Goal: Task Accomplishment & Management: Use online tool/utility

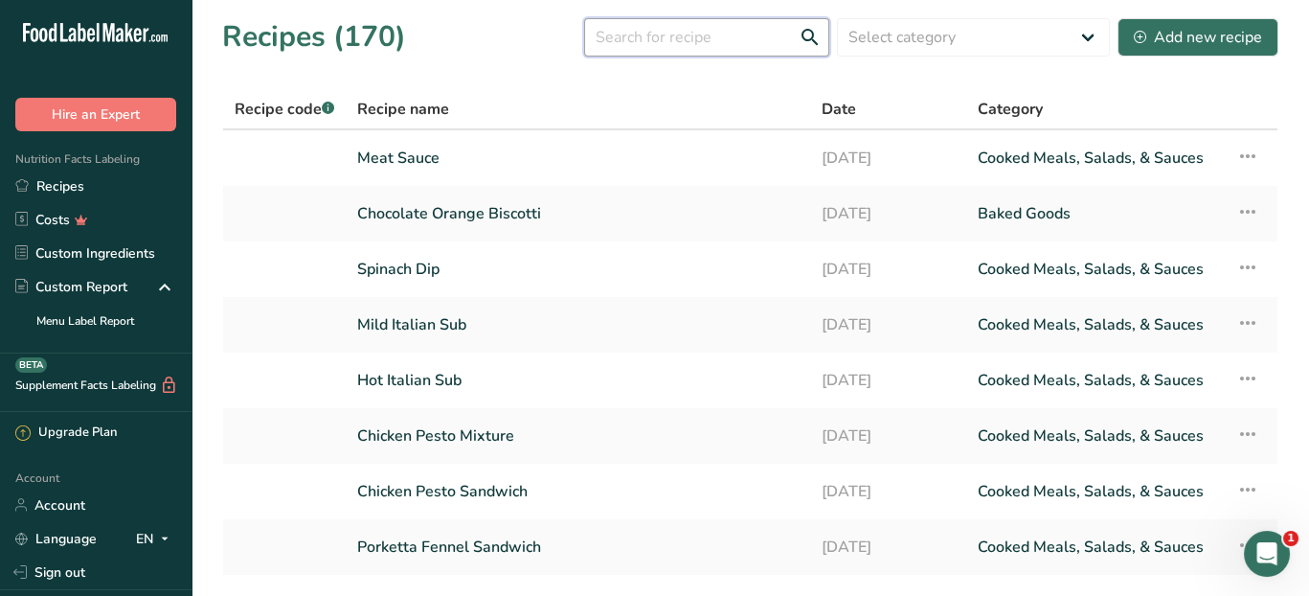
click at [693, 41] on input "text" at bounding box center [706, 37] width 245 height 38
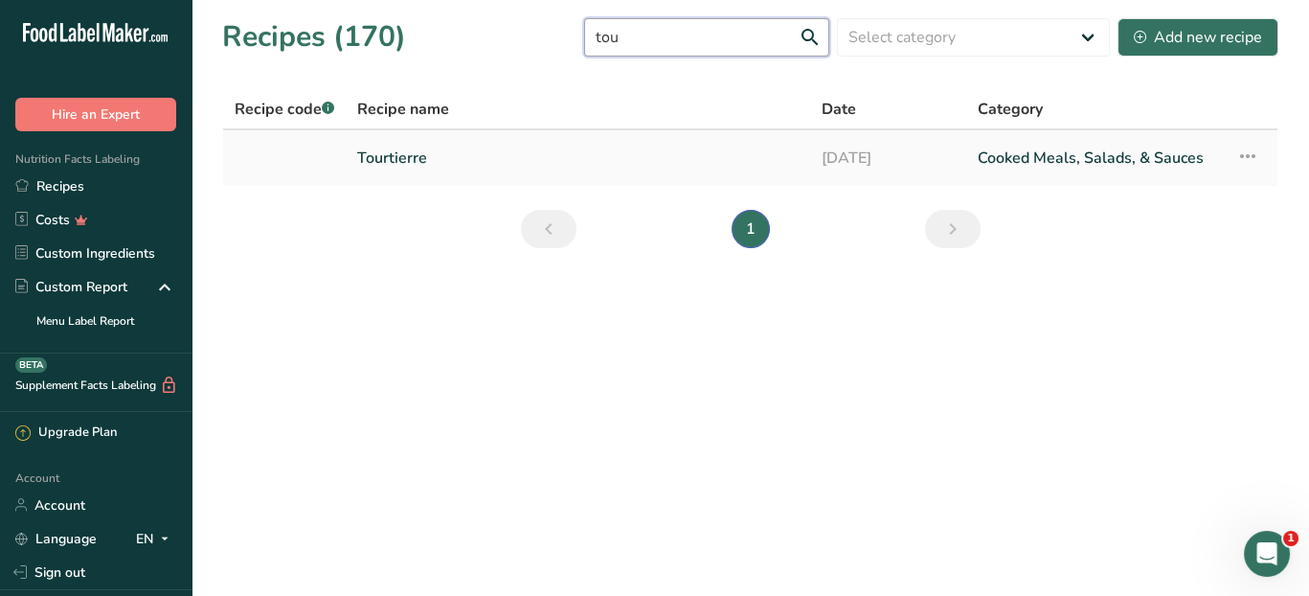
type input "tou"
click at [449, 155] on link "Tourtierre" at bounding box center [577, 158] width 441 height 40
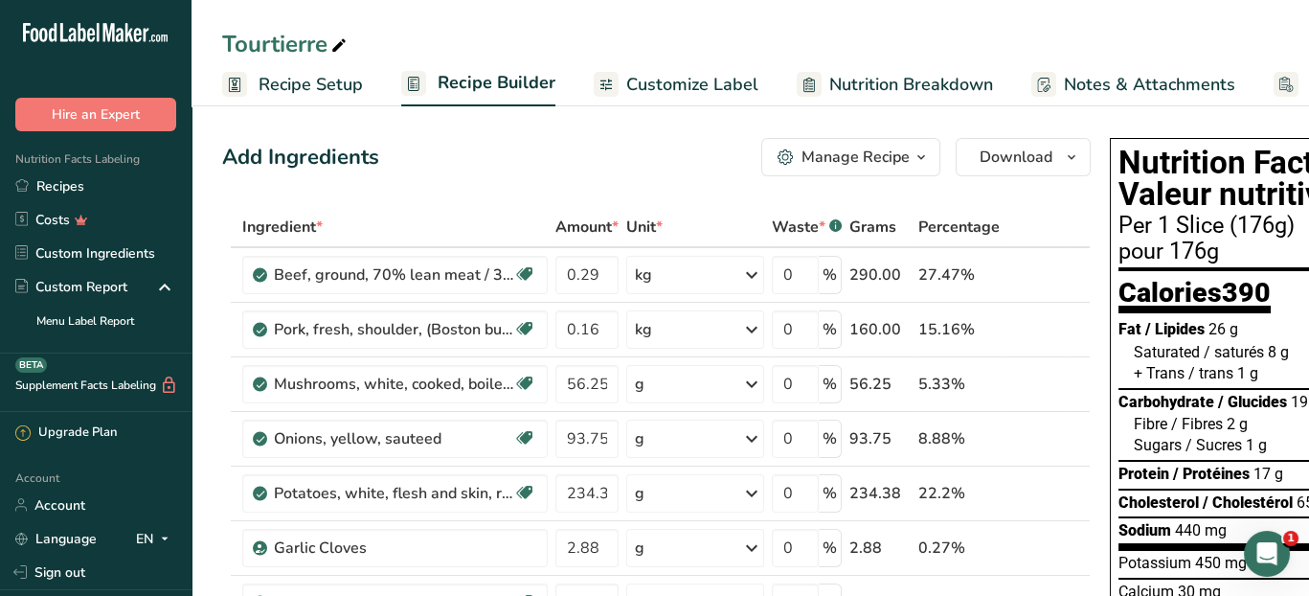
click at [272, 80] on span "Recipe Setup" at bounding box center [311, 85] width 104 height 26
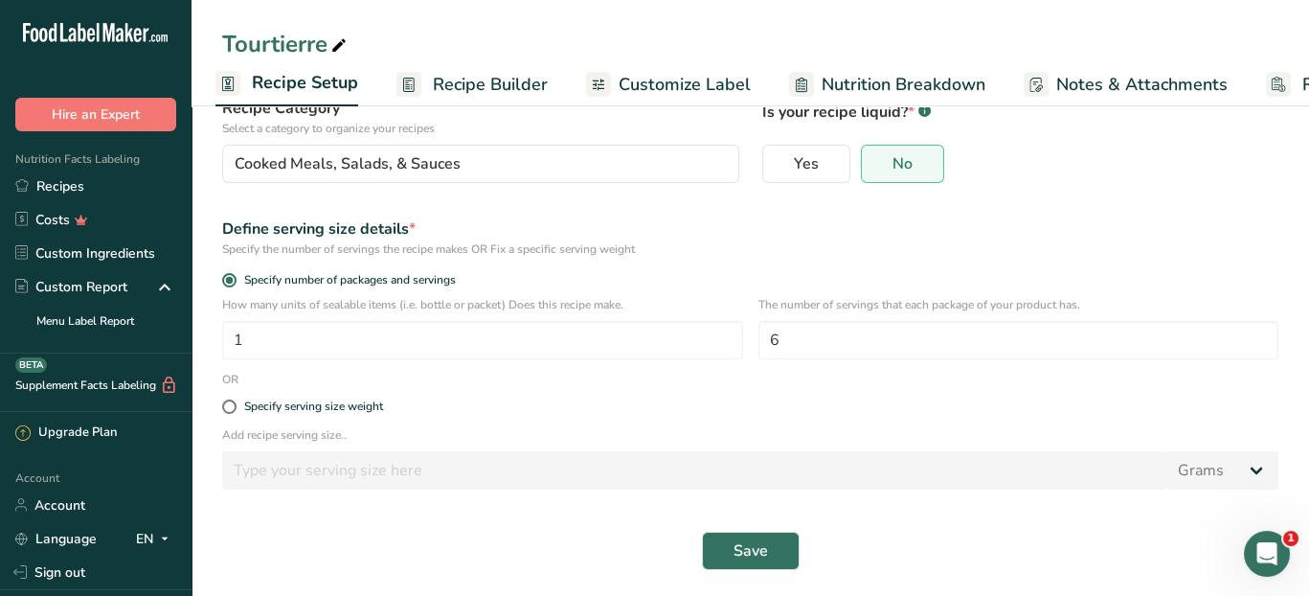
scroll to position [160, 0]
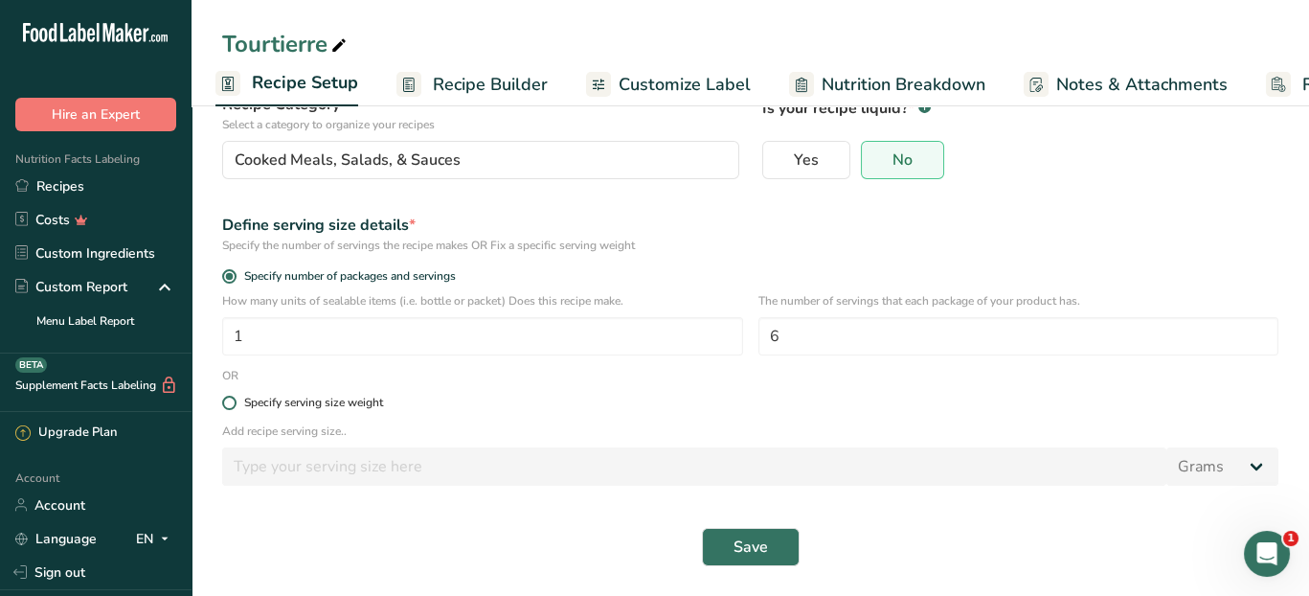
click at [228, 404] on span at bounding box center [229, 402] width 14 height 14
click at [228, 404] on input "Specify serving size weight" at bounding box center [228, 402] width 12 height 12
radio input "true"
radio input "false"
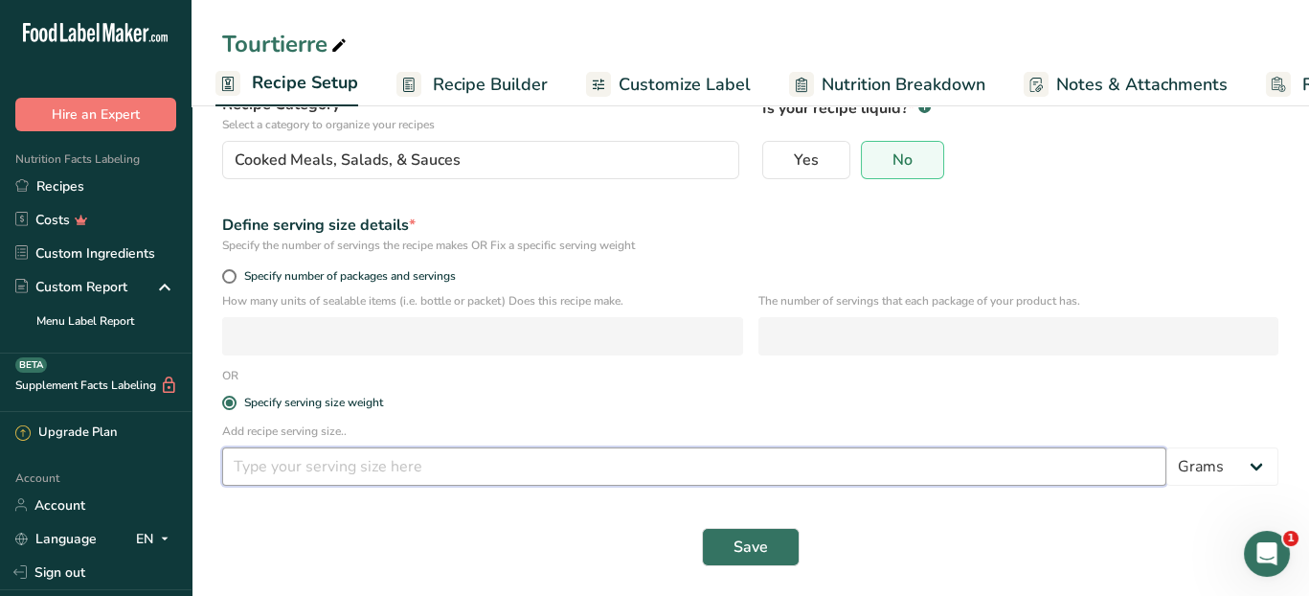
click at [262, 461] on input "number" at bounding box center [694, 466] width 944 height 38
type input "100"
click at [737, 546] on span "Save" at bounding box center [750, 546] width 34 height 23
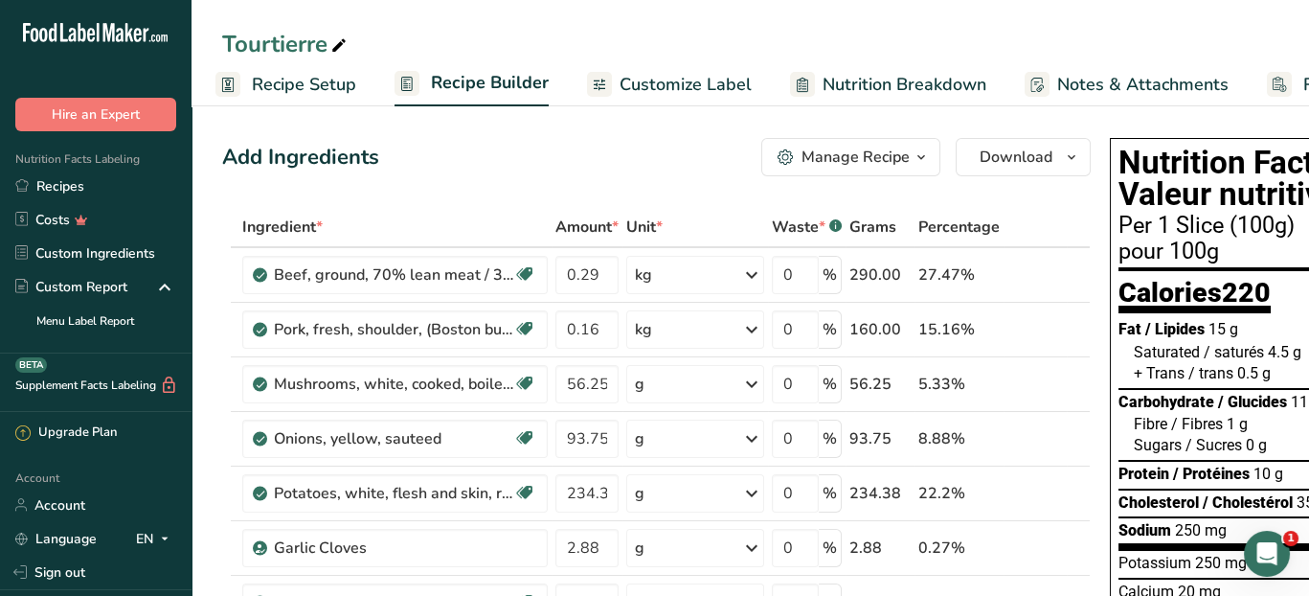
click at [650, 90] on span "Customize Label" at bounding box center [686, 85] width 132 height 26
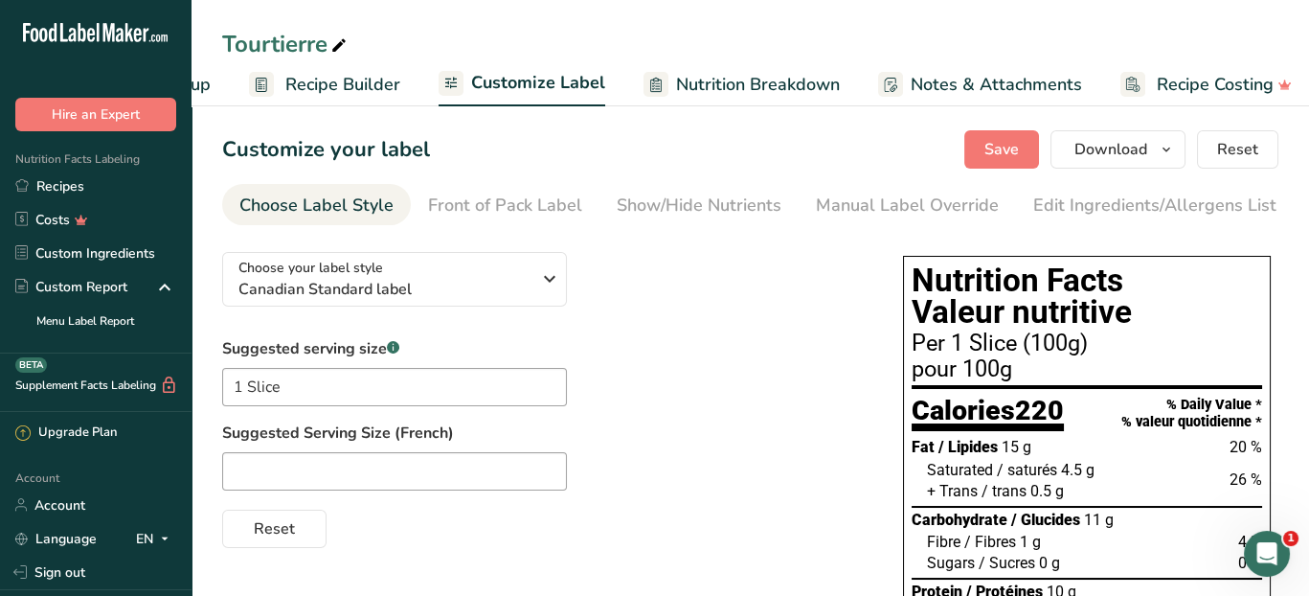
scroll to position [0, 166]
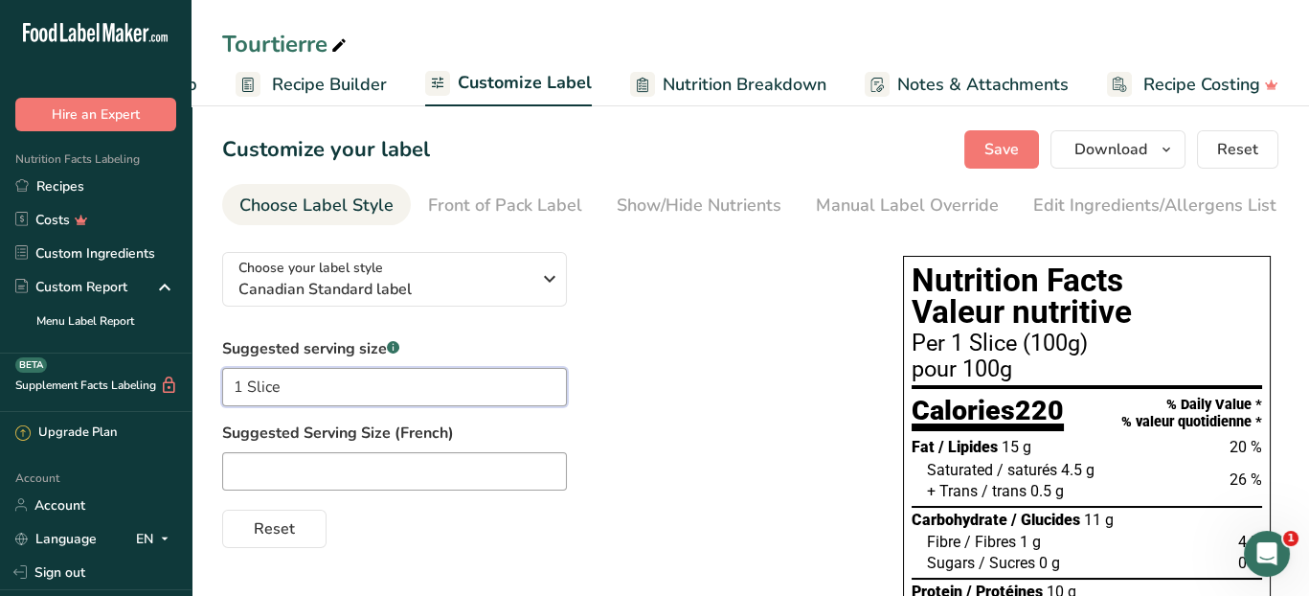
drag, startPoint x: 282, startPoint y: 396, endPoint x: 184, endPoint y: 409, distance: 98.5
click at [1009, 147] on span "Save" at bounding box center [1001, 149] width 34 height 23
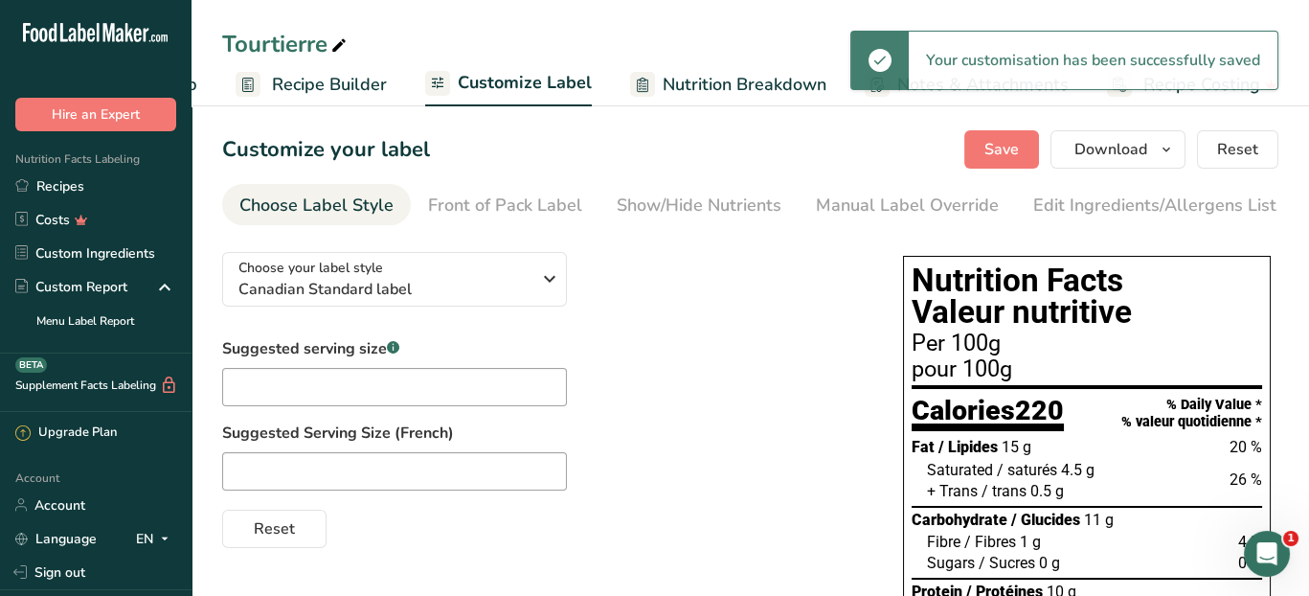
click at [288, 88] on span "Recipe Builder" at bounding box center [329, 85] width 115 height 26
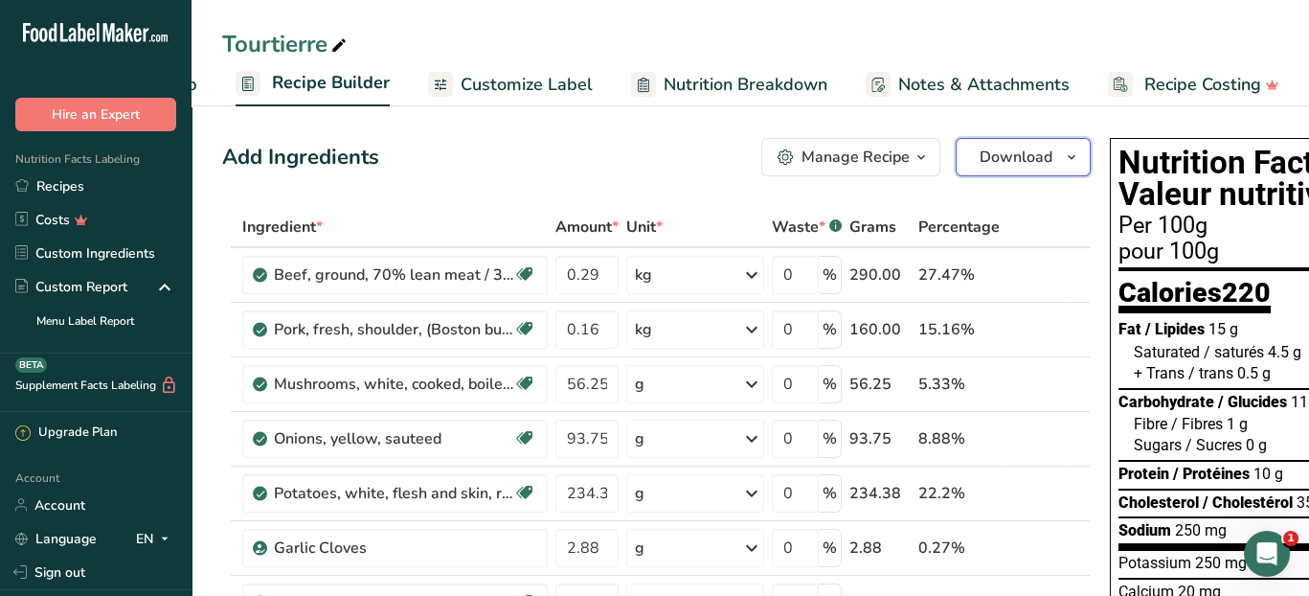
click at [1018, 155] on span "Download" at bounding box center [1016, 157] width 73 height 23
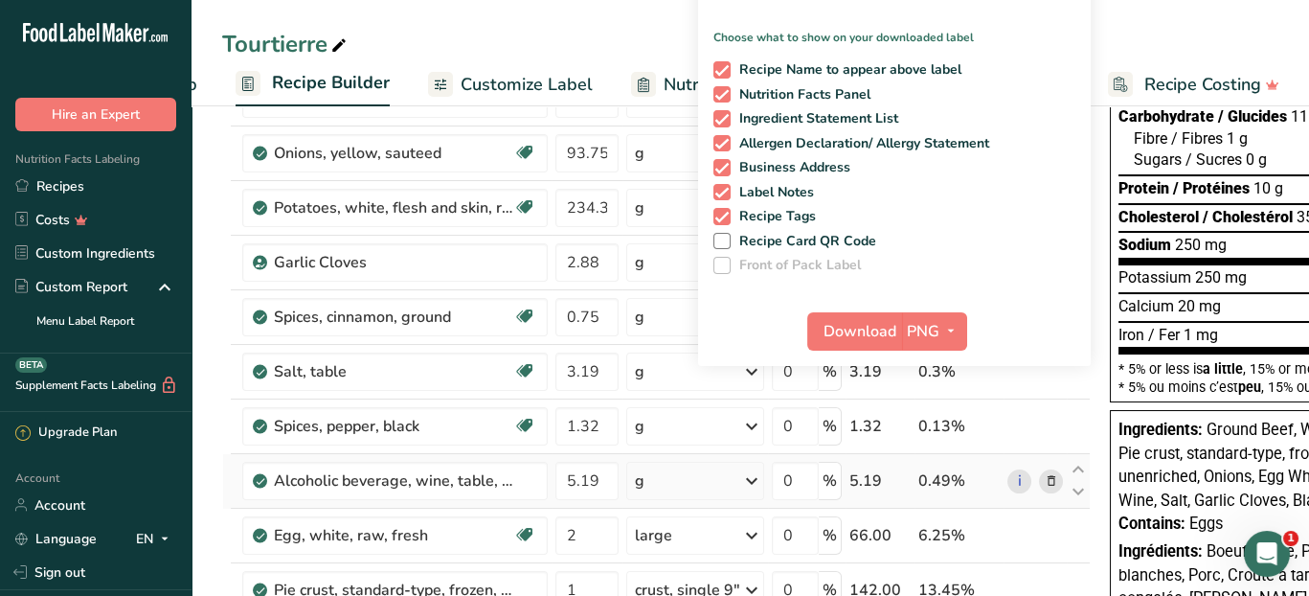
scroll to position [287, 0]
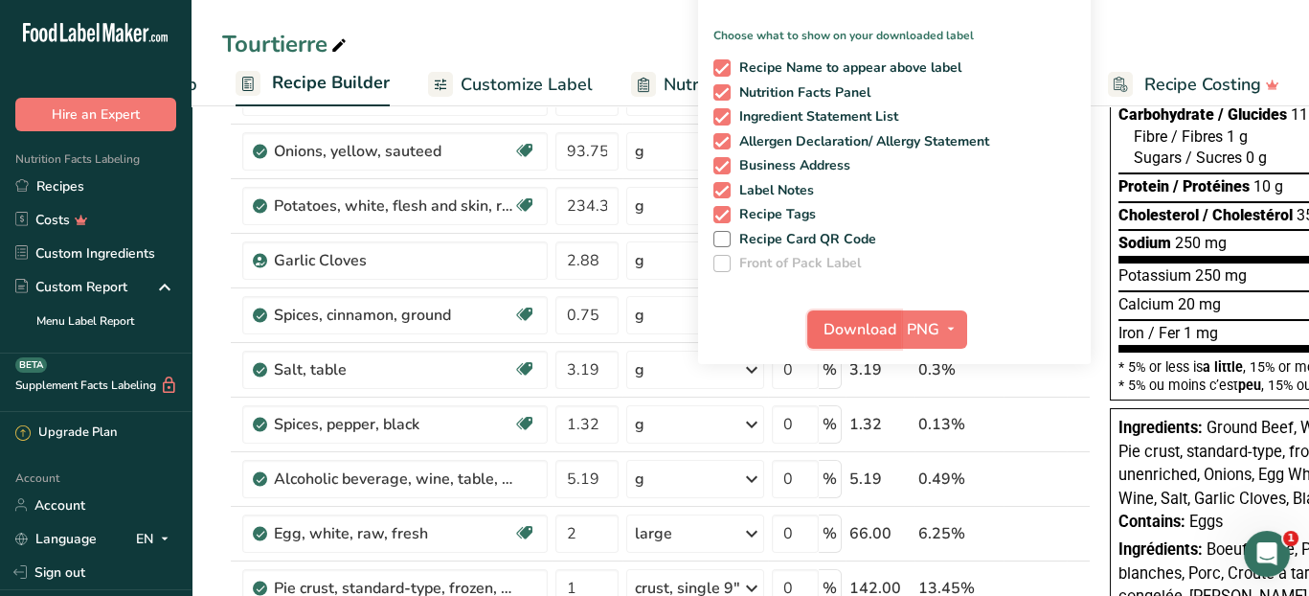
click at [863, 328] on span "Download" at bounding box center [859, 329] width 73 height 23
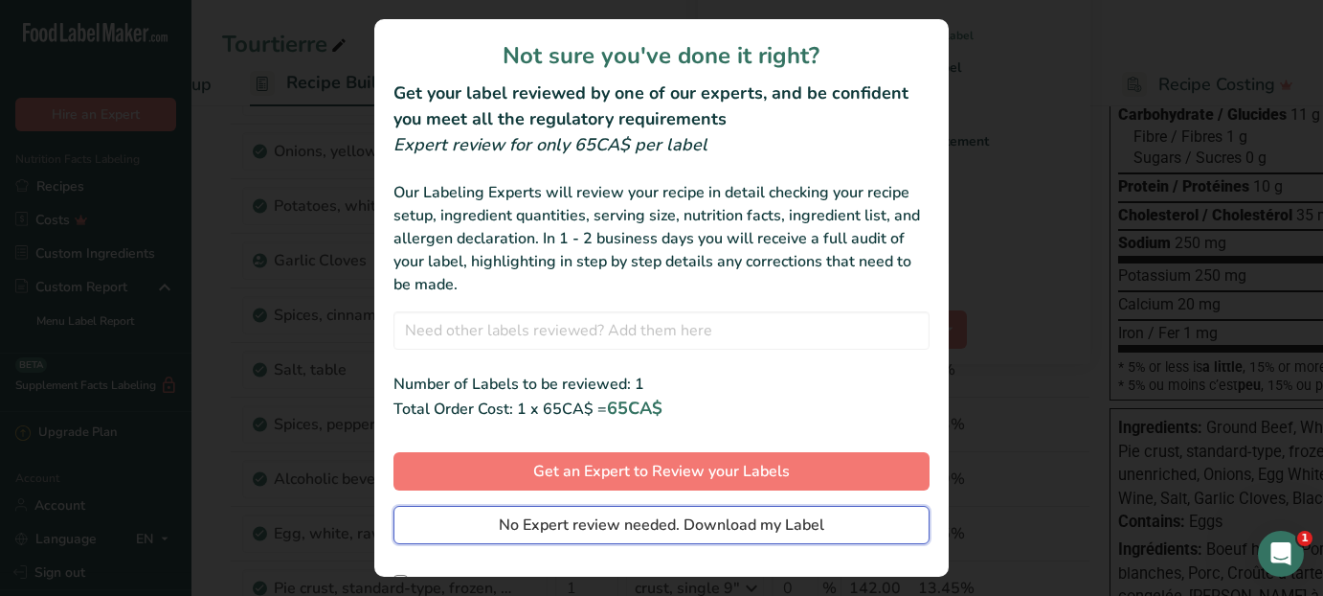
click at [628, 522] on span "No Expert review needed. Download my Label" at bounding box center [662, 524] width 326 height 23
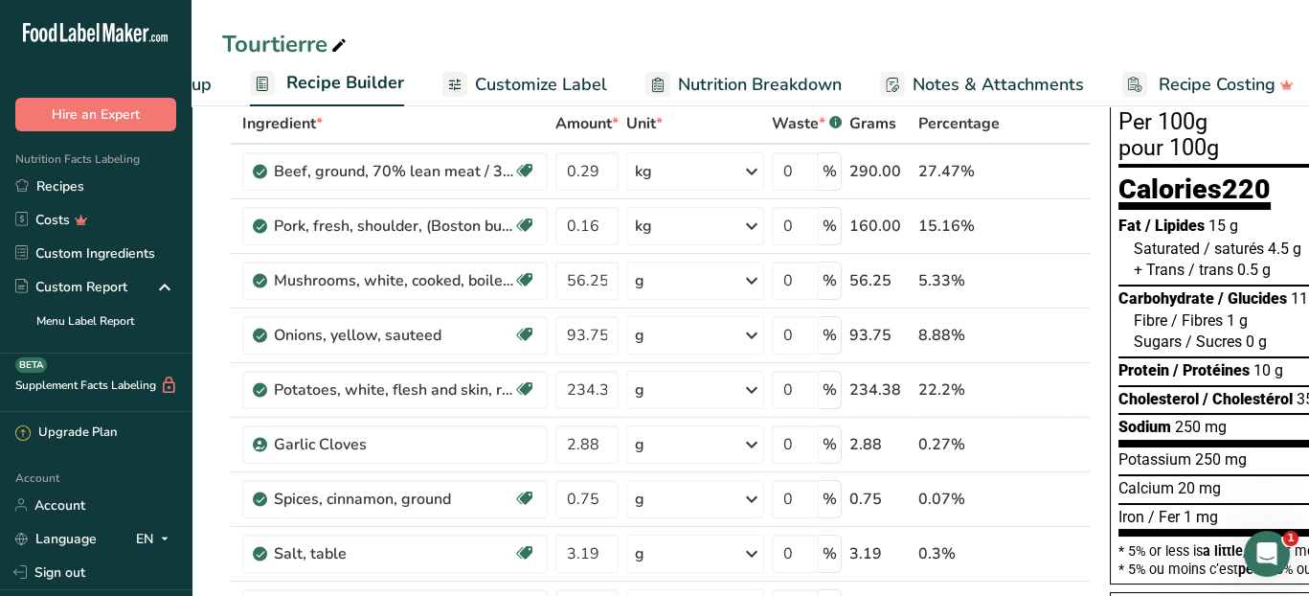
scroll to position [0, 0]
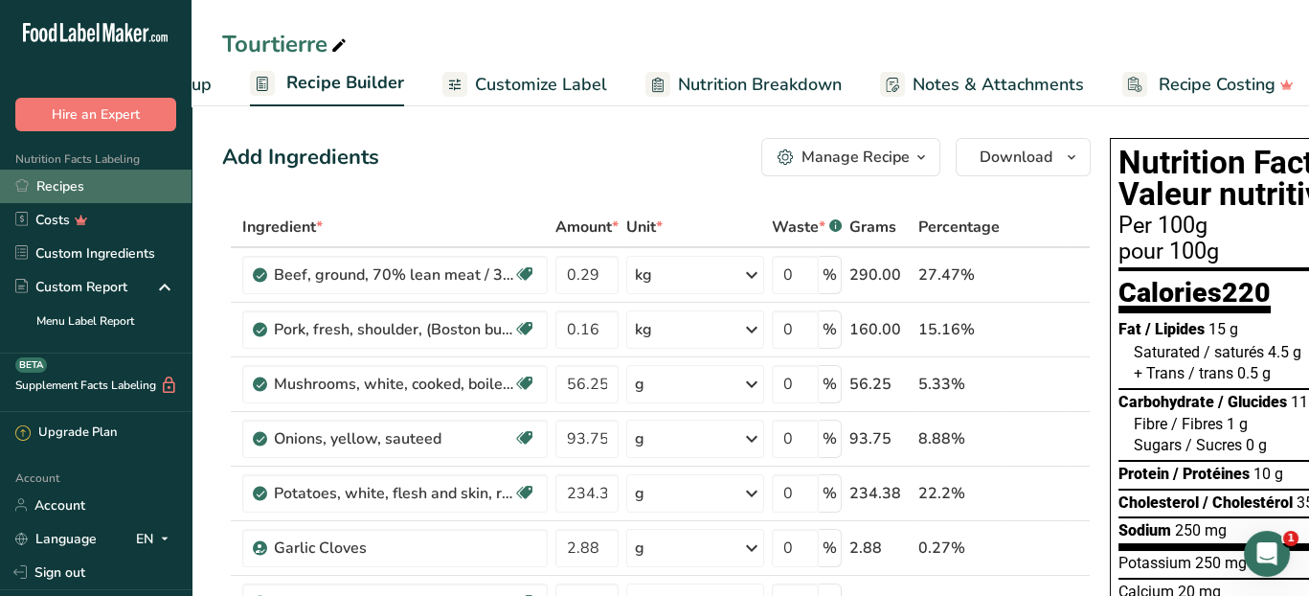
click at [53, 176] on link "Recipes" at bounding box center [96, 186] width 192 height 34
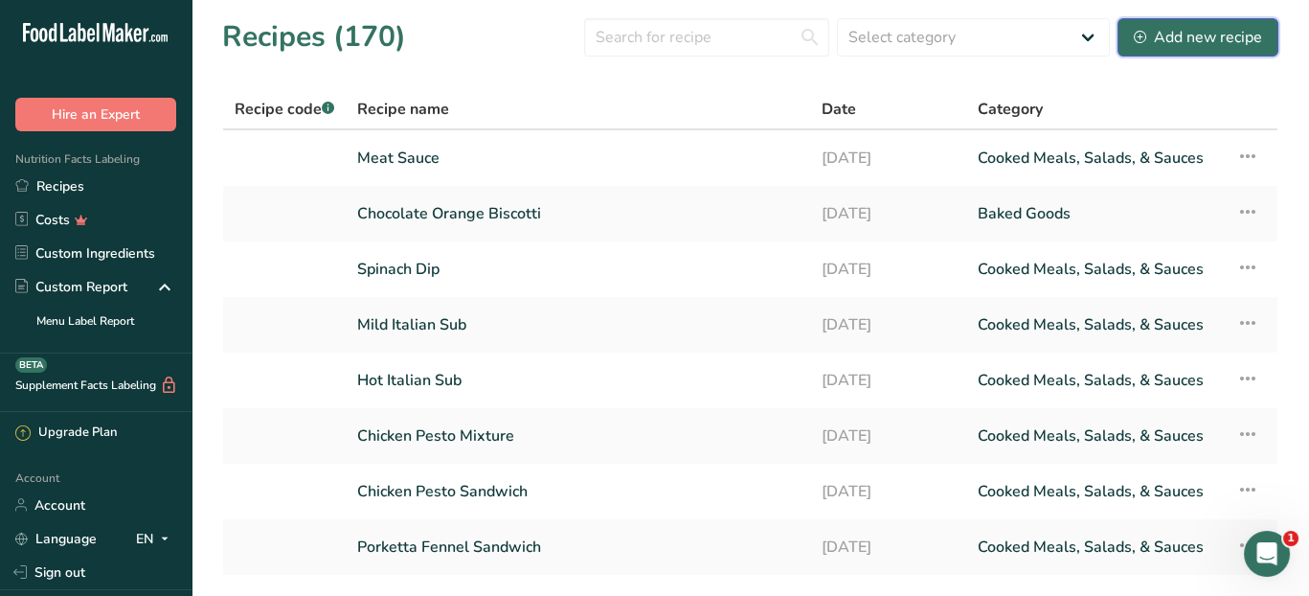
click at [1173, 44] on div "Add new recipe" at bounding box center [1198, 37] width 128 height 23
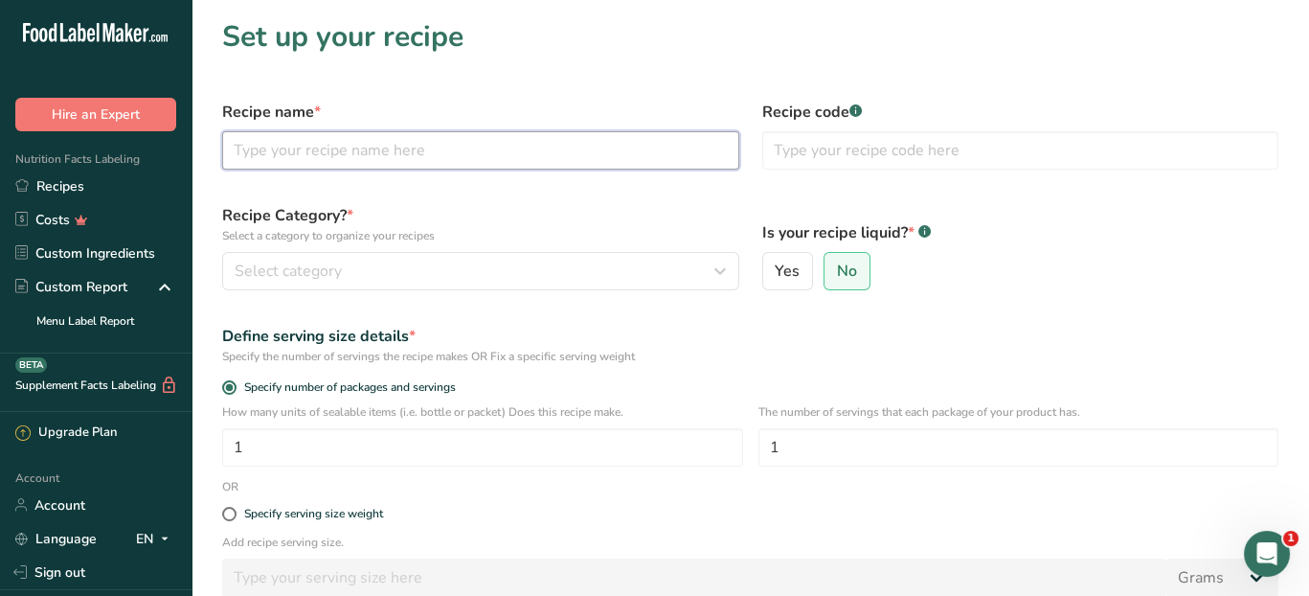
click at [350, 159] on input "text" at bounding box center [480, 150] width 517 height 38
type input "Chicken Pot Pie"
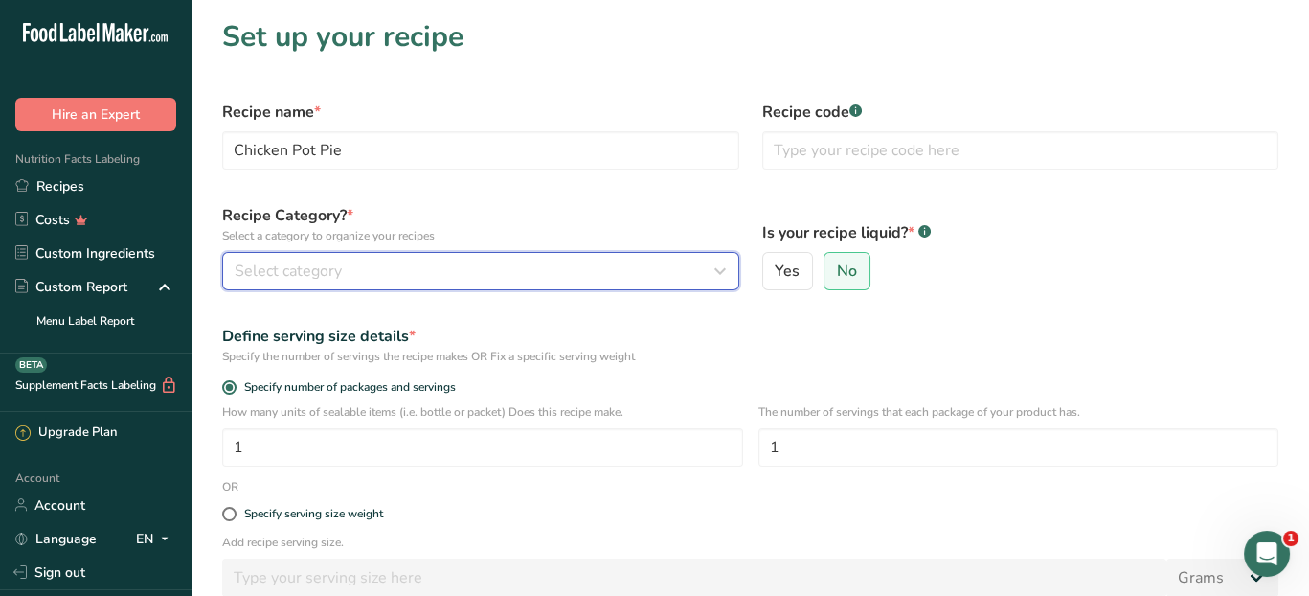
click at [304, 275] on span "Select category" at bounding box center [288, 270] width 107 height 23
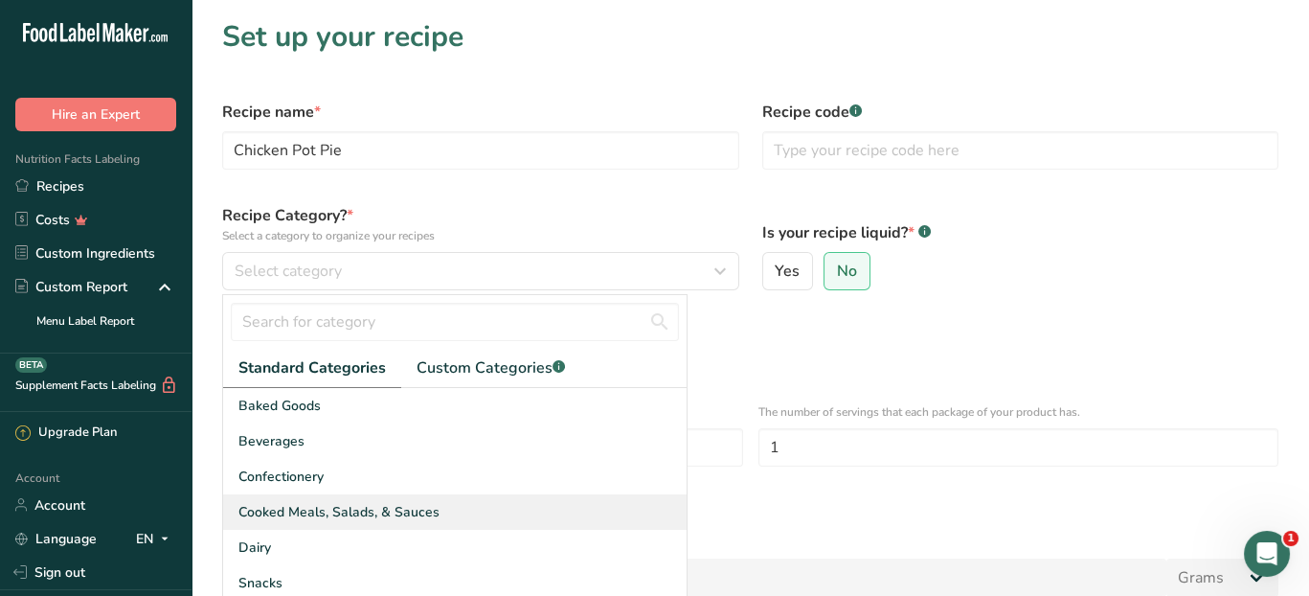
click at [314, 507] on span "Cooked Meals, Salads, & Sauces" at bounding box center [338, 512] width 201 height 20
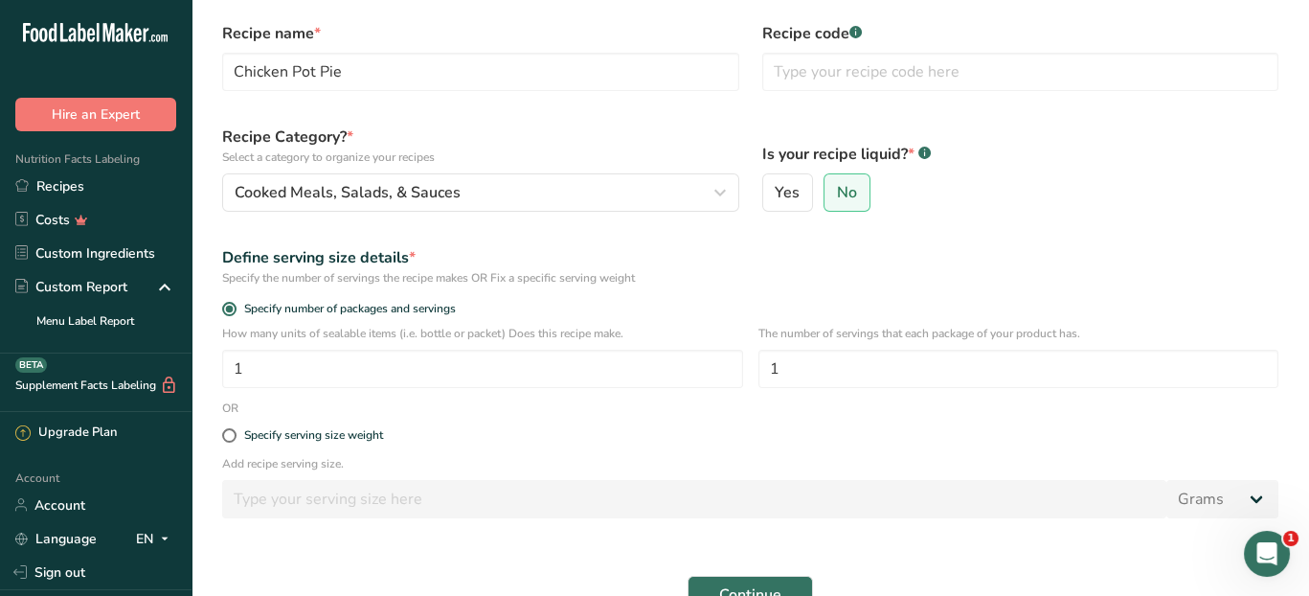
scroll to position [192, 0]
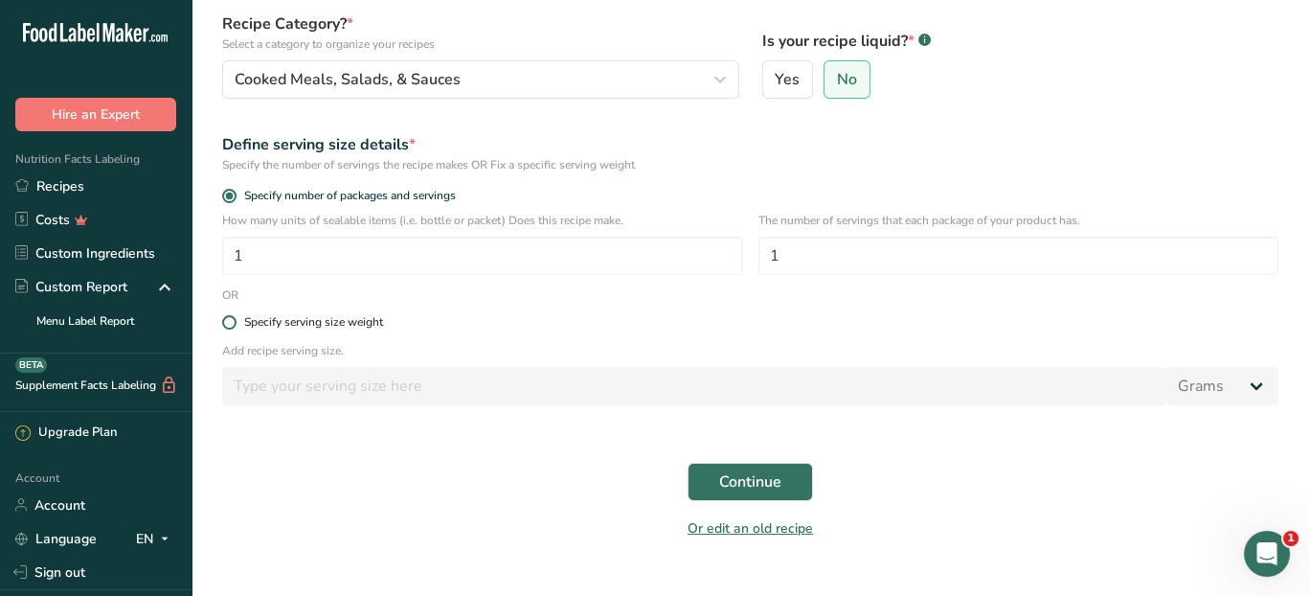
click at [230, 319] on span at bounding box center [229, 322] width 14 height 14
click at [230, 319] on input "Specify serving size weight" at bounding box center [228, 322] width 12 height 12
radio input "true"
radio input "false"
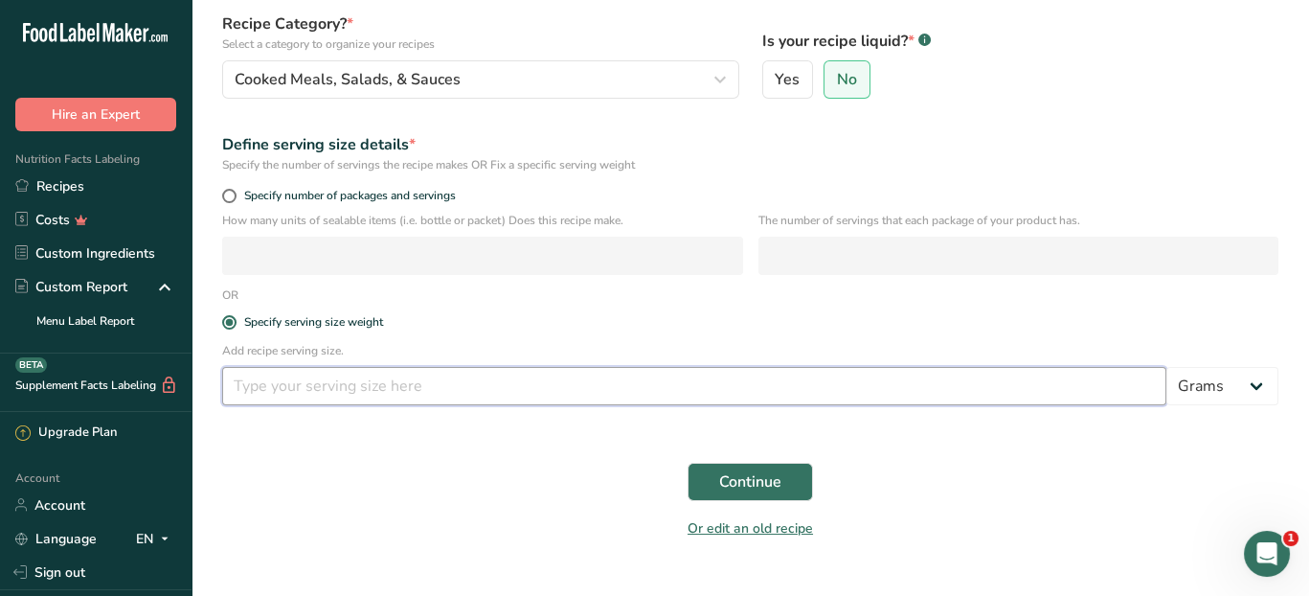
click at [274, 382] on input "number" at bounding box center [694, 386] width 944 height 38
type input "100"
click at [726, 479] on span "Continue" at bounding box center [750, 481] width 62 height 23
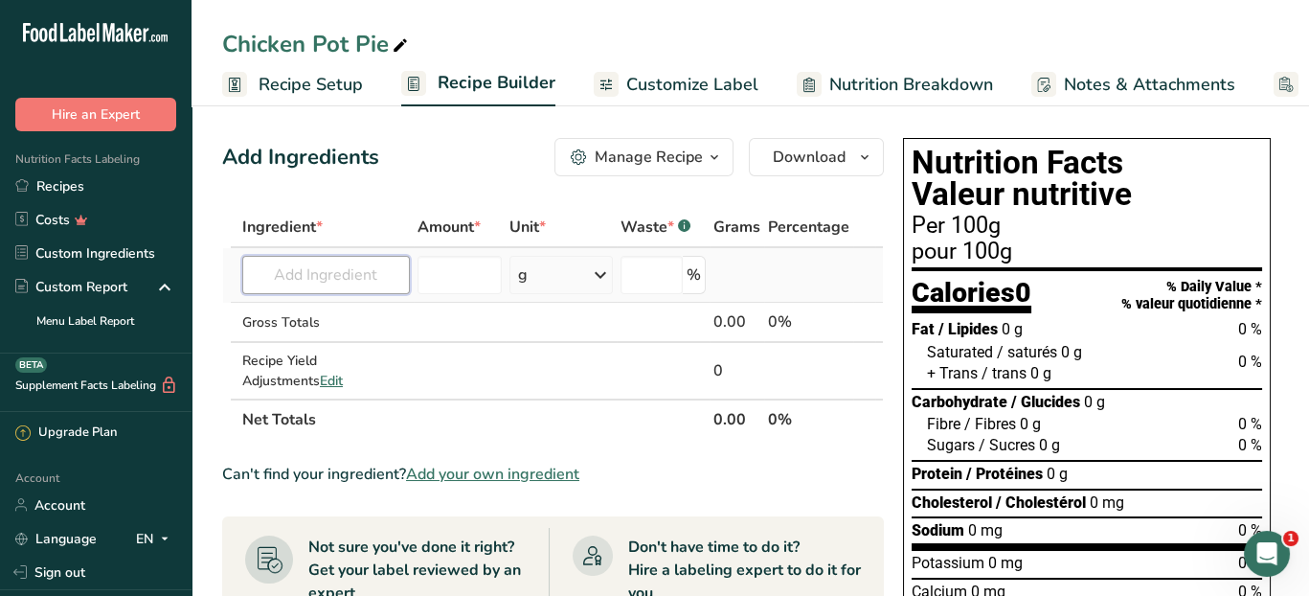
click at [357, 279] on input "text" at bounding box center [326, 275] width 168 height 38
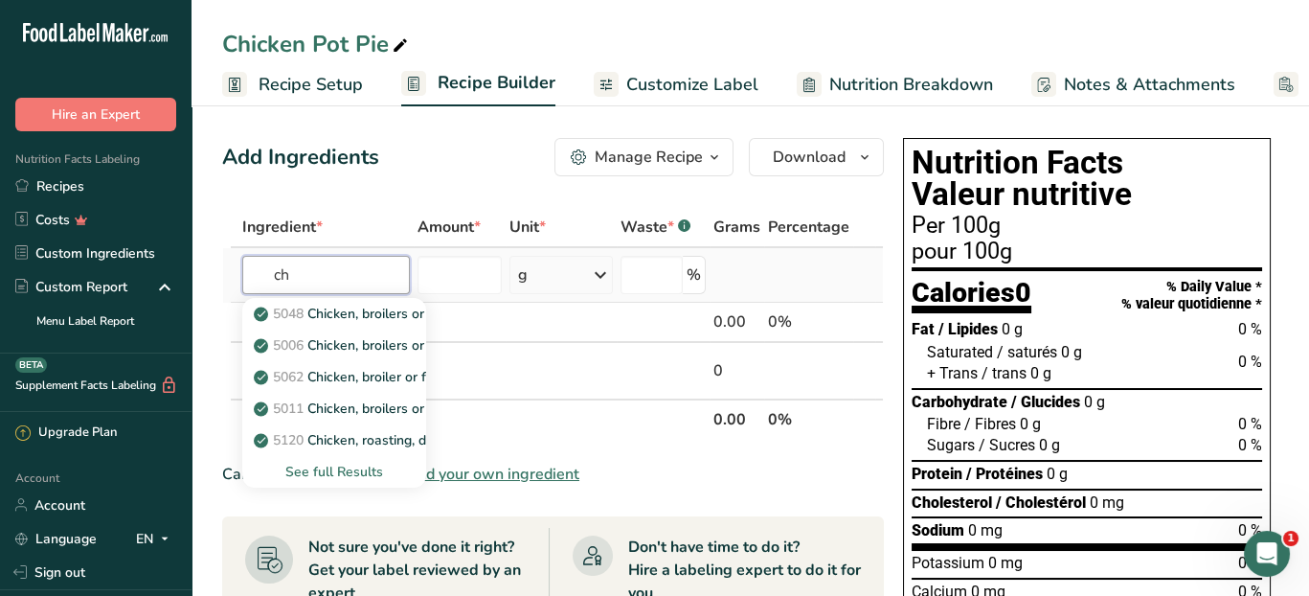
type input "c"
type input "boneless skinless chicken breast"
click at [357, 473] on div "See full Results" at bounding box center [334, 472] width 153 height 20
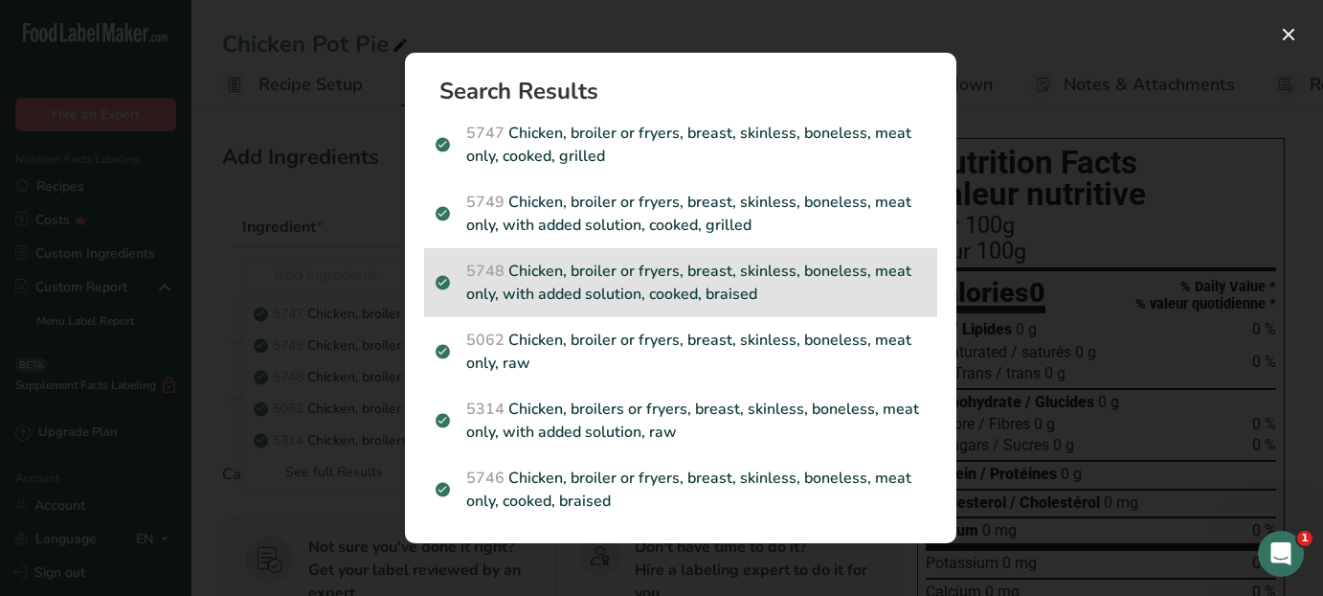
click at [720, 290] on p "5748 Chicken, broiler or fryers, breast, skinless, boneless, meat only, with ad…" at bounding box center [681, 282] width 490 height 46
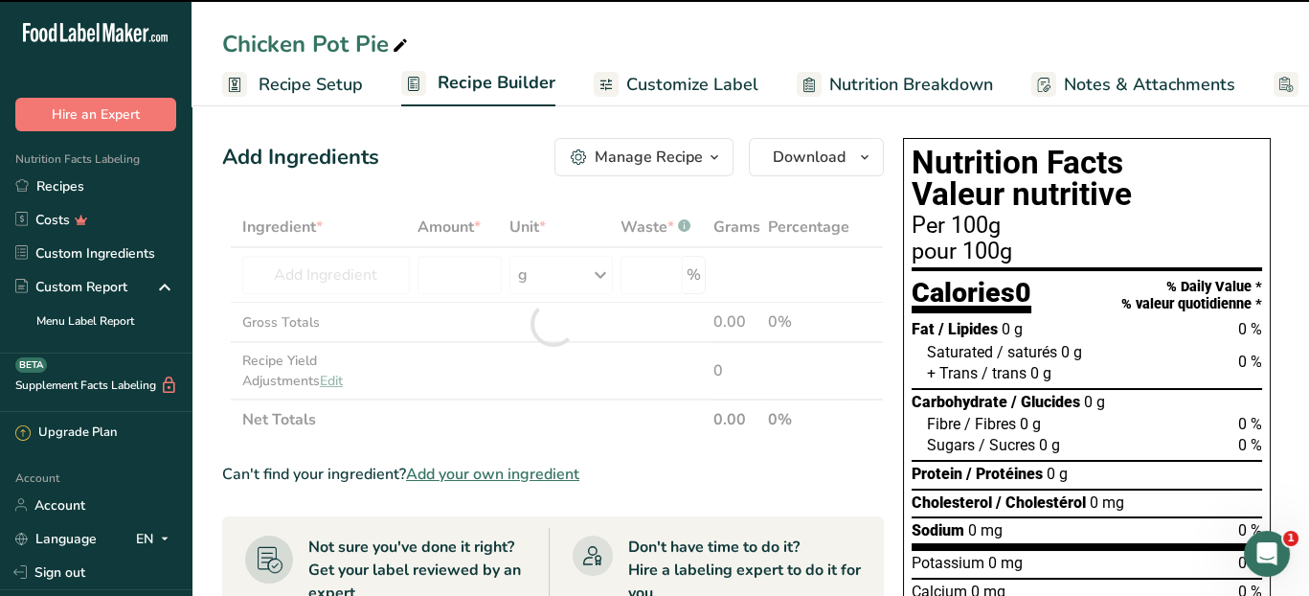
type input "0"
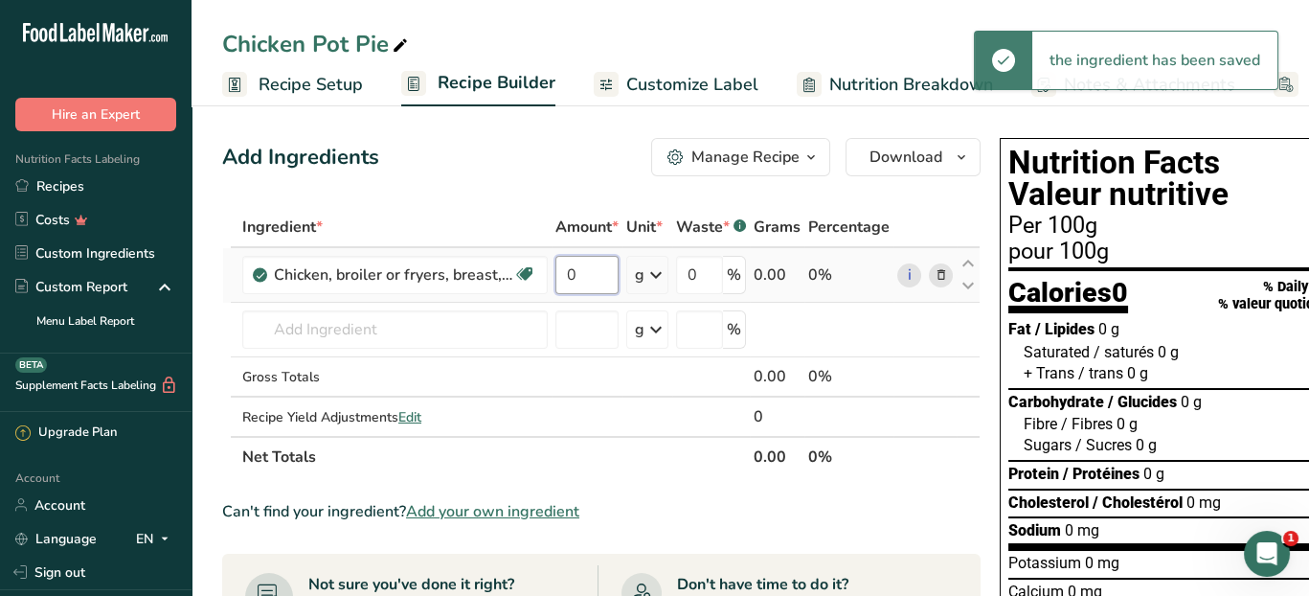
click at [592, 277] on input "0" at bounding box center [586, 275] width 63 height 38
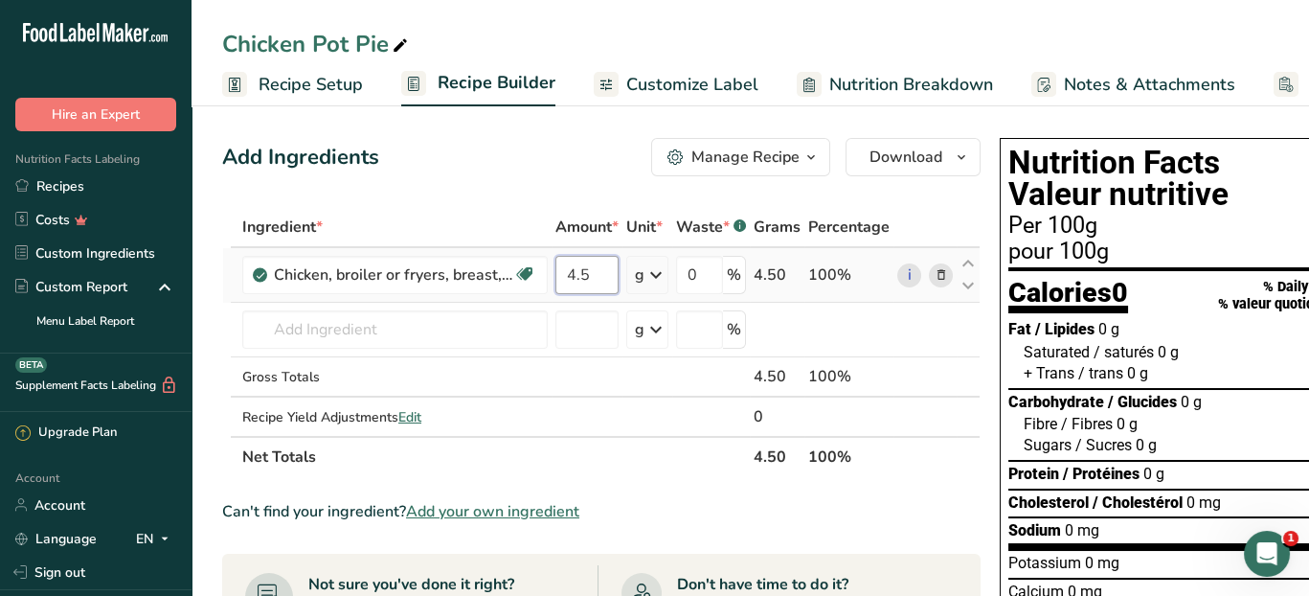
type input "4.5"
click at [654, 279] on div "Ingredient * Amount * Unit * Waste * .a-a{fill:#347362;}.b-a{fill:#fff;} Grams …" at bounding box center [601, 342] width 758 height 270
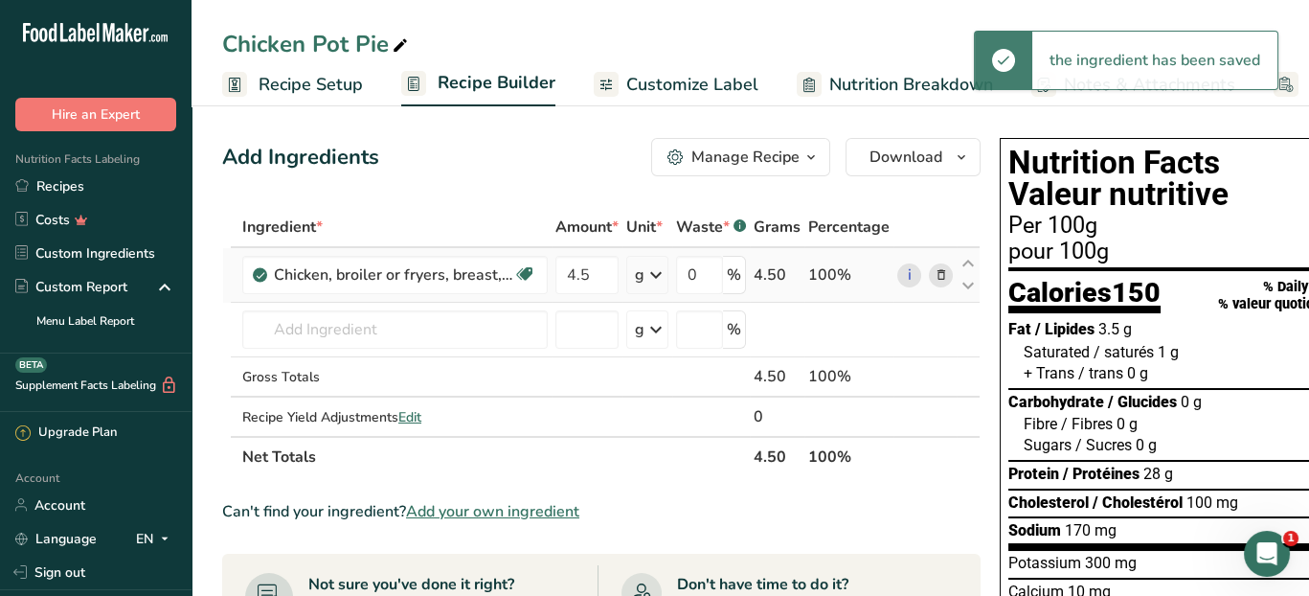
click at [659, 273] on icon at bounding box center [655, 275] width 23 height 34
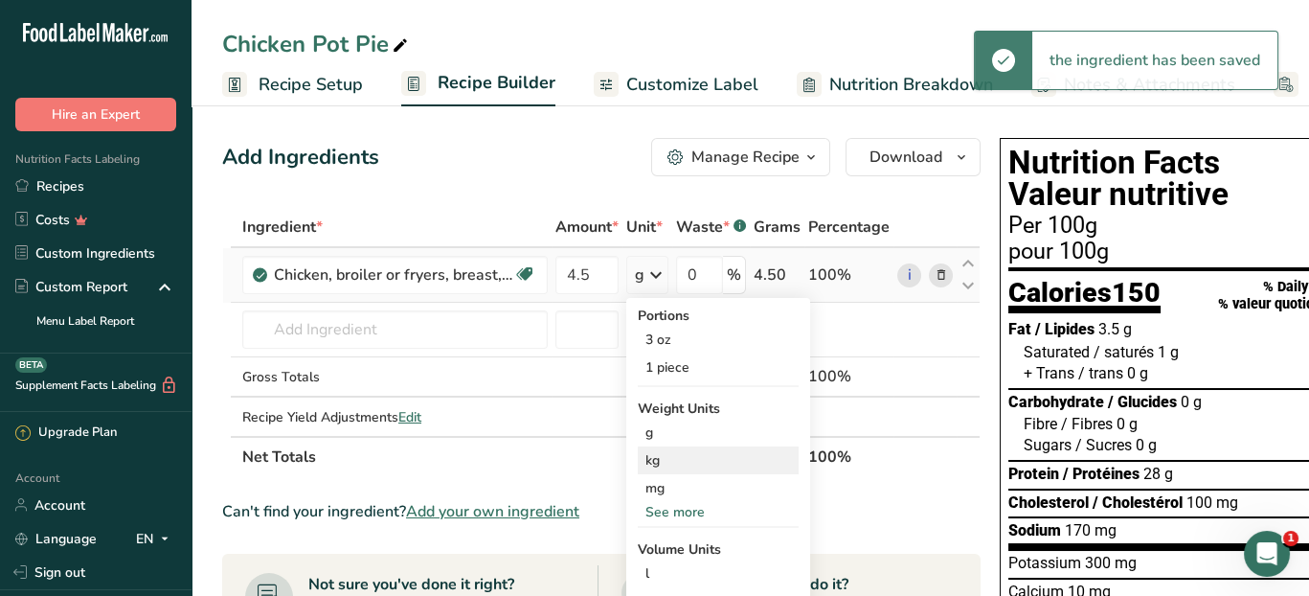
click at [698, 465] on div "kg" at bounding box center [718, 460] width 161 height 28
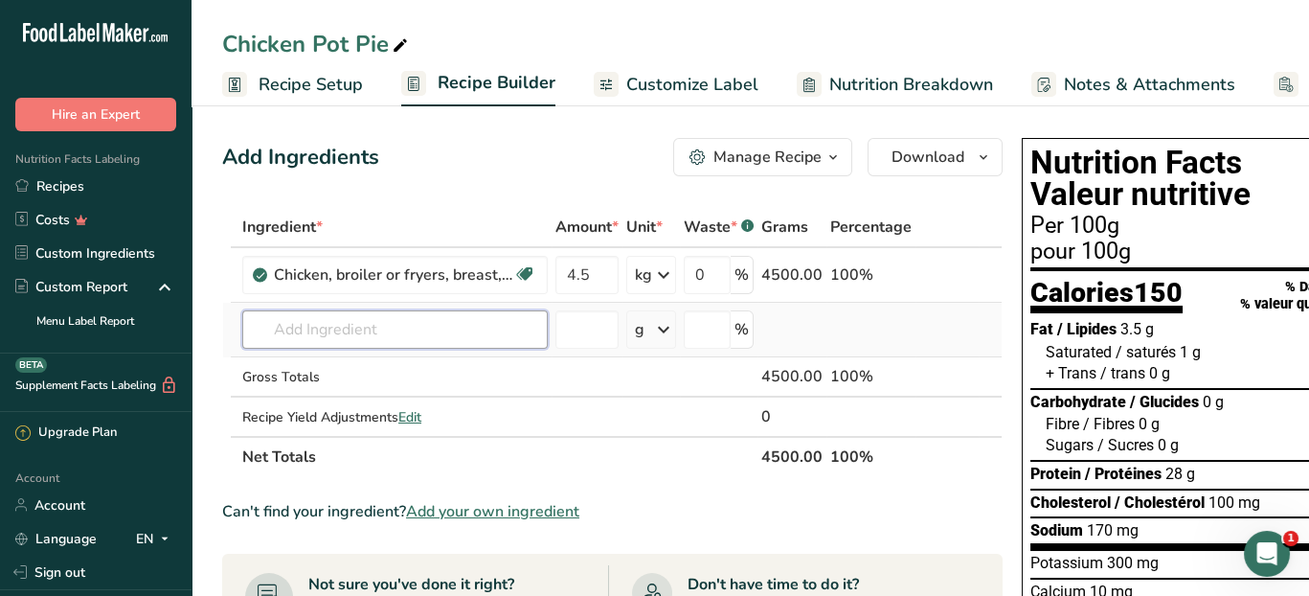
click at [310, 334] on input "text" at bounding box center [394, 329] width 305 height 38
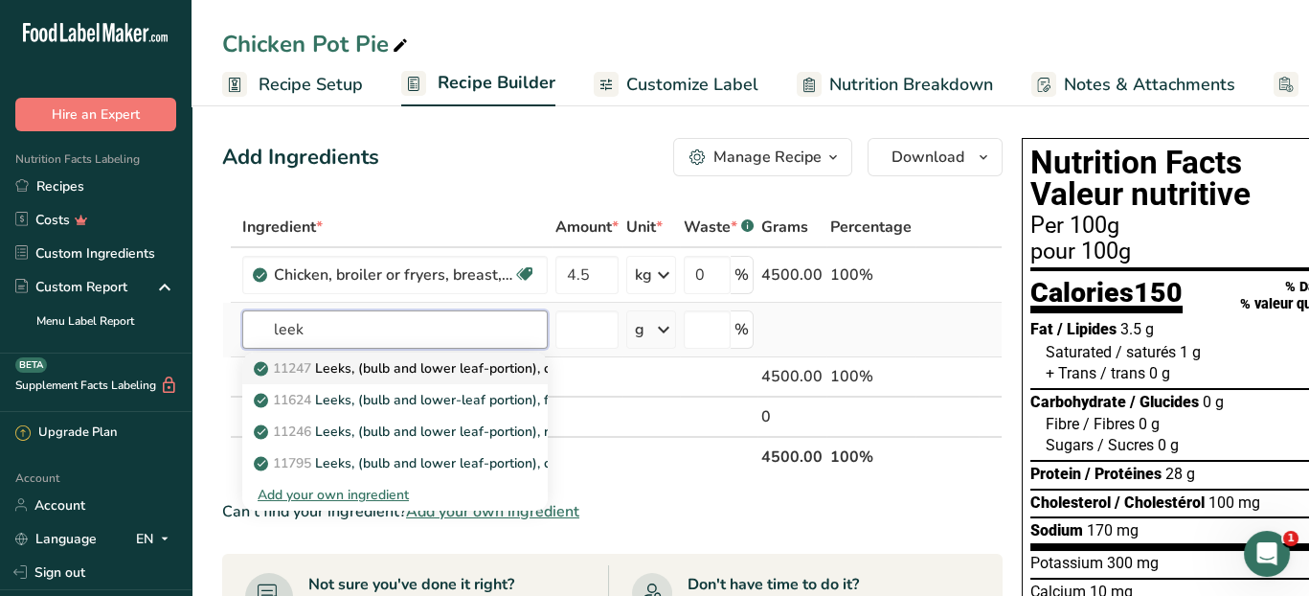
type input "leek"
click at [479, 362] on p "11247 Leeks, (bulb and lower leaf-portion), cooked, boiled, drained, without sa…" at bounding box center [511, 368] width 507 height 20
type input "Leeks, (bulb and lower leaf-portion), cooked, boiled, drained, without salt"
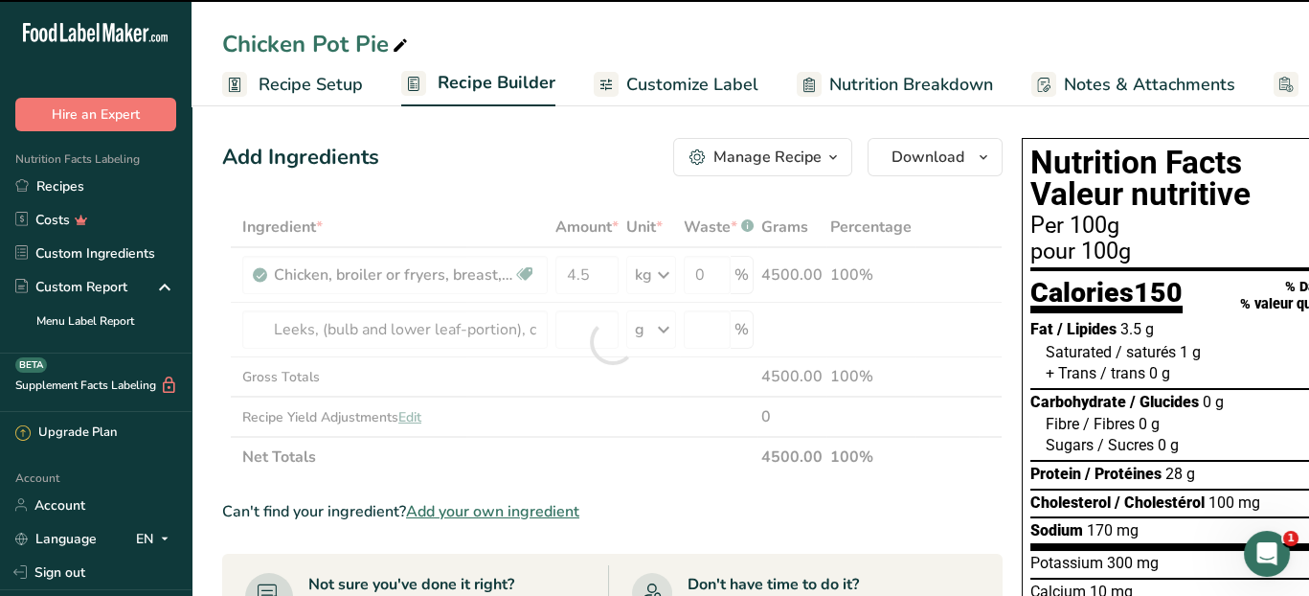
type input "0"
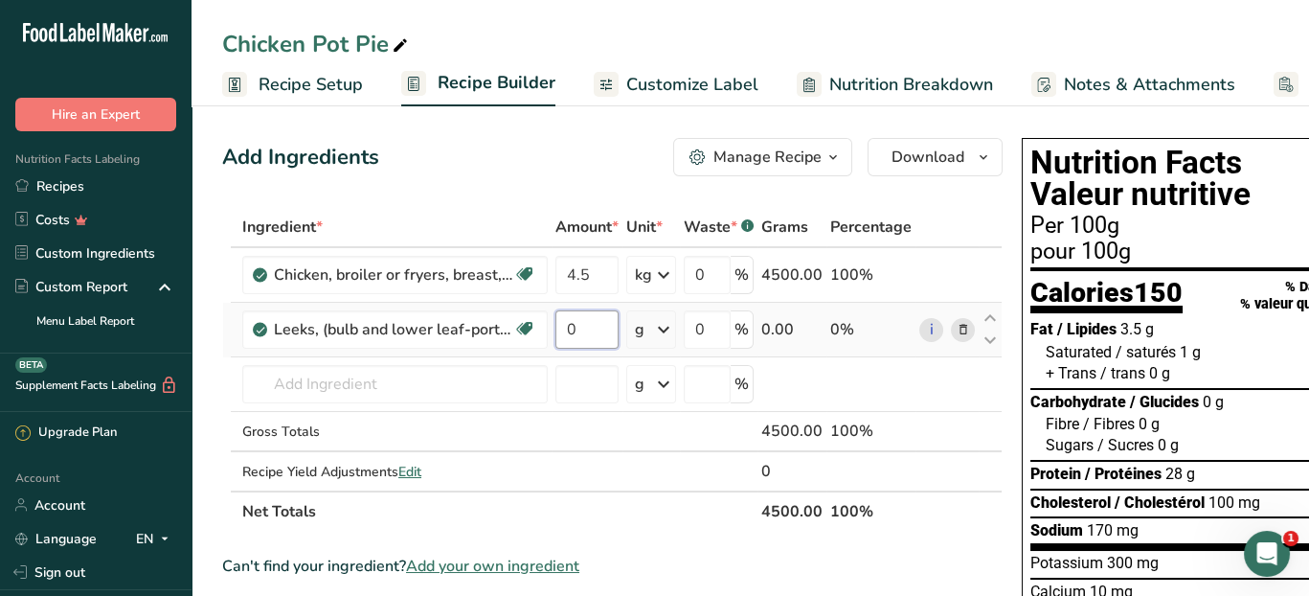
click at [578, 332] on input "0" at bounding box center [586, 329] width 63 height 38
click at [424, 390] on div "Ingredient * Amount * Unit * Waste * .a-a{fill:#347362;}.b-a{fill:#fff;} Grams …" at bounding box center [612, 369] width 780 height 325
click at [605, 328] on input "400" at bounding box center [586, 329] width 63 height 38
type input "4"
type input "600"
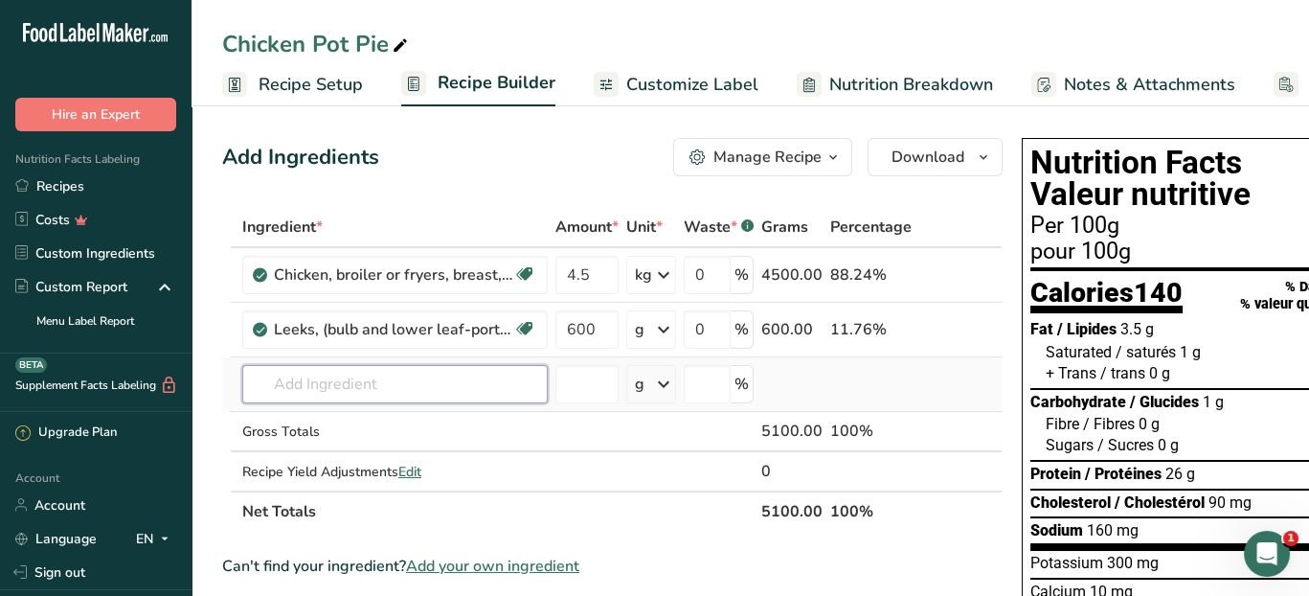
click at [499, 380] on div "Ingredient * Amount * Unit * Waste * .a-a{fill:#347362;}.b-a{fill:#fff;} Grams …" at bounding box center [612, 369] width 780 height 325
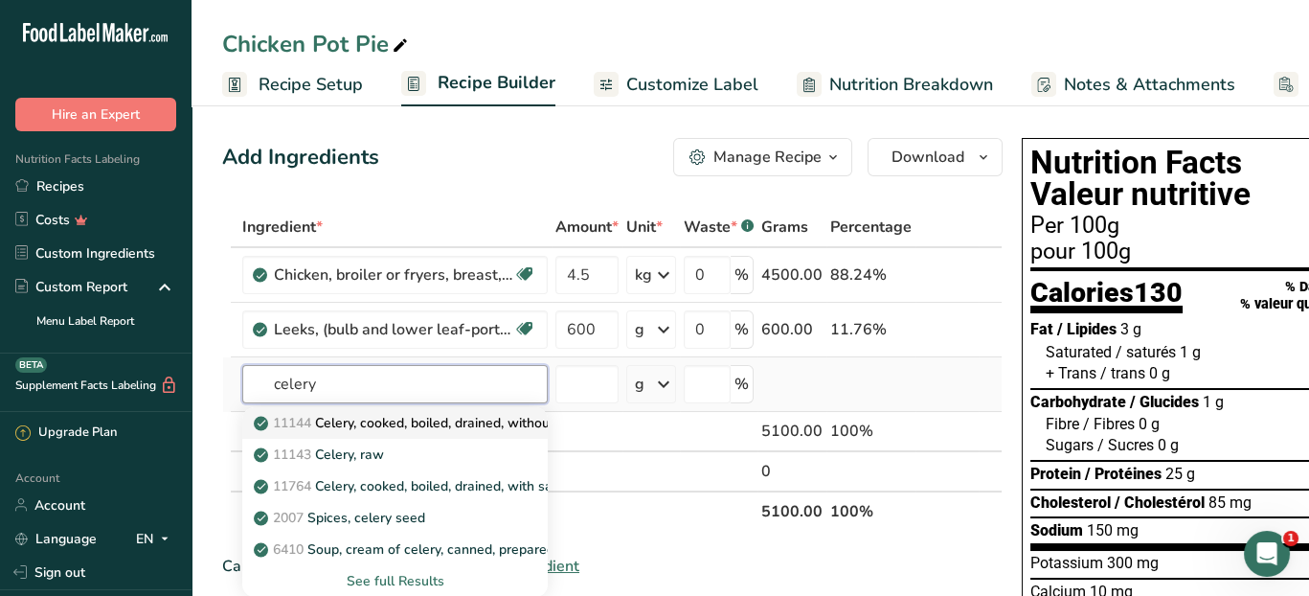
type input "celery"
click at [464, 419] on p "11144 Celery, cooked, boiled, drained, without salt" at bounding box center [420, 423] width 324 height 20
type input "Celery, cooked, boiled, drained, without salt"
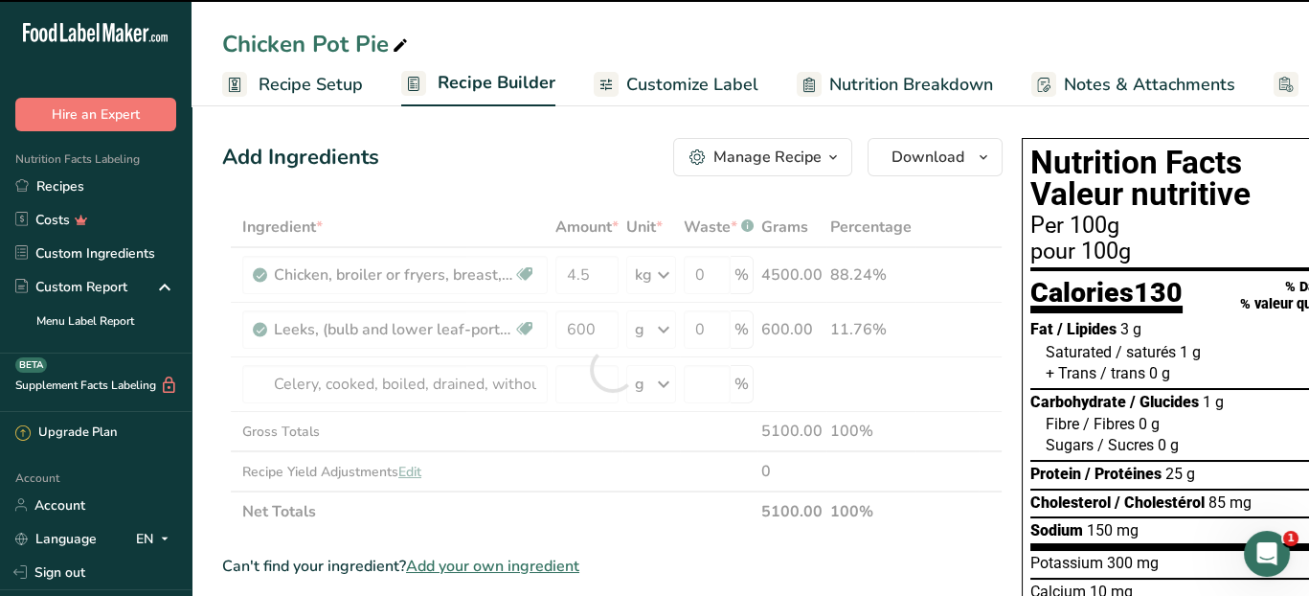
type input "0"
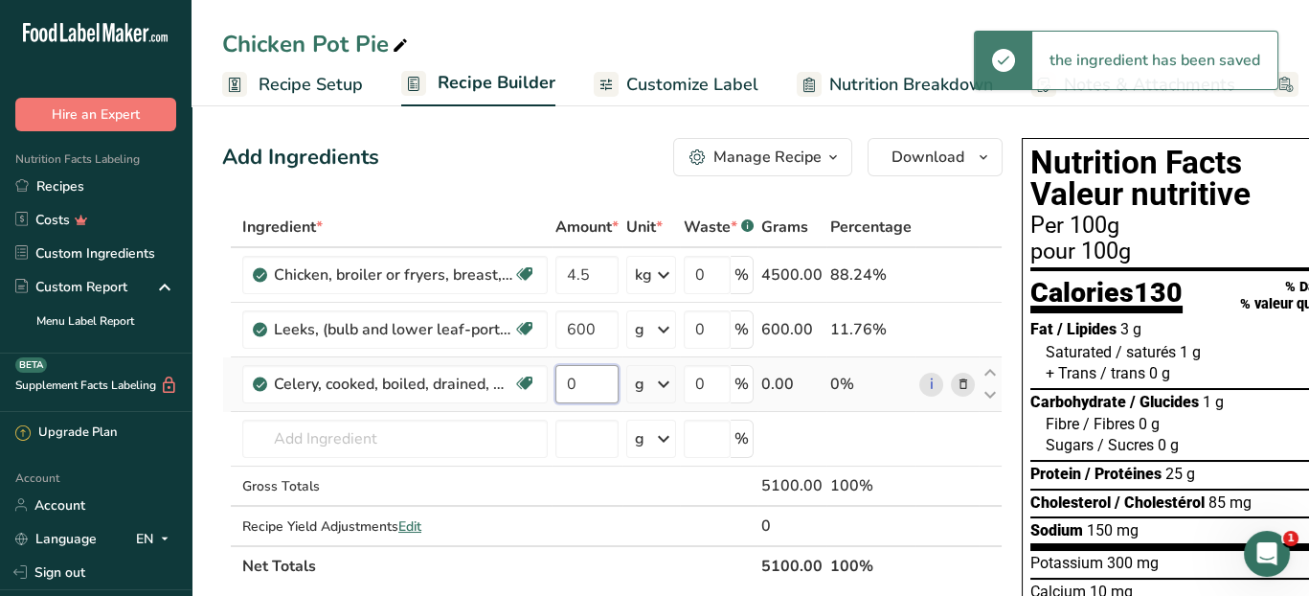
click at [587, 380] on input "0" at bounding box center [586, 384] width 63 height 38
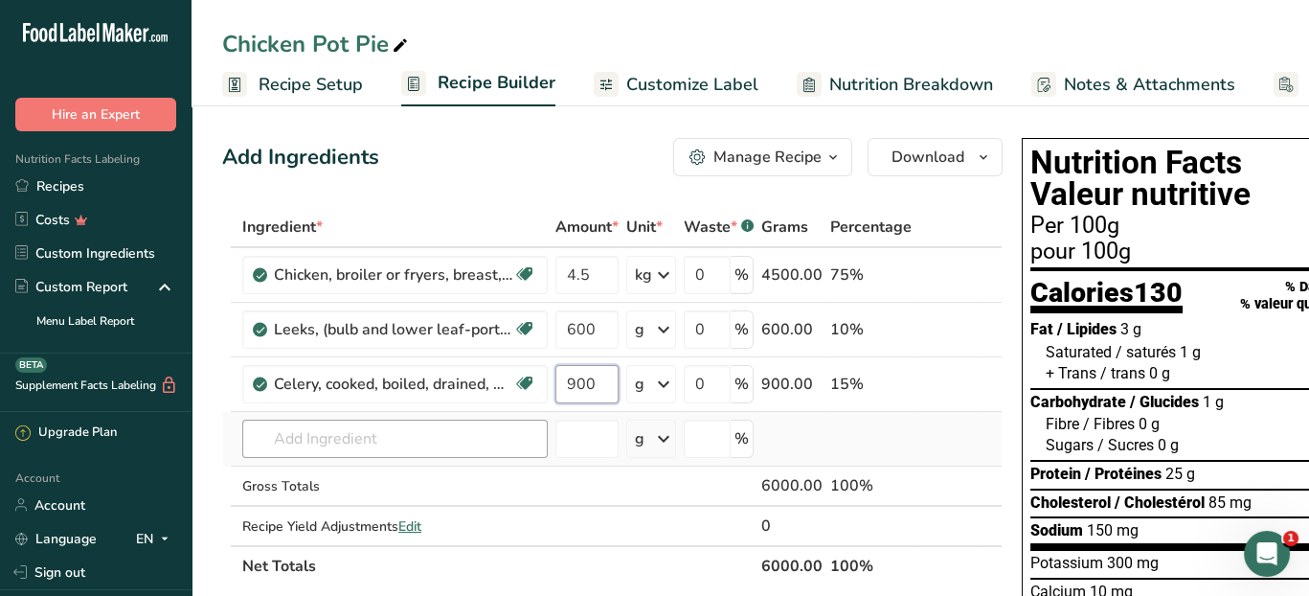
type input "900"
click at [441, 432] on div "Ingredient * Amount * Unit * Waste * .a-a{fill:#347362;}.b-a{fill:#fff;} Grams …" at bounding box center [612, 396] width 780 height 379
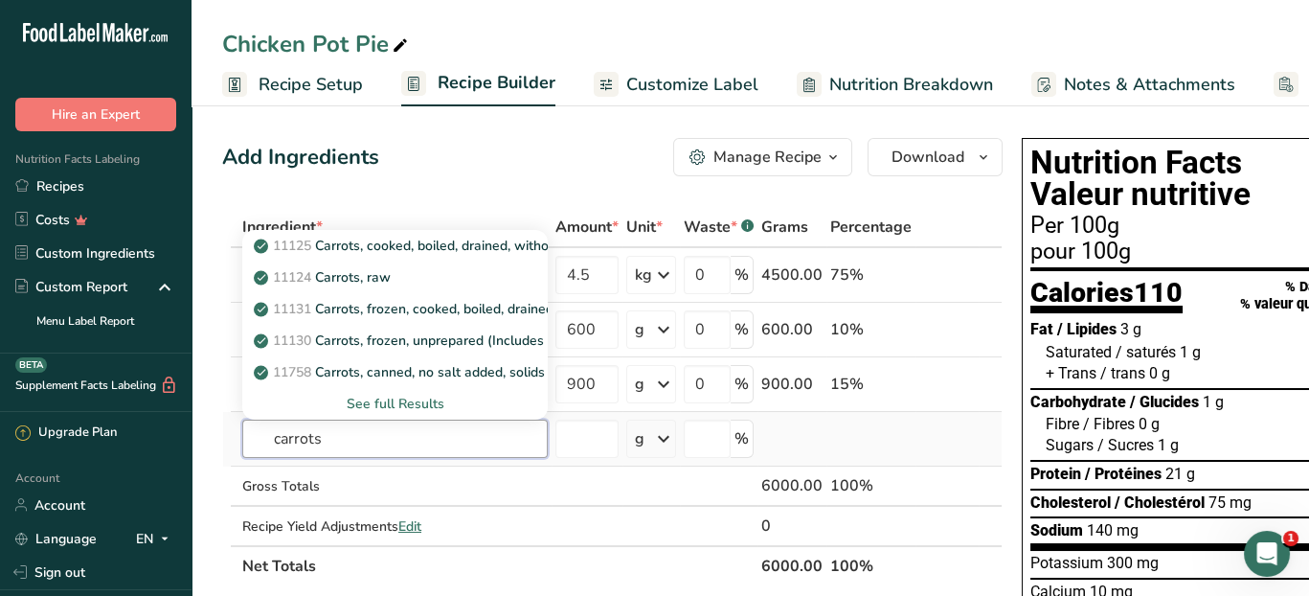
type input "carrots"
click at [426, 410] on div "See full Results" at bounding box center [395, 404] width 275 height 20
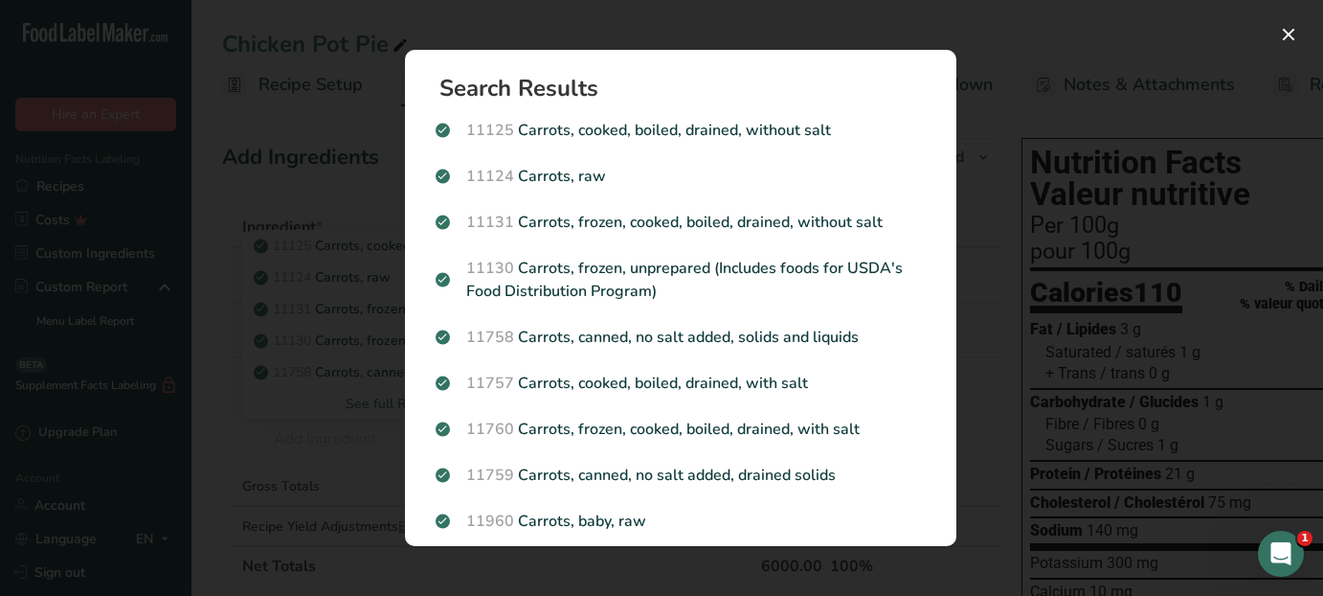
click at [785, 127] on p "11125 Carrots, cooked, boiled, drained, without salt" at bounding box center [681, 130] width 490 height 23
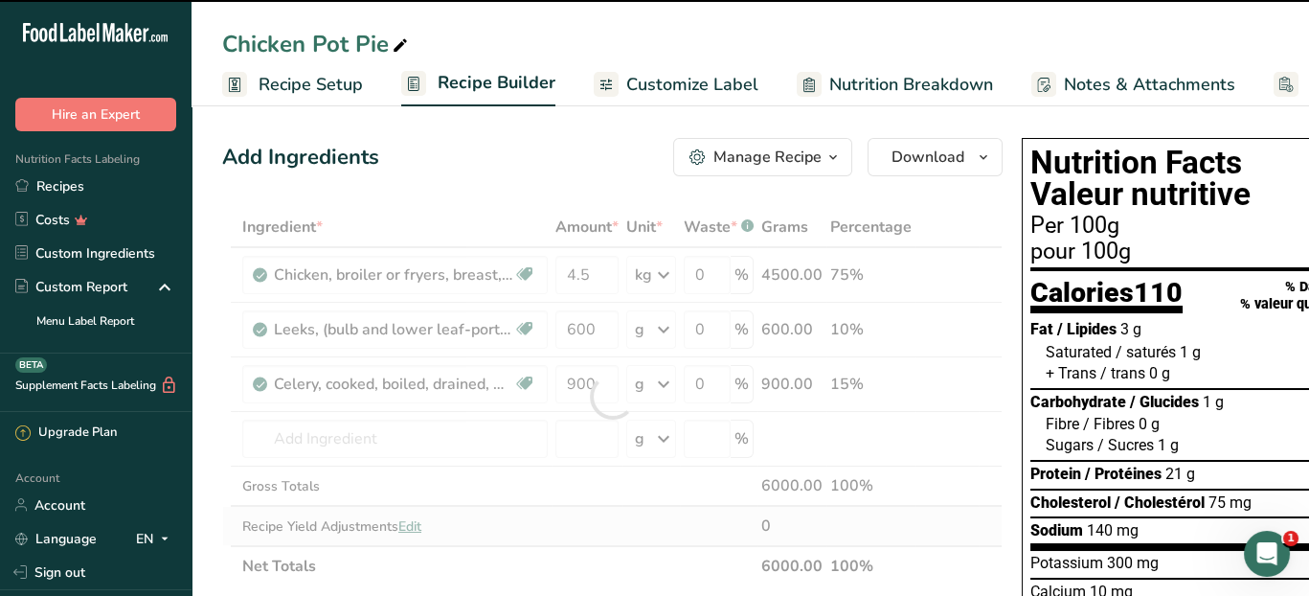
type input "0"
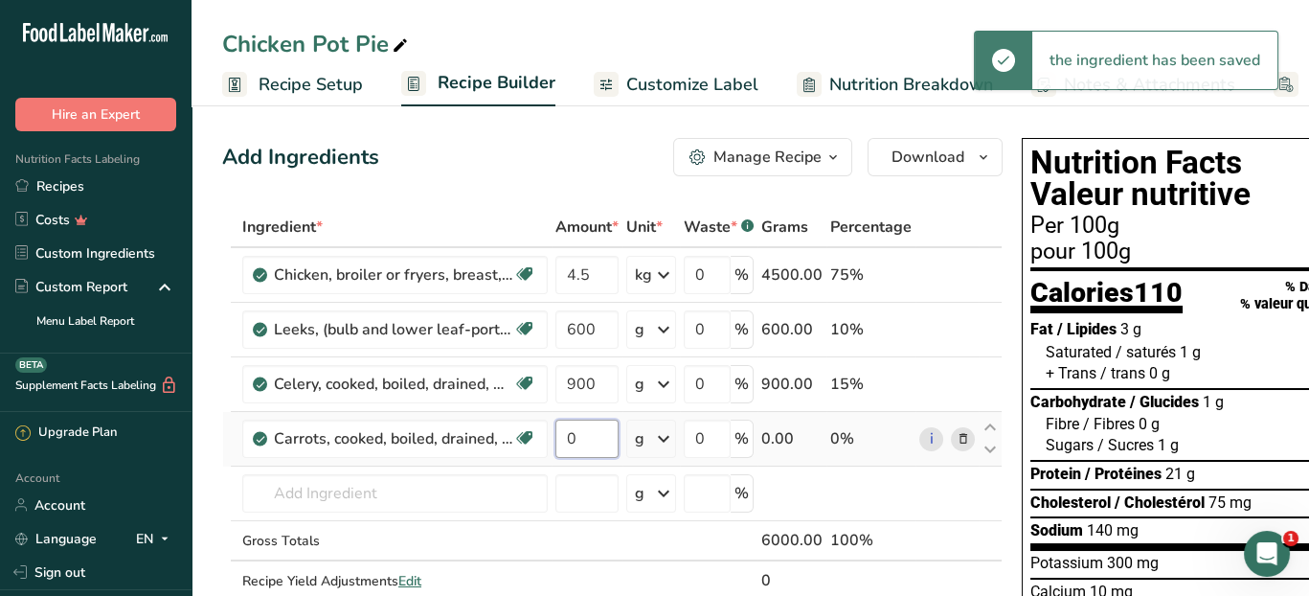
click at [608, 437] on input "0" at bounding box center [586, 438] width 63 height 38
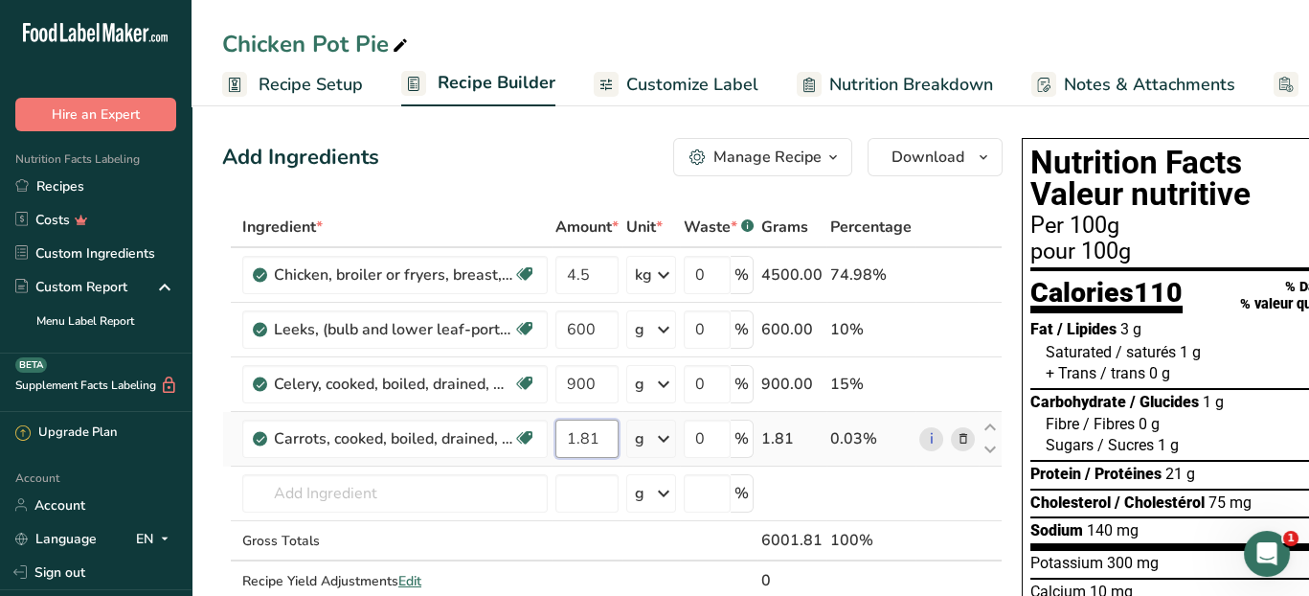
type input "1.81"
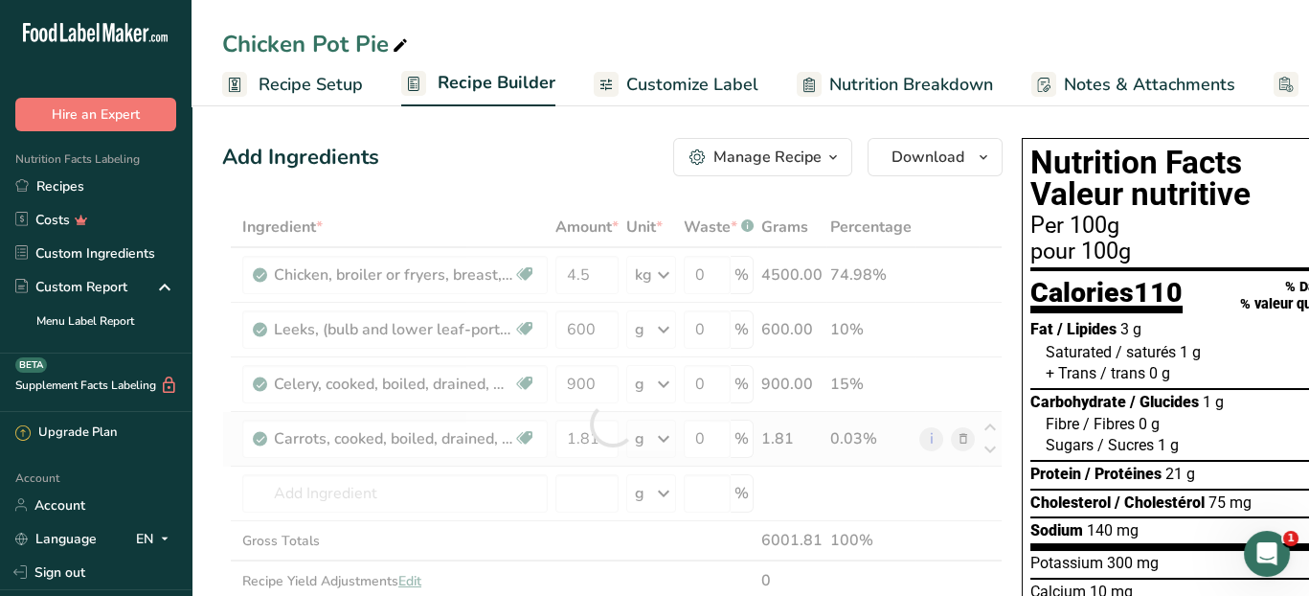
click at [664, 437] on div "Ingredient * Amount * Unit * Waste * .a-a{fill:#347362;}.b-a{fill:#fff;} Grams …" at bounding box center [612, 424] width 780 height 434
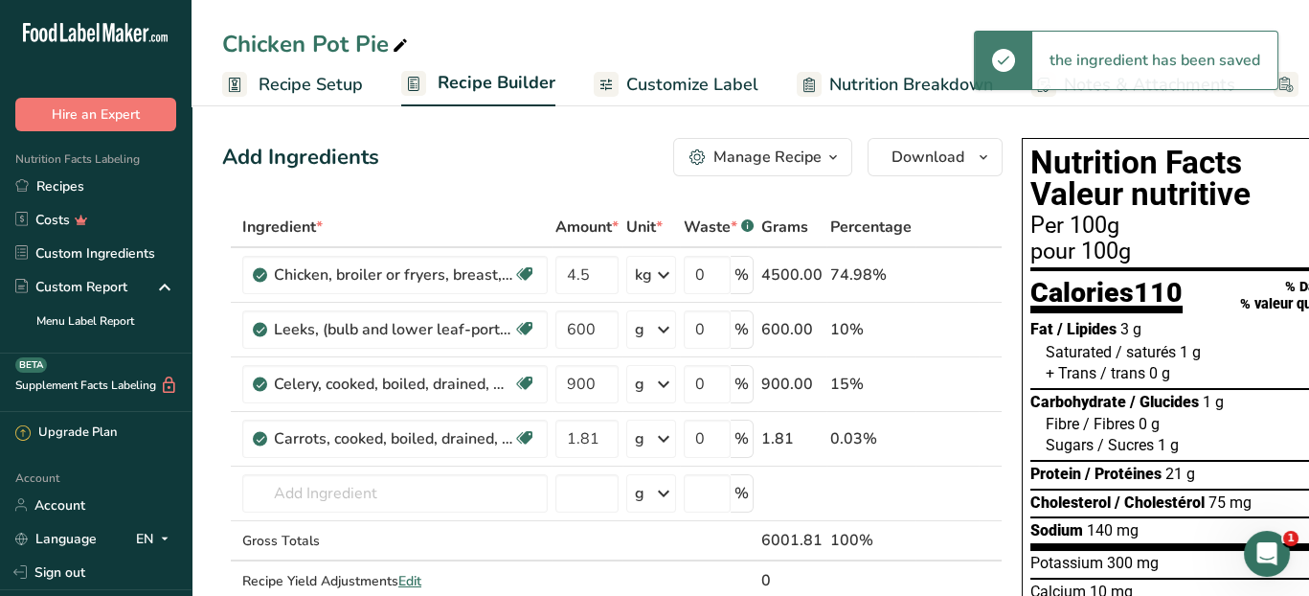
click at [664, 439] on icon at bounding box center [663, 438] width 23 height 34
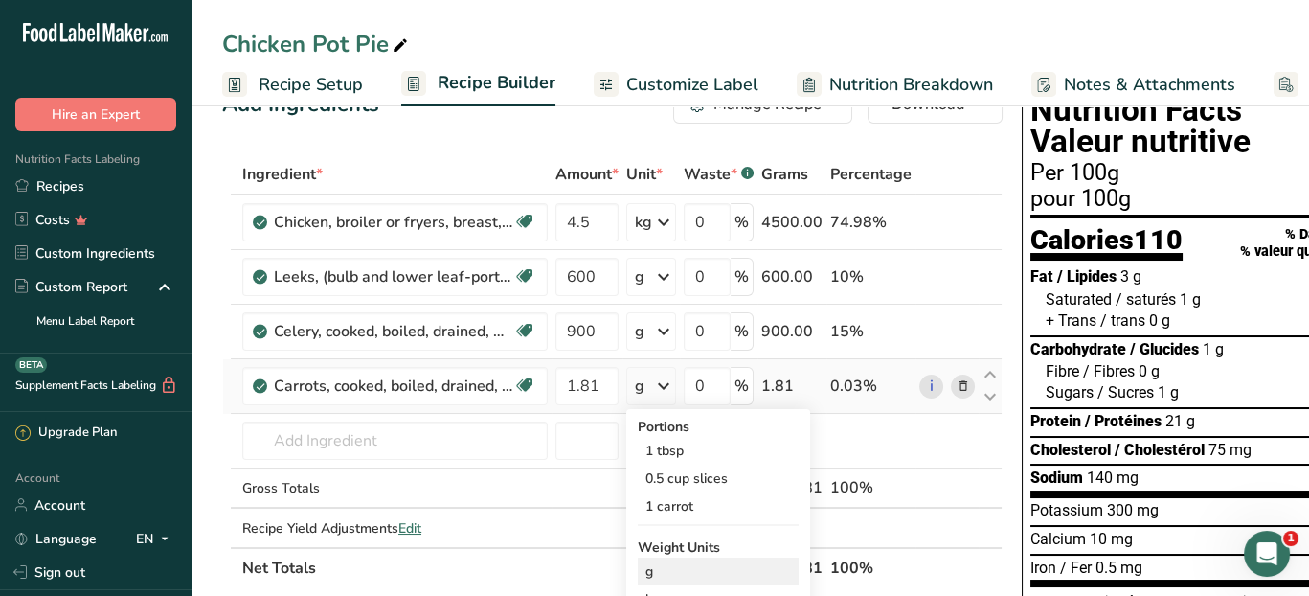
scroll to position [96, 0]
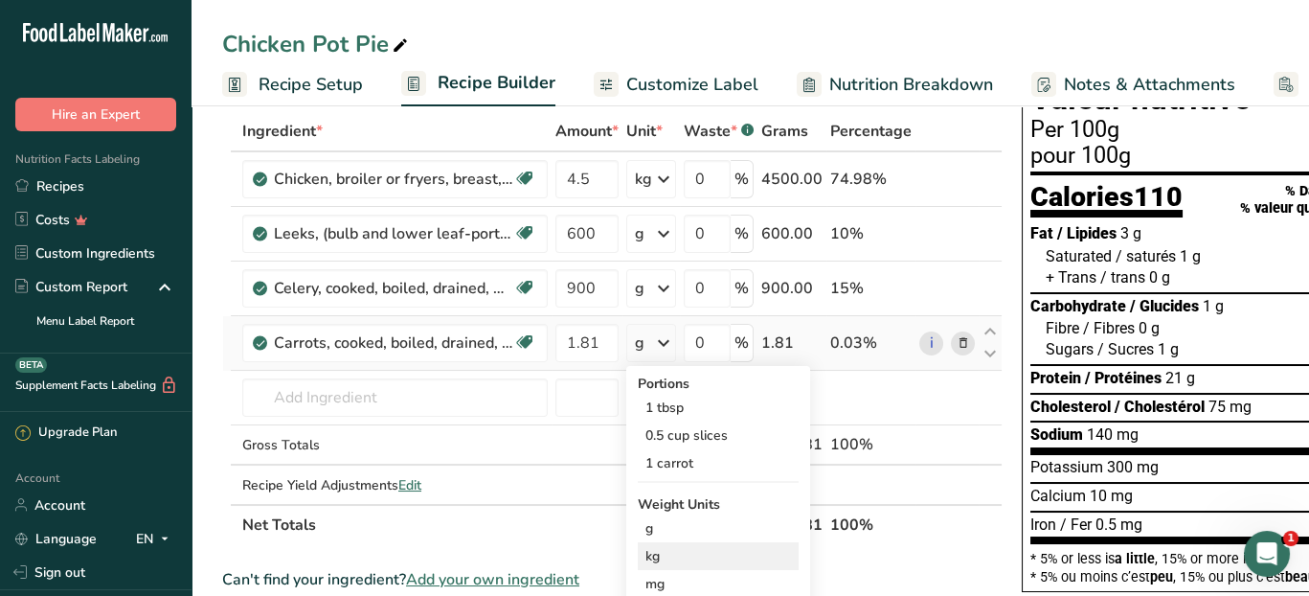
click at [671, 559] on div "kg" at bounding box center [718, 556] width 161 height 28
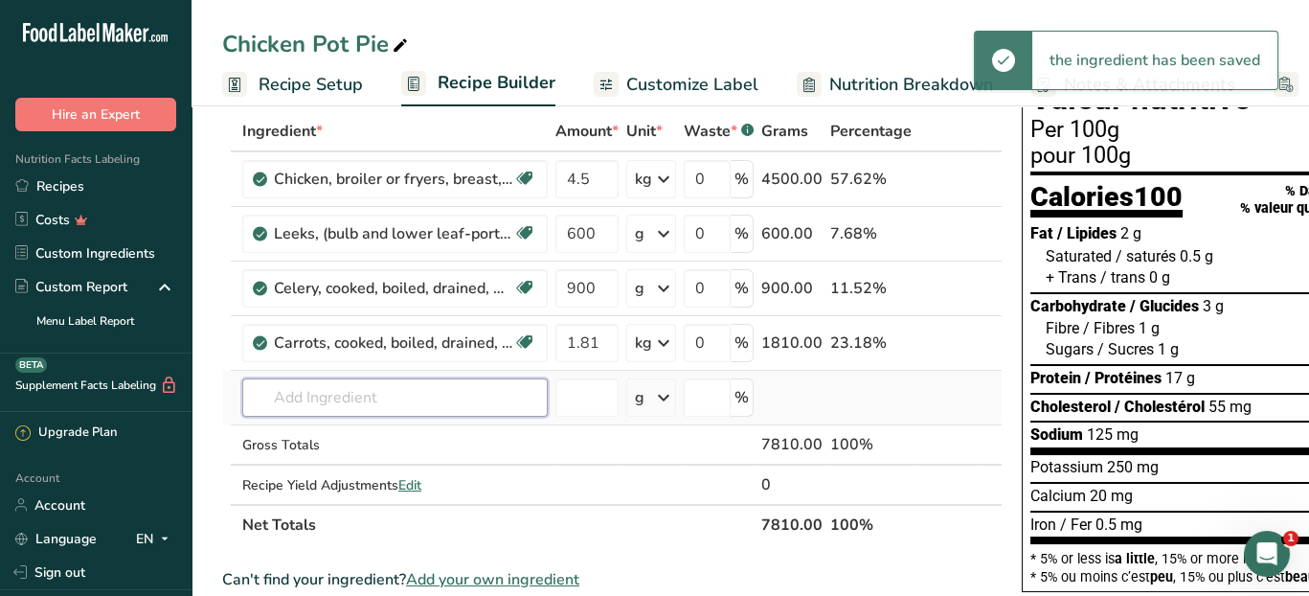
click at [421, 403] on input "text" at bounding box center [394, 397] width 305 height 38
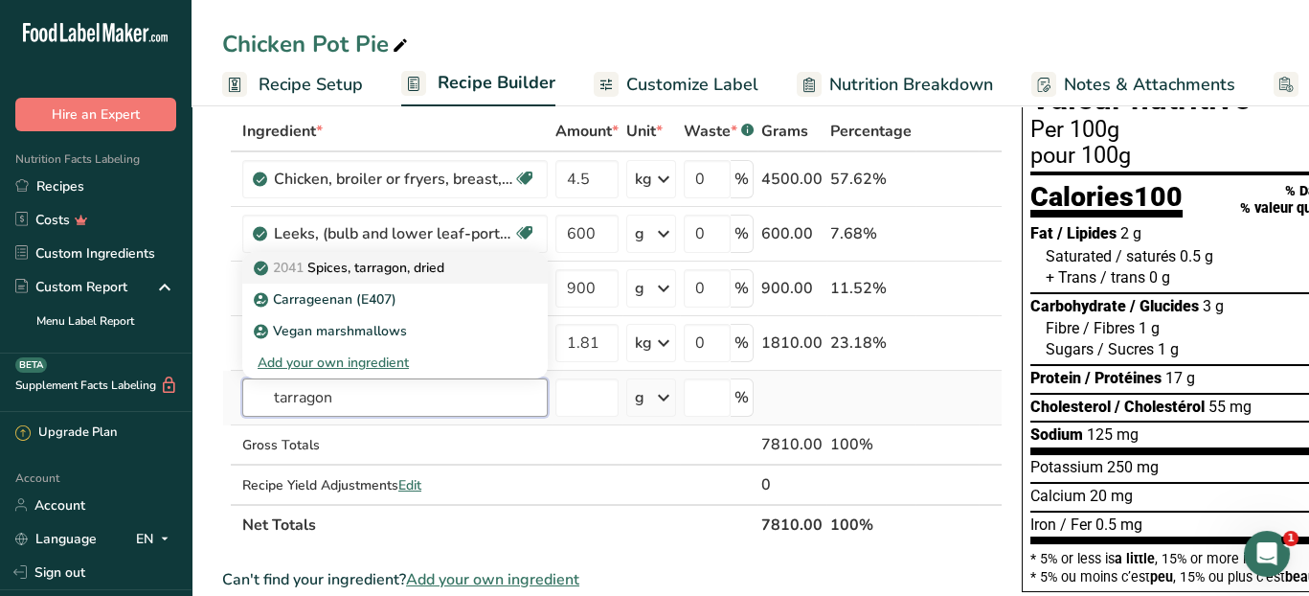
type input "tarragon"
click at [434, 269] on p "2041 Spices, tarragon, dried" at bounding box center [351, 268] width 187 height 20
type input "Spices, tarragon, dried"
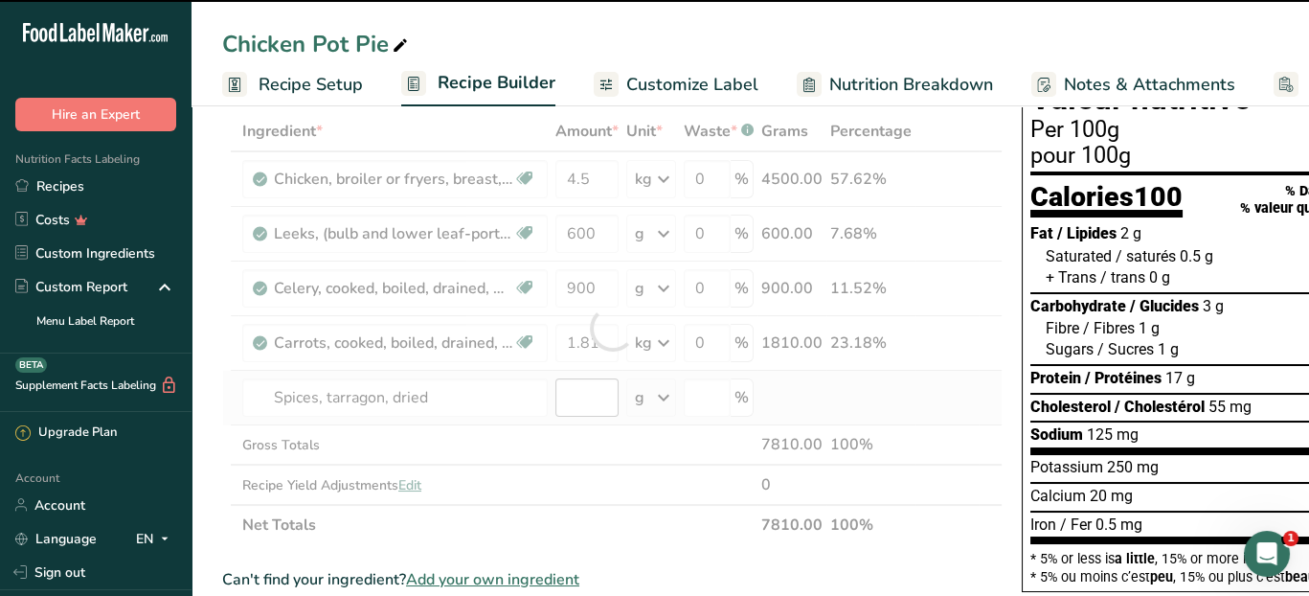
type input "0"
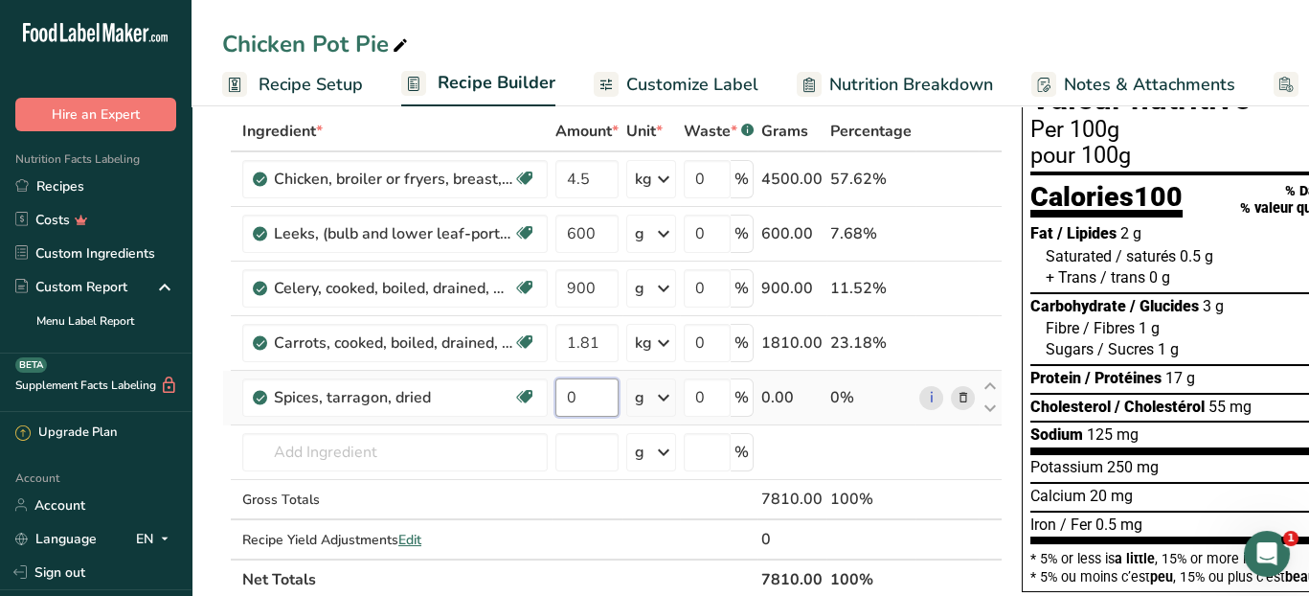
click at [588, 403] on input "0" at bounding box center [586, 397] width 63 height 38
type input "200"
click at [483, 463] on div "Ingredient * Amount * Unit * Waste * .a-a{fill:#347362;}.b-a{fill:#fff;} Grams …" at bounding box center [612, 355] width 780 height 488
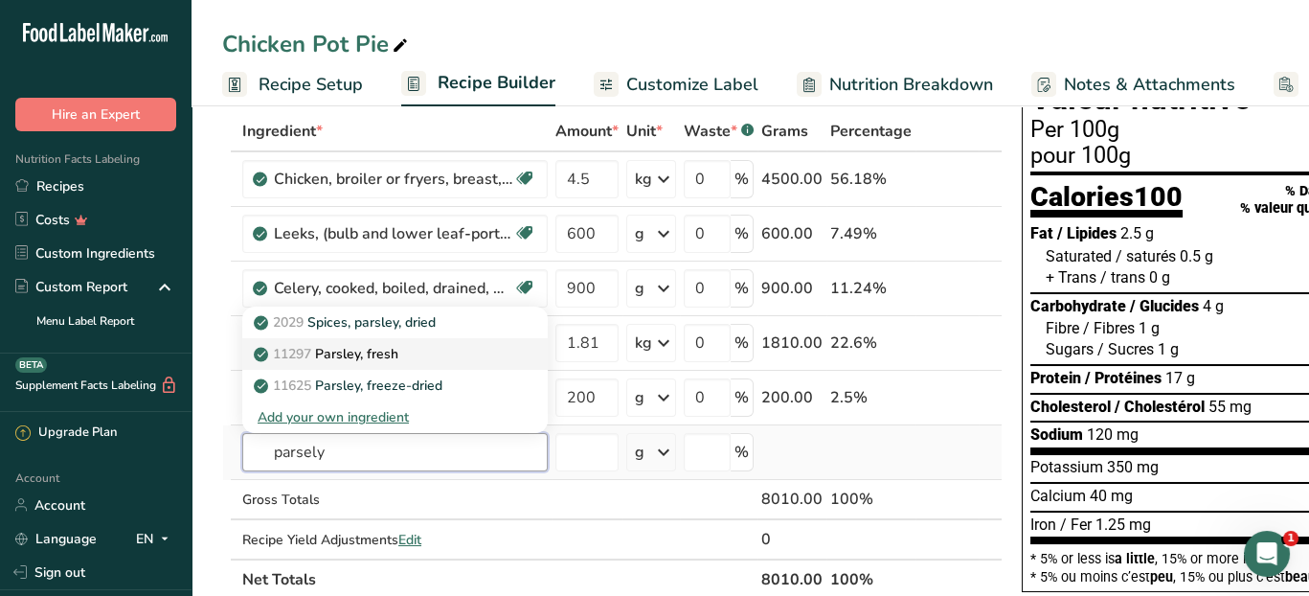
type input "parsely"
click at [437, 354] on div "11297 [GEOGRAPHIC_DATA], fresh" at bounding box center [380, 354] width 244 height 20
type input "Parsley, fresh"
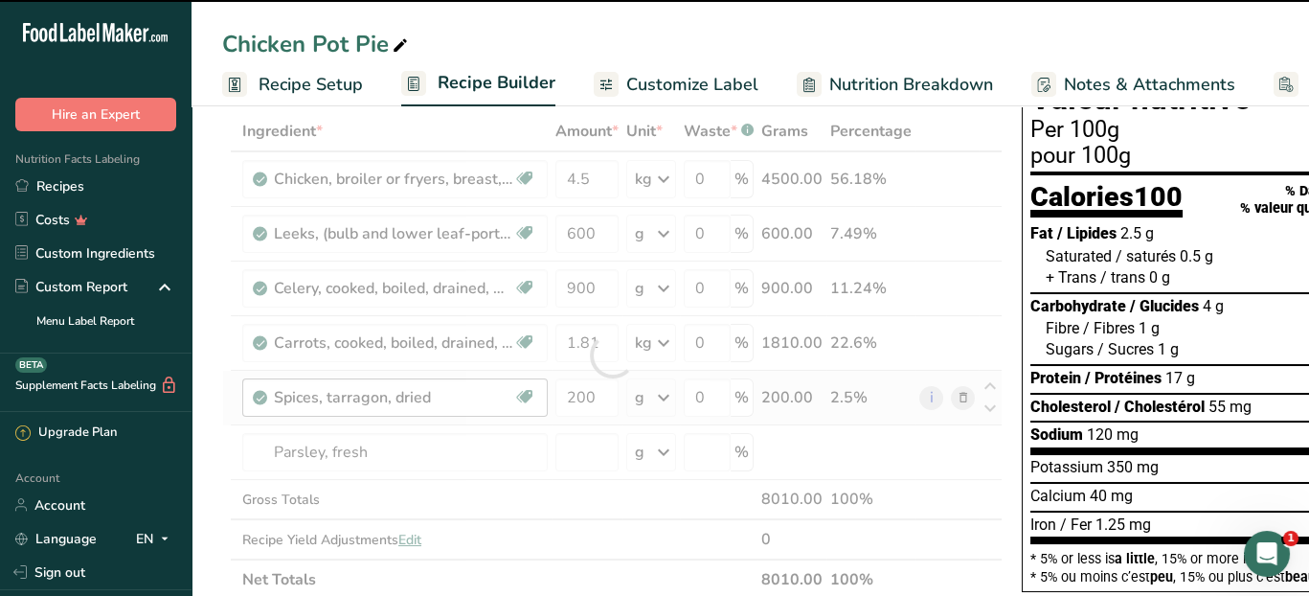
type input "0"
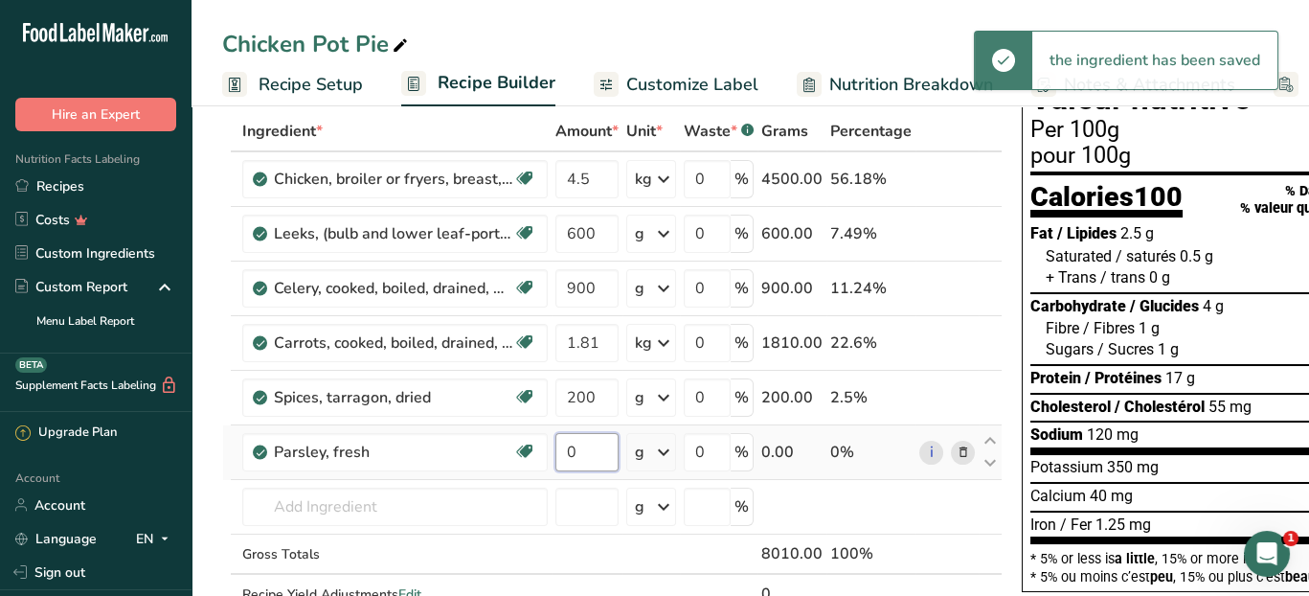
click at [601, 458] on input "0" at bounding box center [586, 452] width 63 height 38
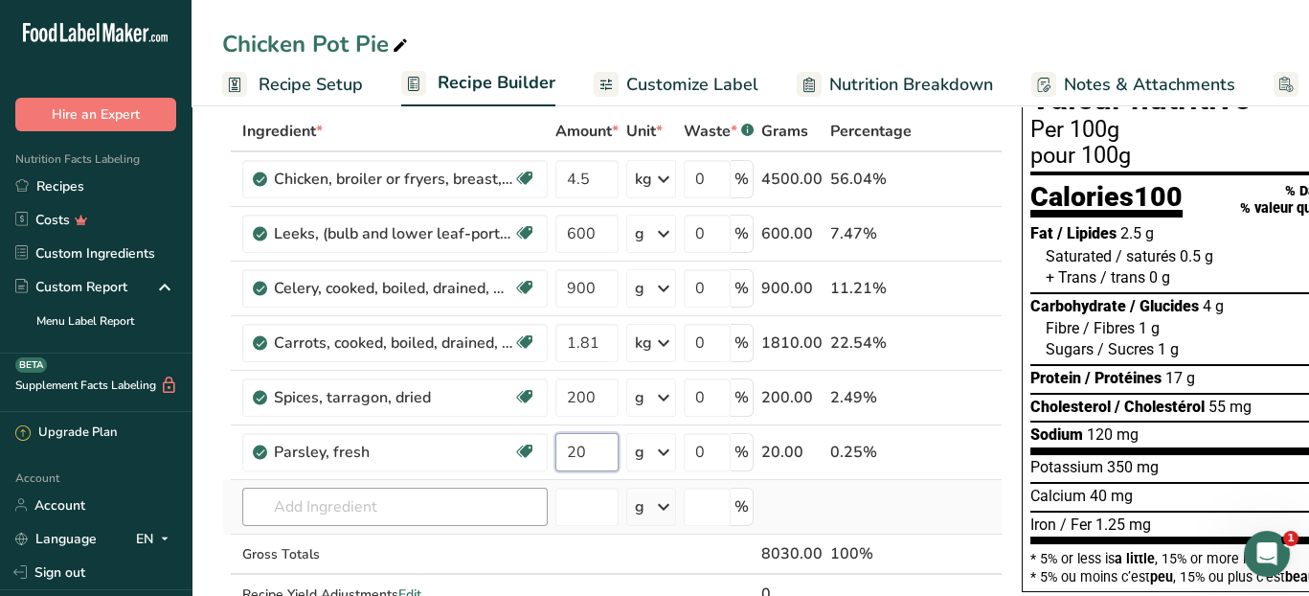
type input "20"
click at [432, 505] on div "Ingredient * Amount * Unit * Waste * .a-a{fill:#347362;}.b-a{fill:#fff;} Grams …" at bounding box center [612, 382] width 780 height 543
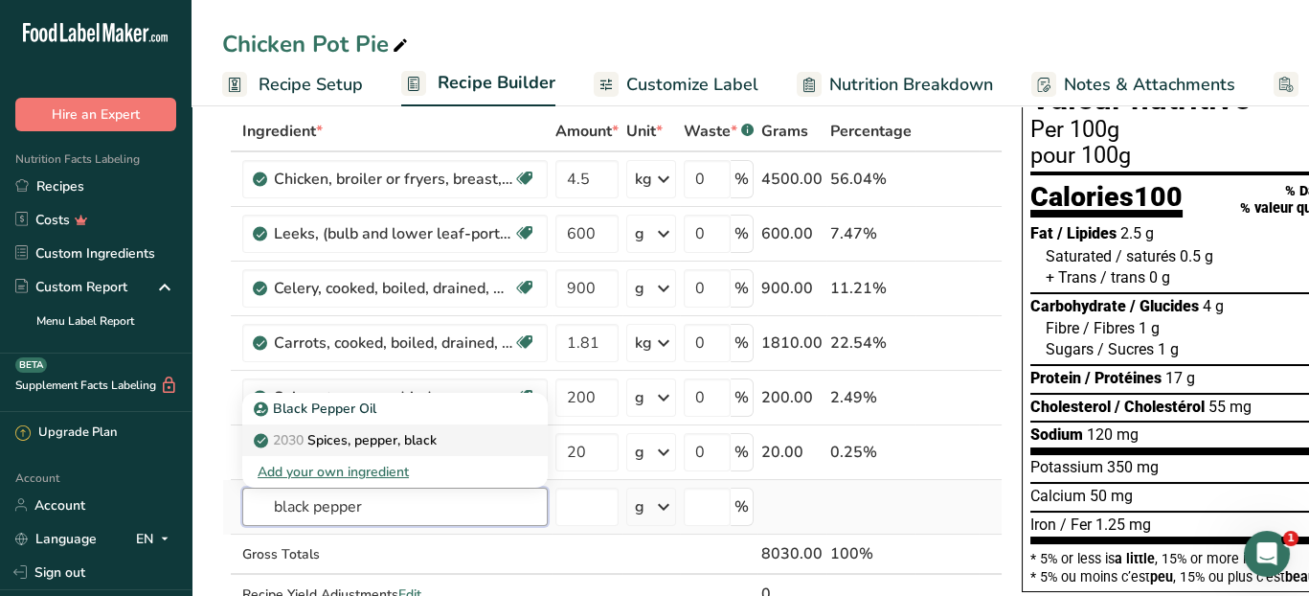
type input "black pepper"
click at [405, 443] on p "2030 Spices, pepper, black" at bounding box center [347, 440] width 179 height 20
type input "Spices, pepper, black"
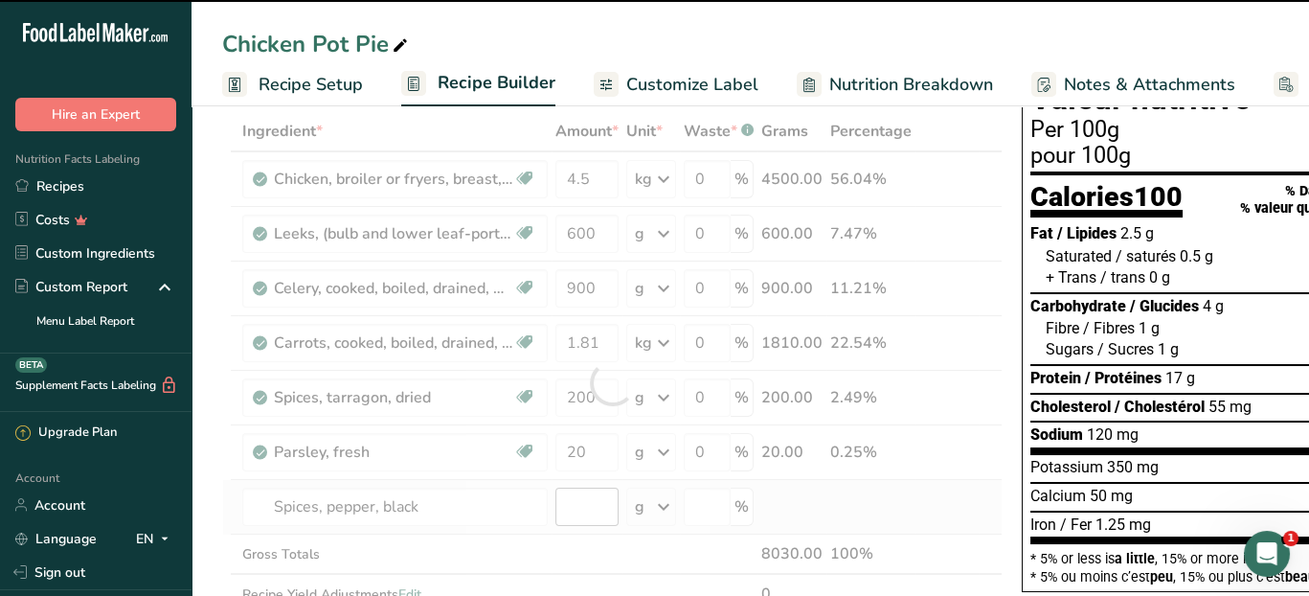
type input "0"
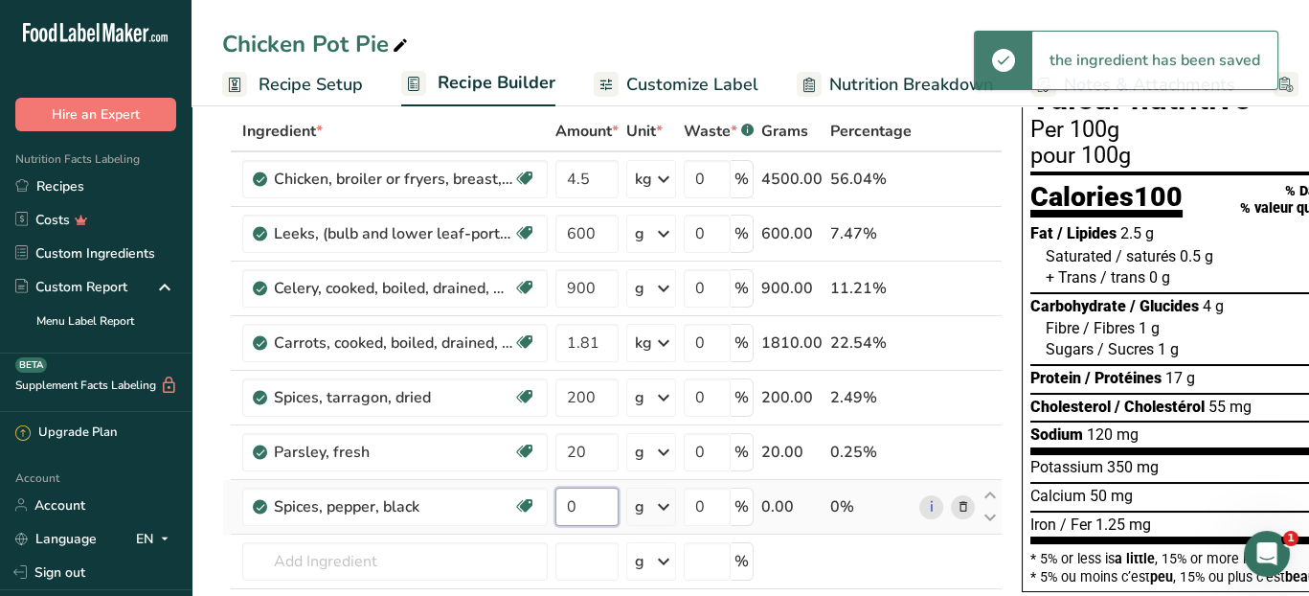
click at [583, 507] on input "0" at bounding box center [586, 506] width 63 height 38
type input "20"
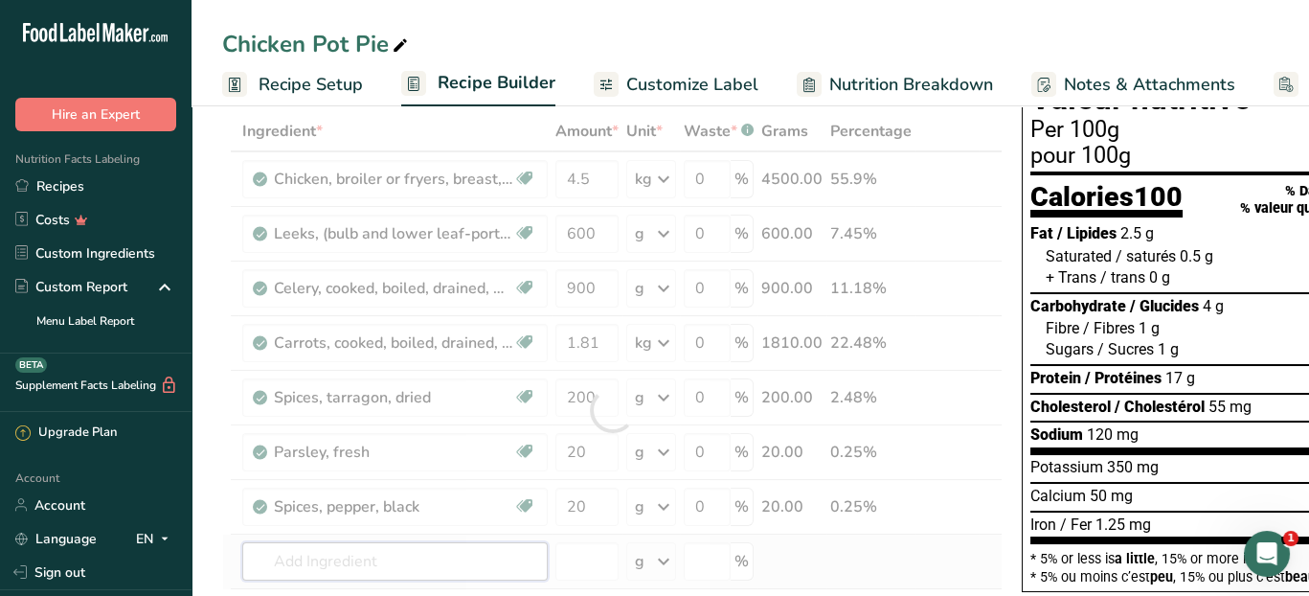
click at [468, 555] on div "Ingredient * Amount * Unit * Waste * .a-a{fill:#347362;}.b-a{fill:#fff;} Grams …" at bounding box center [612, 409] width 780 height 597
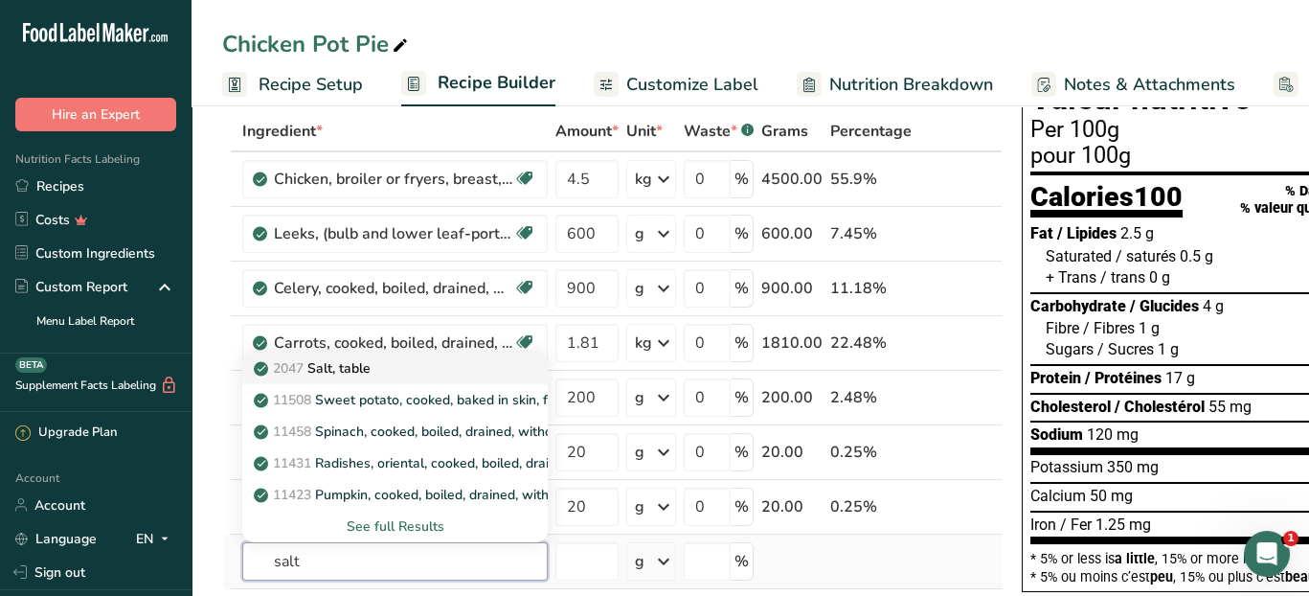
type input "salt"
click at [379, 358] on div "2047 Salt, table" at bounding box center [380, 368] width 244 height 20
type input "Salt, table"
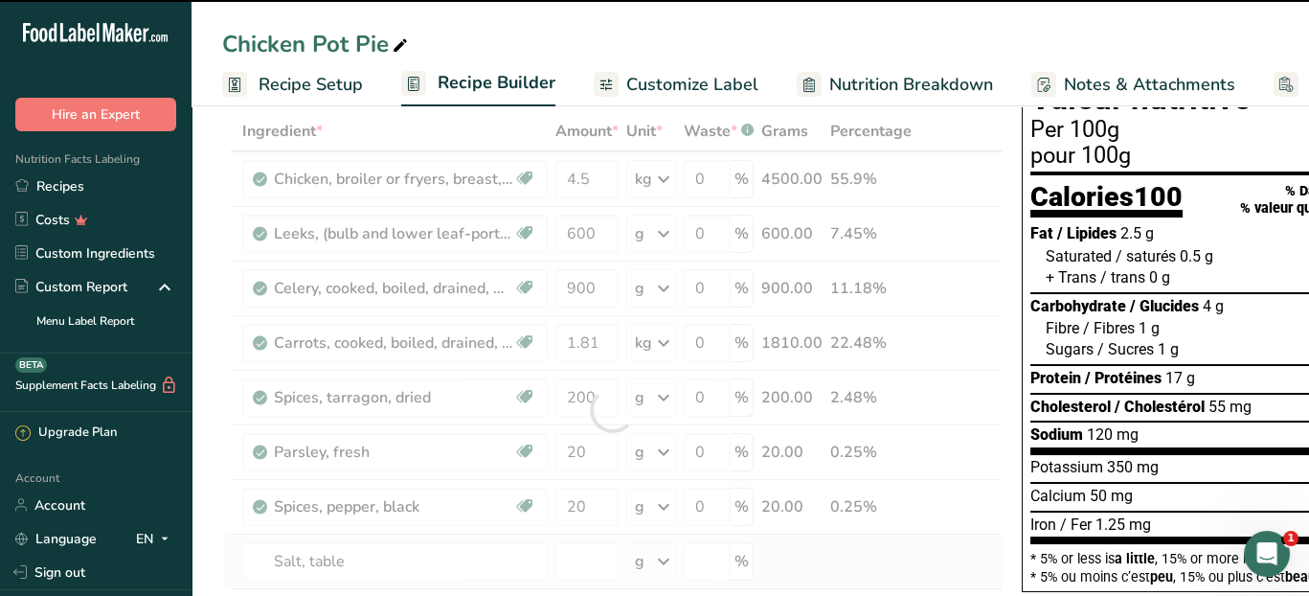
type input "0"
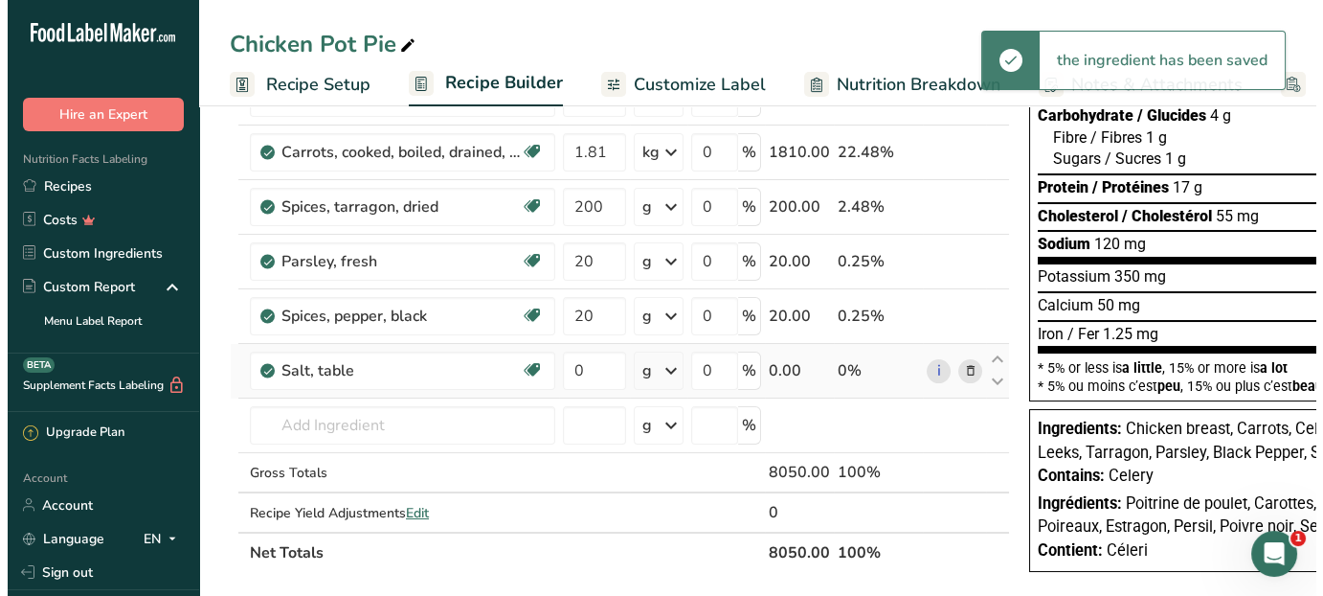
scroll to position [287, 0]
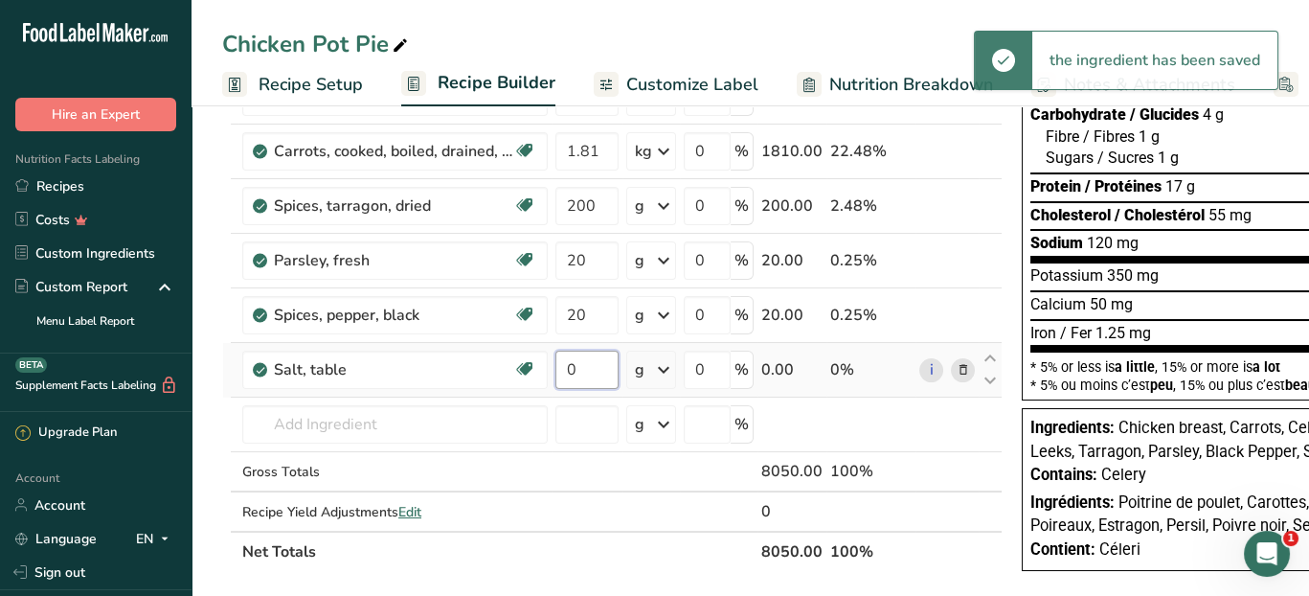
click at [581, 368] on input "0" at bounding box center [586, 369] width 63 height 38
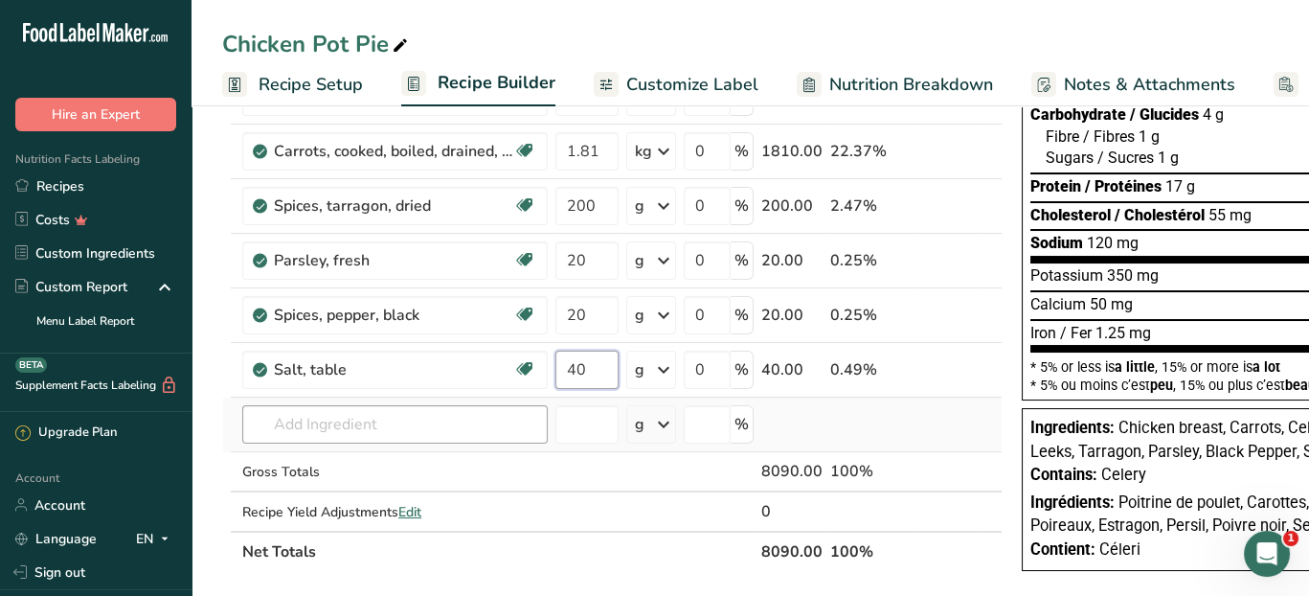
type input "40"
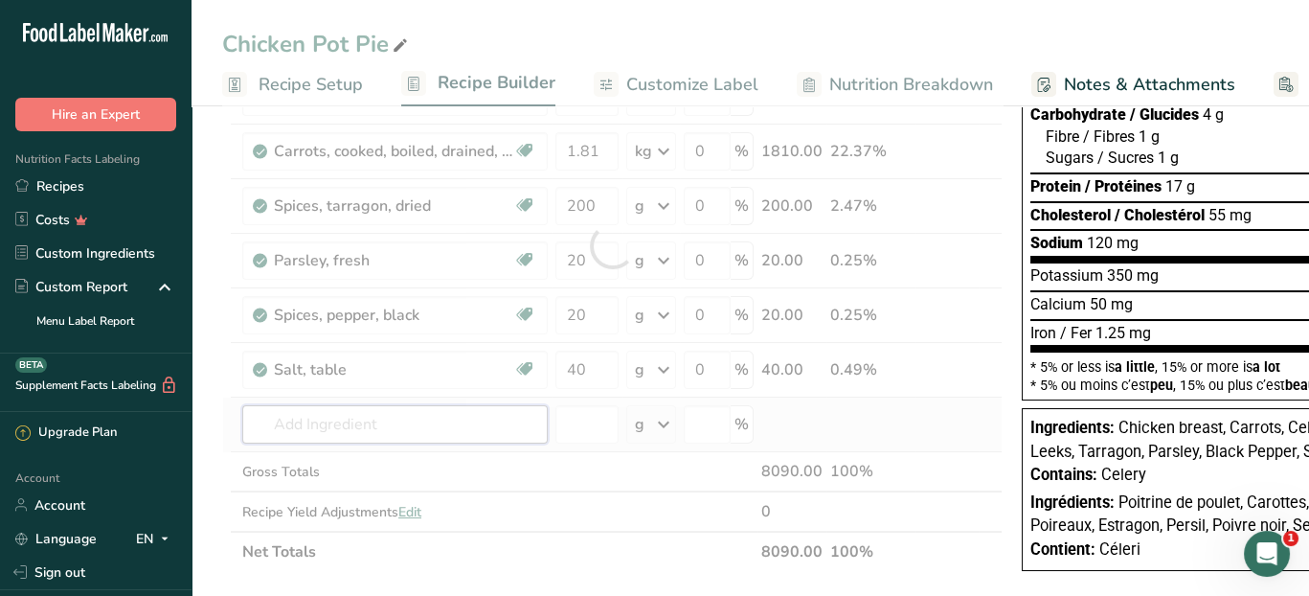
click at [485, 408] on div "Ingredient * Amount * Unit * Waste * .a-a{fill:#347362;}.b-a{fill:#fff;} Grams …" at bounding box center [612, 246] width 780 height 652
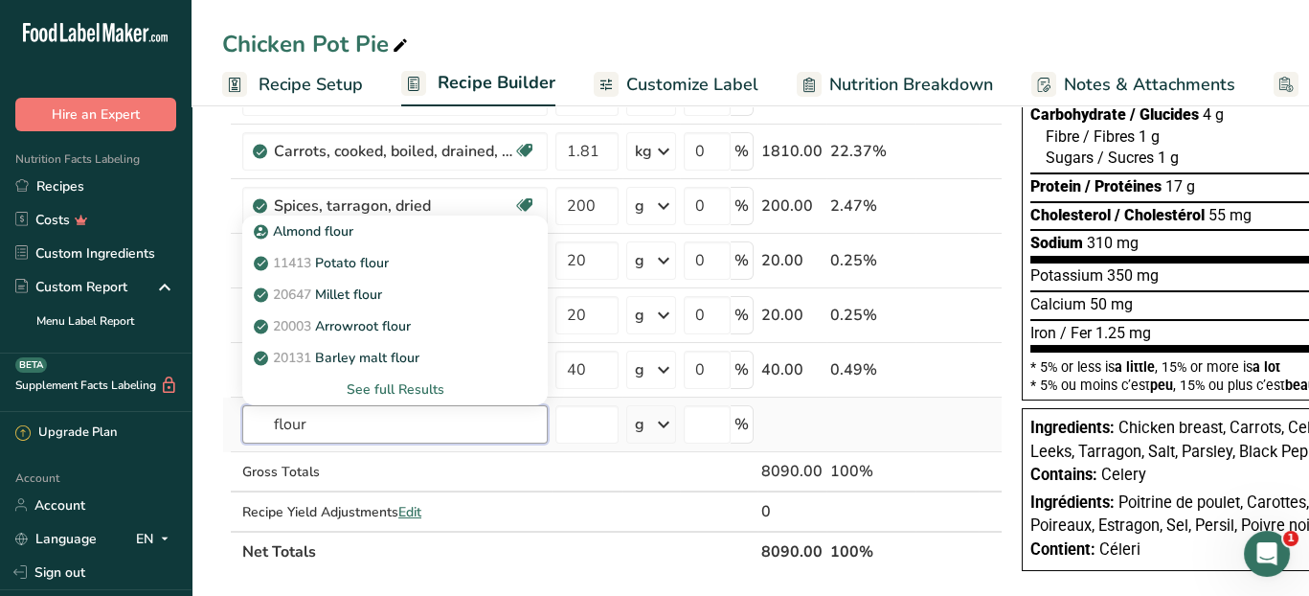
type input "flour"
click at [412, 382] on div "See full Results" at bounding box center [395, 389] width 275 height 20
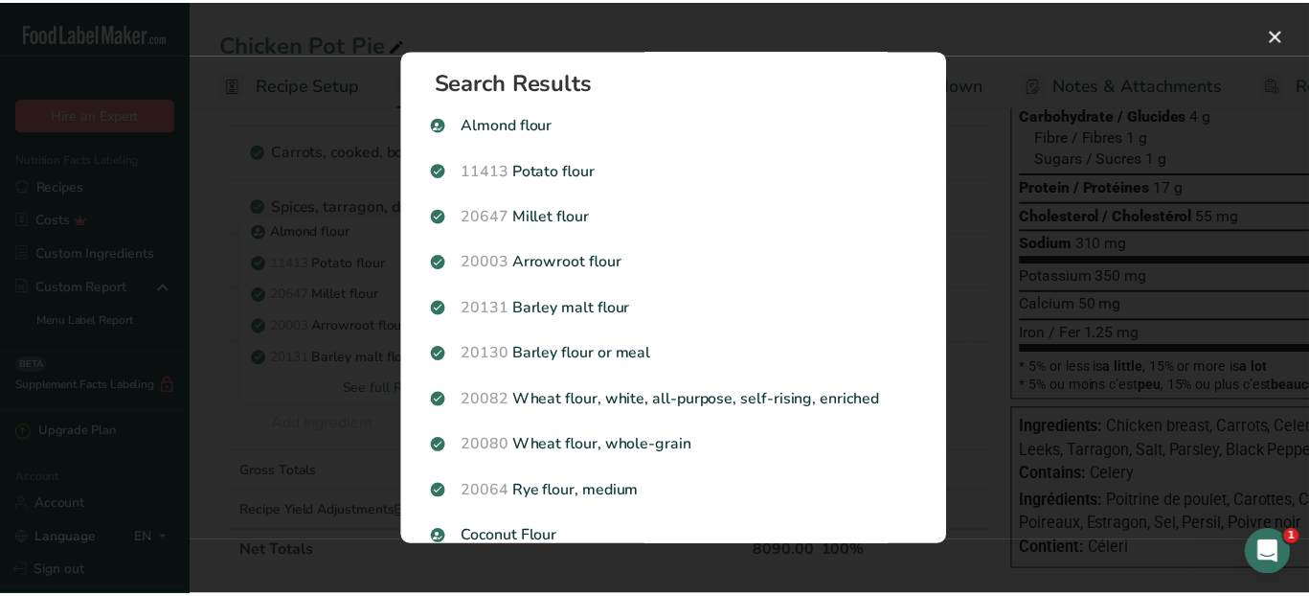
scroll to position [0, 0]
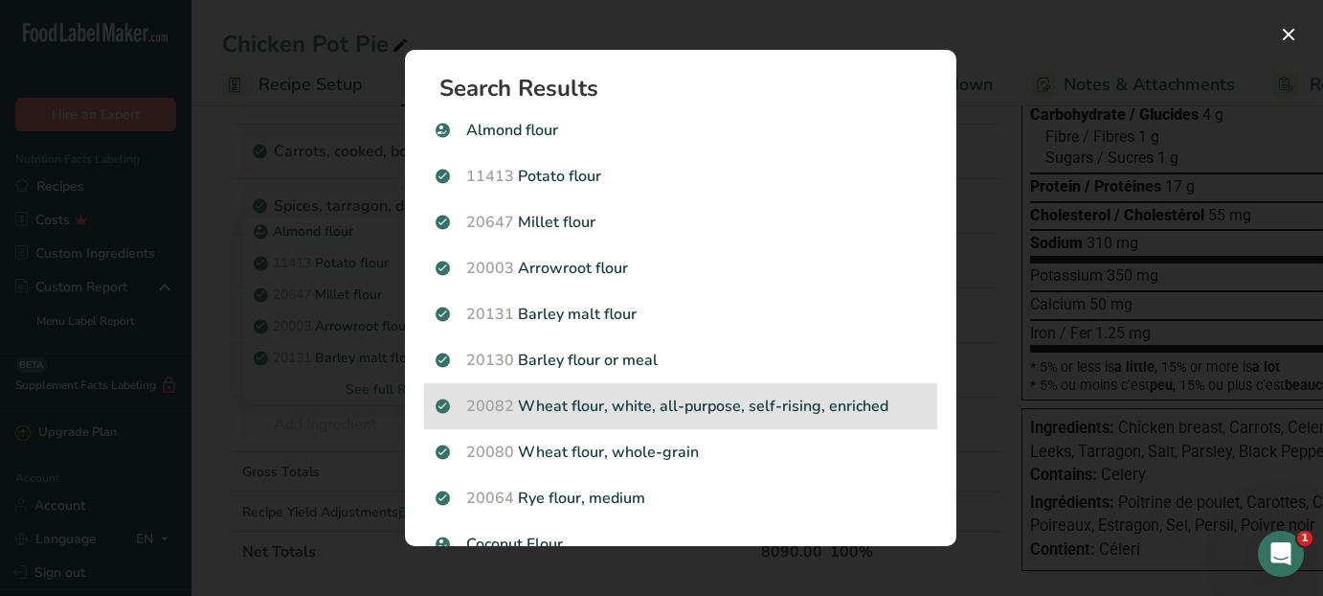
click at [651, 407] on p "20082 Wheat flour, white, all-purpose, self-rising, enriched" at bounding box center [681, 406] width 490 height 23
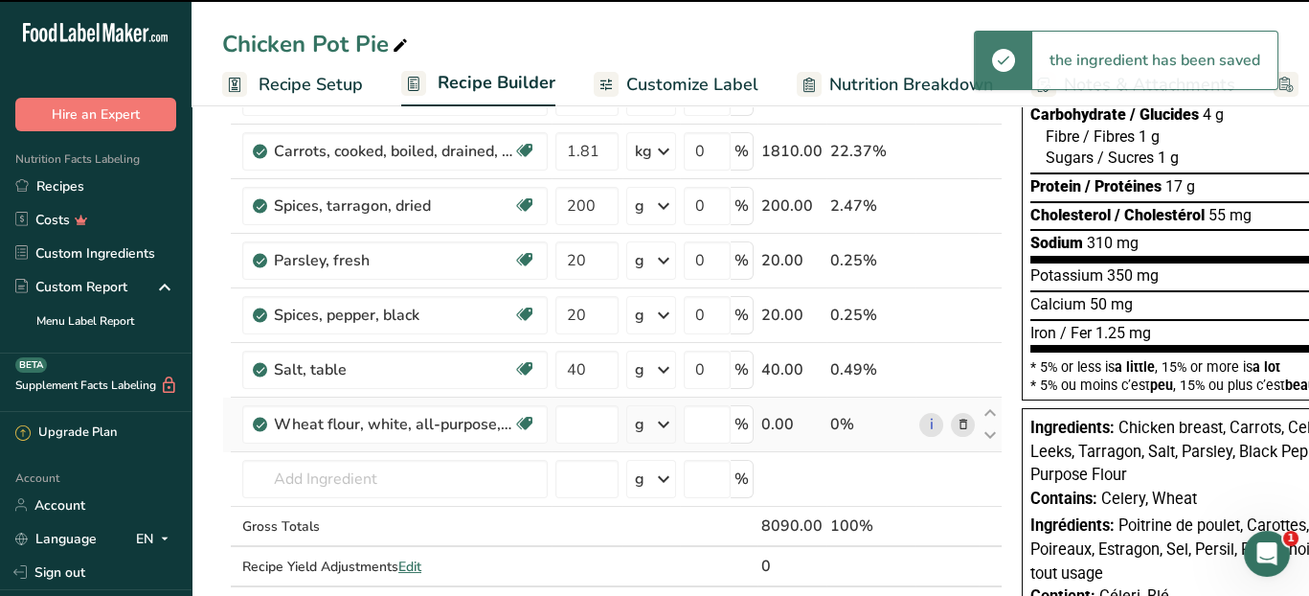
type input "0"
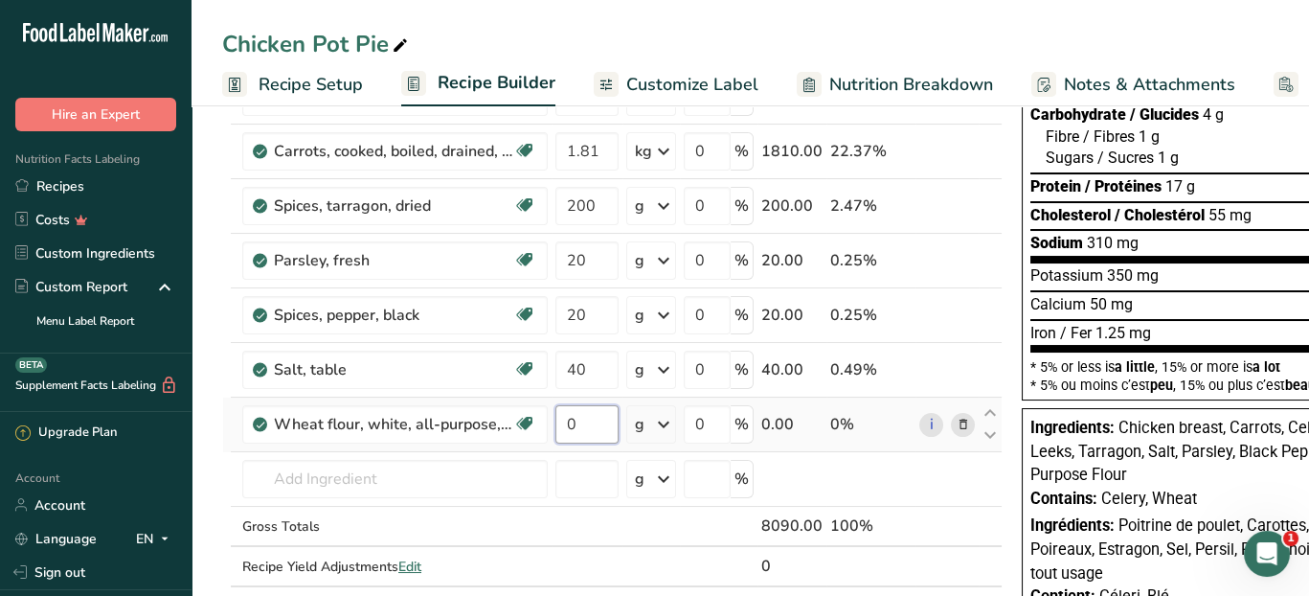
click at [583, 421] on input "0" at bounding box center [586, 424] width 63 height 38
type input "288"
click at [503, 476] on div "Ingredient * Amount * Unit * Waste * .a-a{fill:#347362;}.b-a{fill:#fff;} Grams …" at bounding box center [612, 273] width 780 height 707
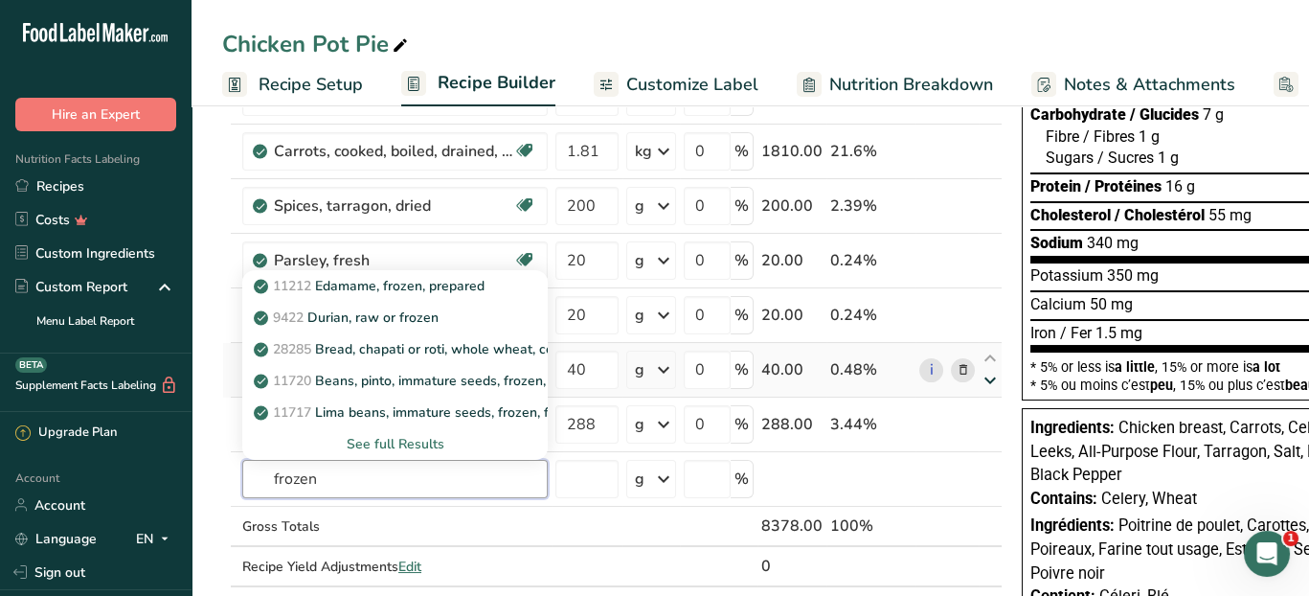
type input "frozen"
click at [993, 373] on icon at bounding box center [990, 380] width 23 height 14
type input "288"
type input "40"
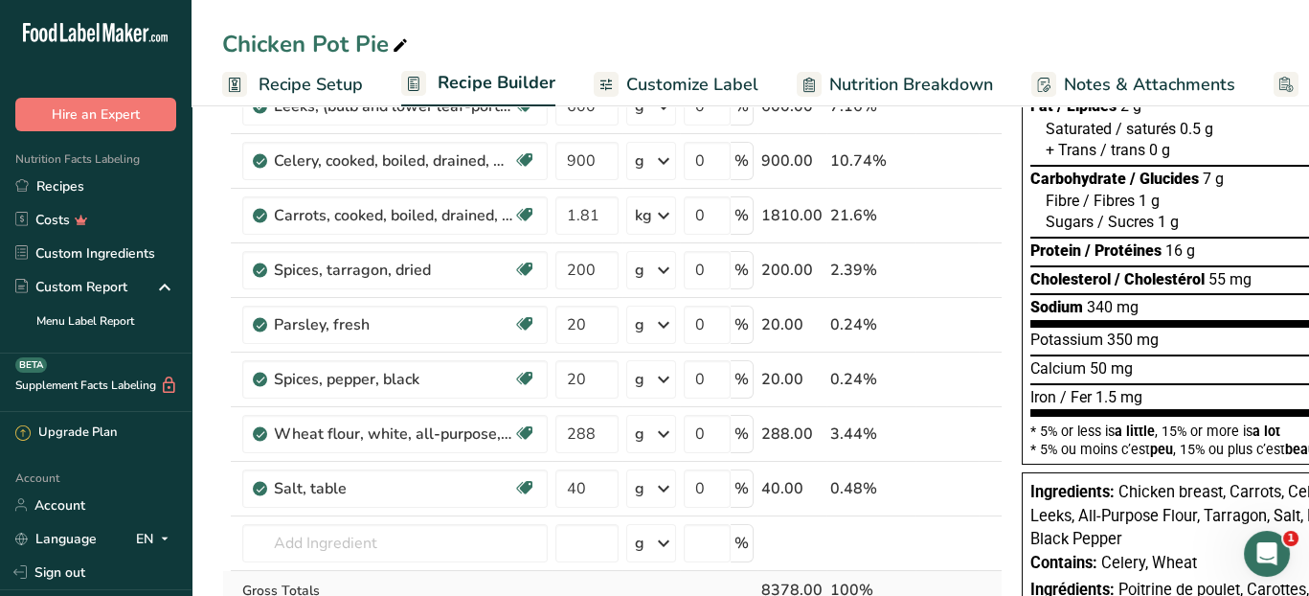
scroll to position [192, 0]
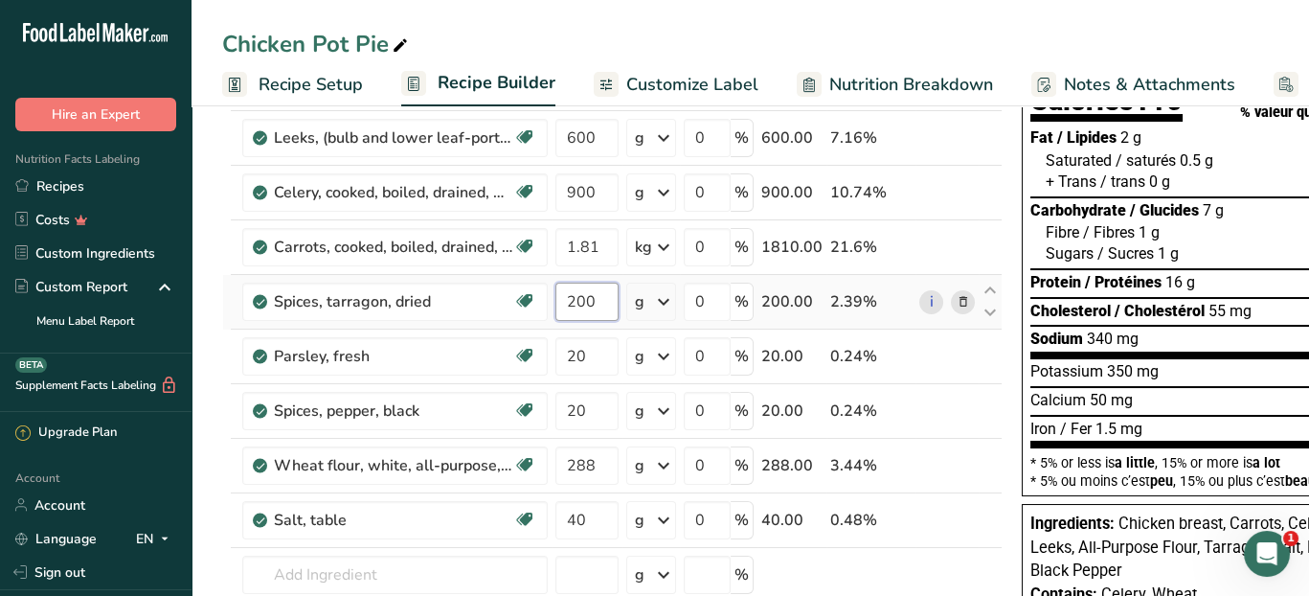
click at [597, 296] on input "200" at bounding box center [586, 301] width 63 height 38
type input "20"
click at [597, 350] on div "Ingredient * Amount * Unit * Waste * .a-a{fill:#347362;}.b-a{fill:#fff;} Grams …" at bounding box center [612, 368] width 780 height 707
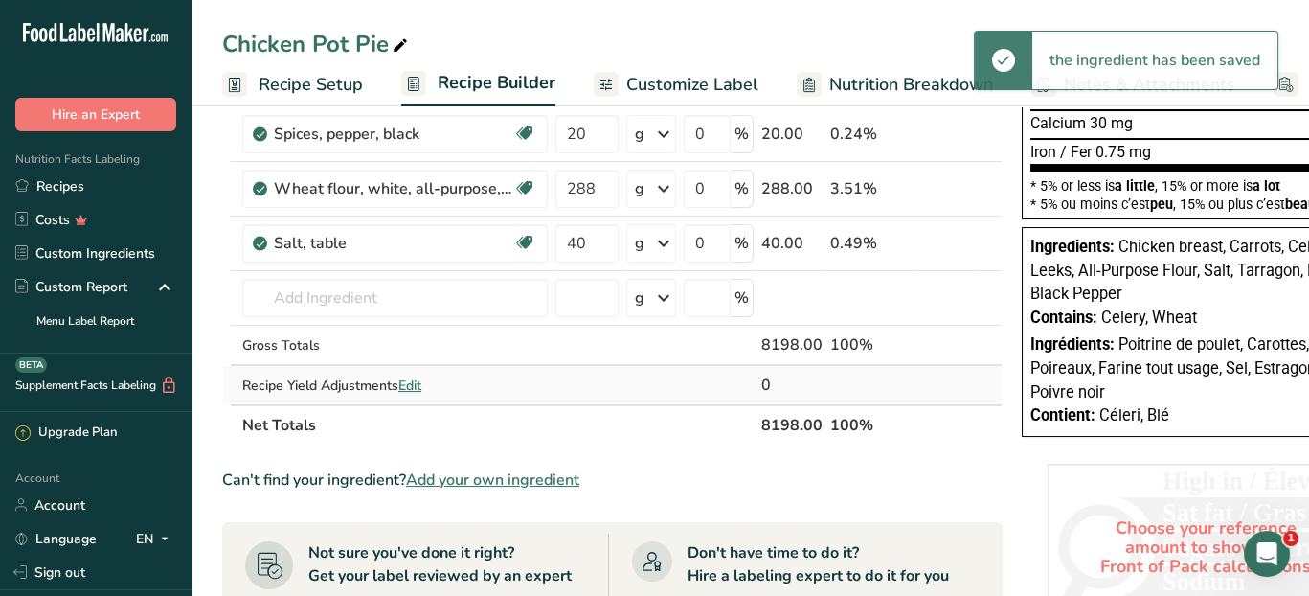
scroll to position [479, 0]
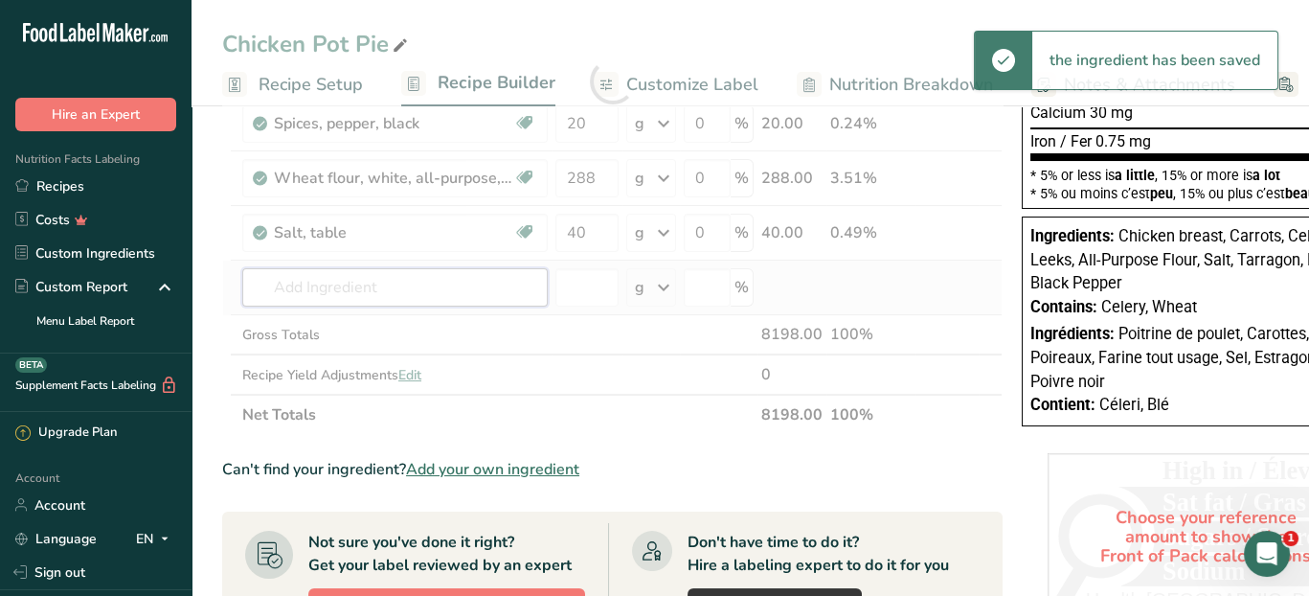
click at [378, 279] on div "Ingredient * Amount * Unit * Waste * .a-a{fill:#347362;}.b-a{fill:#fff;} Grams …" at bounding box center [612, 81] width 780 height 707
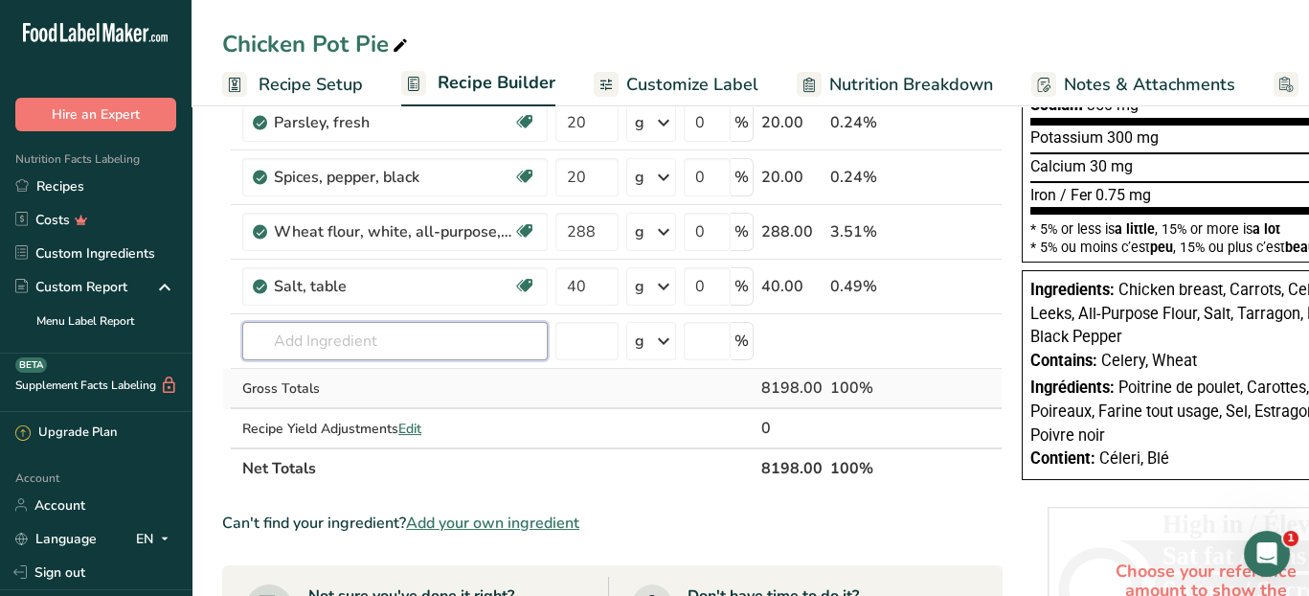
scroll to position [383, 0]
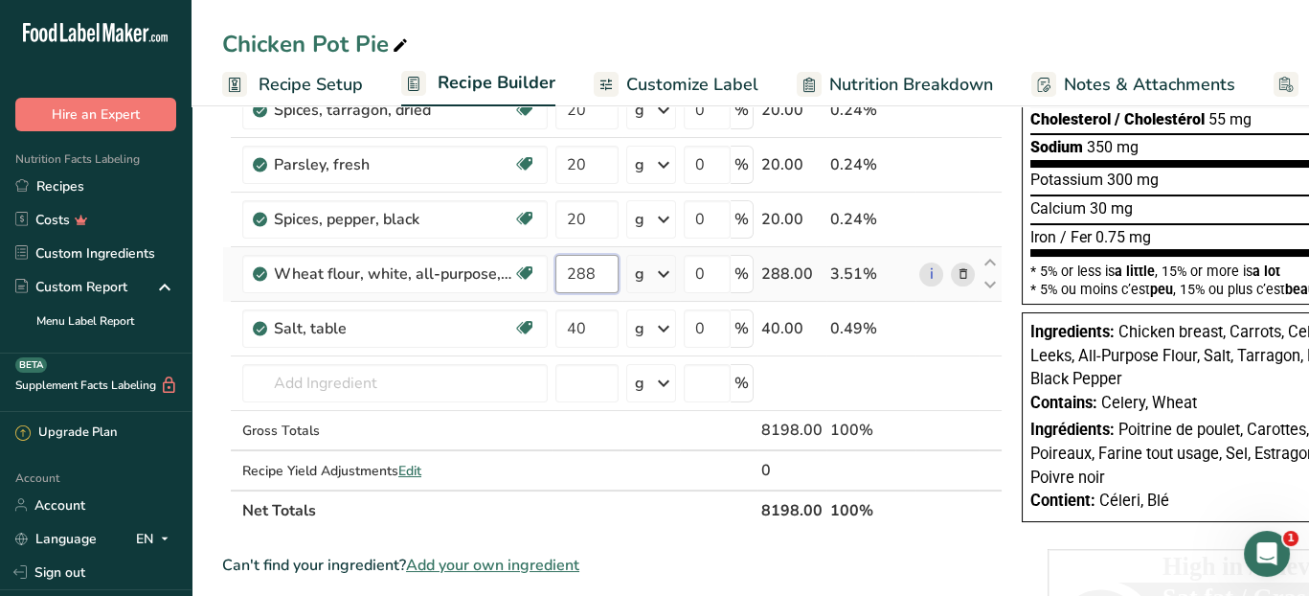
drag, startPoint x: 602, startPoint y: 272, endPoint x: 554, endPoint y: 275, distance: 48.0
click at [555, 274] on input "288" at bounding box center [586, 274] width 63 height 38
type input "500"
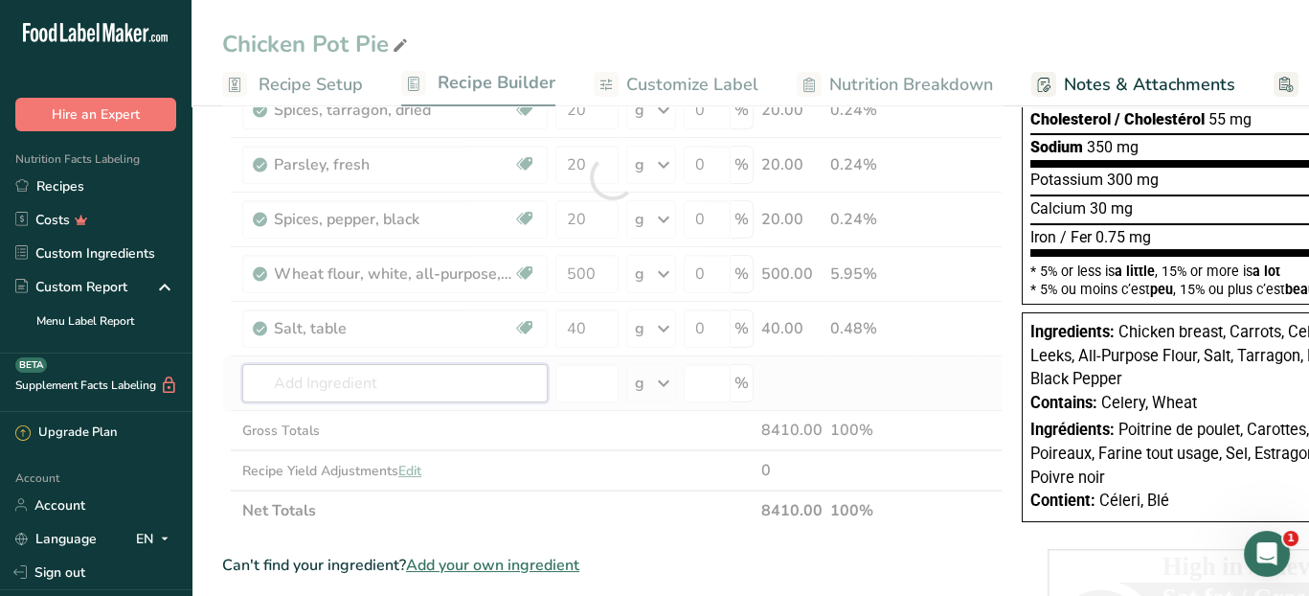
click at [462, 372] on div "Ingredient * Amount * Unit * Waste * .a-a{fill:#347362;}.b-a{fill:#fff;} Grams …" at bounding box center [612, 177] width 780 height 707
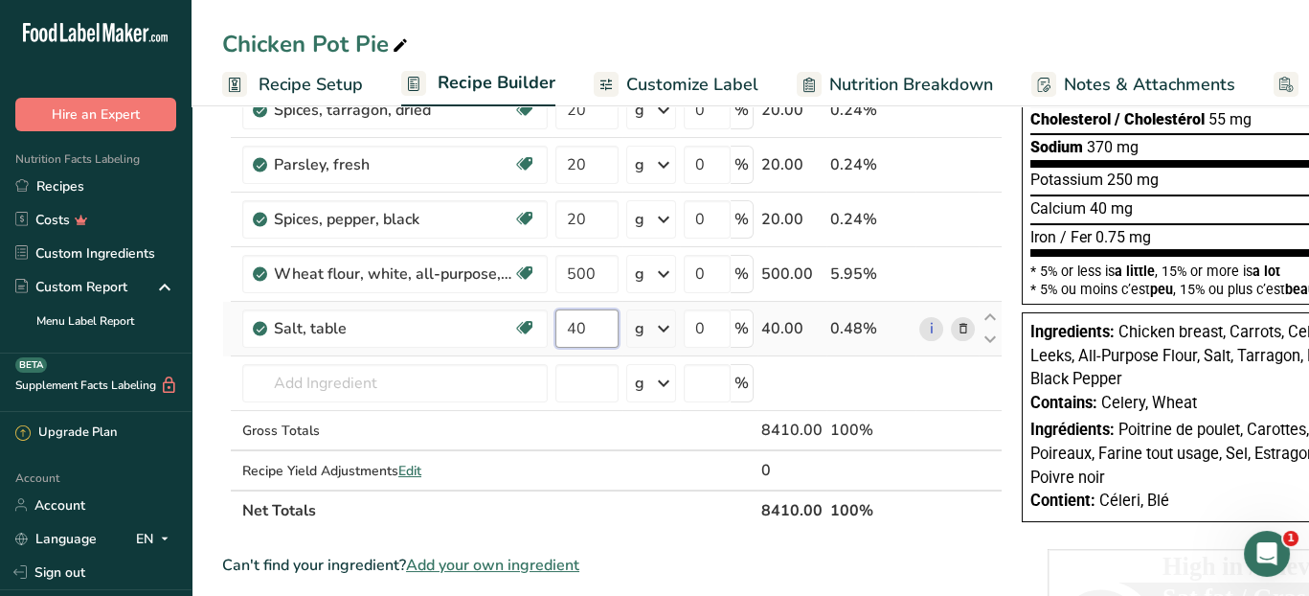
click at [594, 330] on input "40" at bounding box center [586, 328] width 63 height 38
type input "4"
type input "14"
click at [597, 379] on div "Ingredient * Amount * Unit * Waste * .a-a{fill:#347362;}.b-a{fill:#fff;} Grams …" at bounding box center [612, 177] width 780 height 707
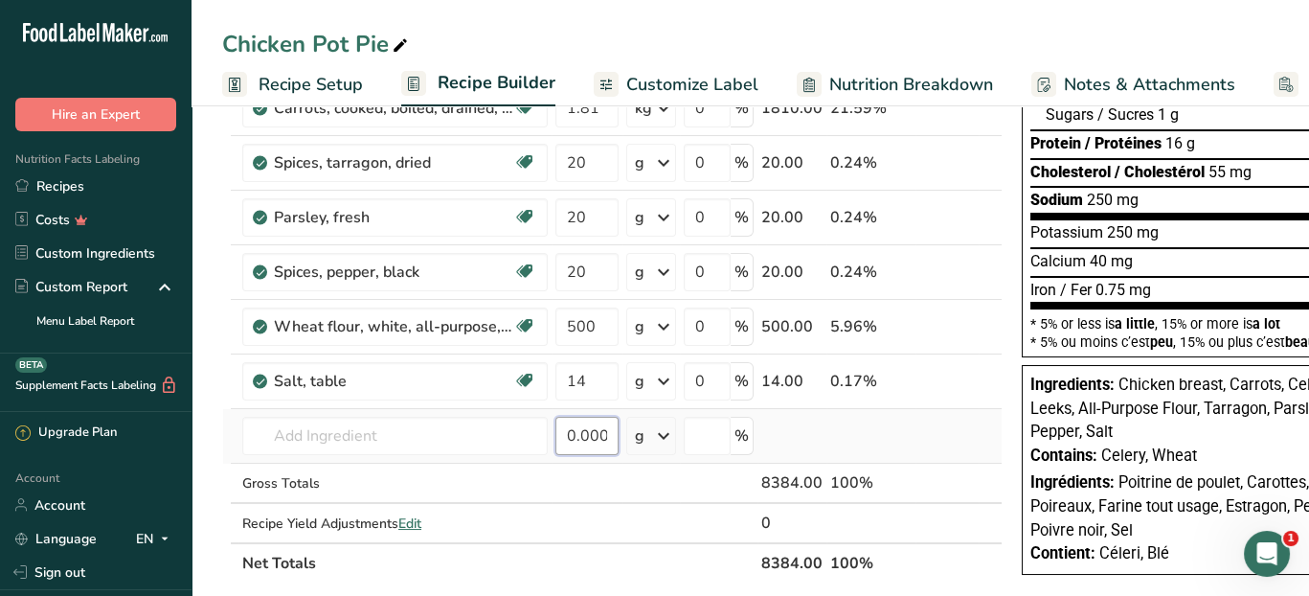
scroll to position [287, 0]
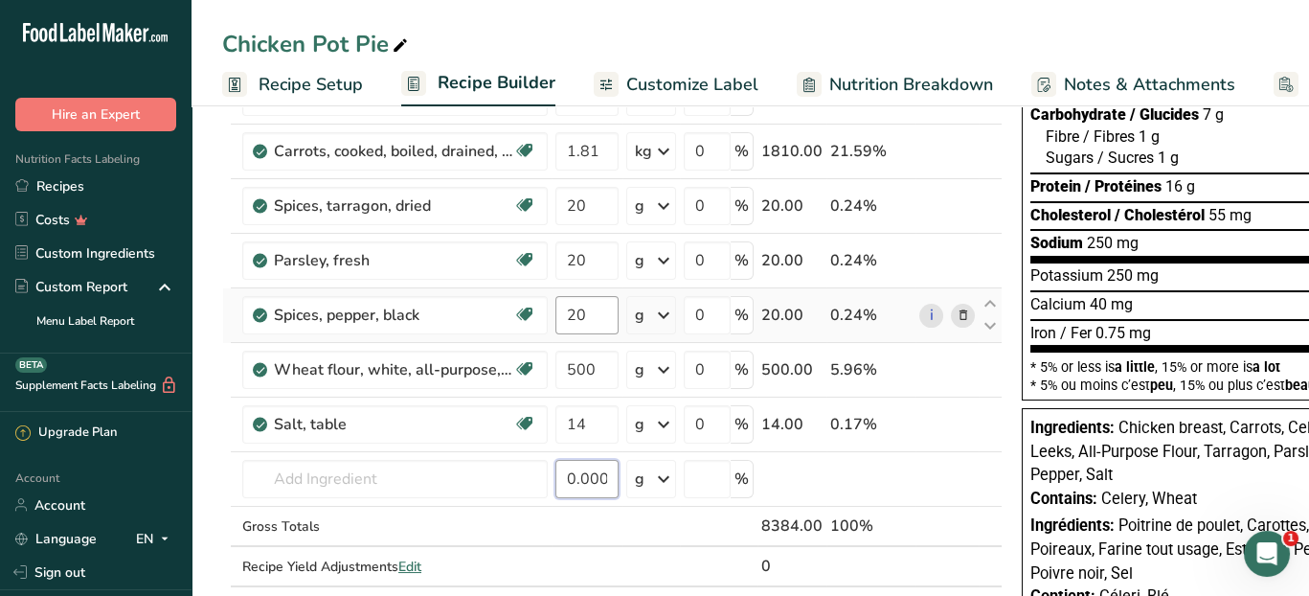
type input "0.000001"
click at [606, 316] on input "20" at bounding box center [586, 315] width 63 height 38
type input "2"
type input "10"
click at [398, 485] on div "Ingredient * Amount * Unit * Waste * .a-a{fill:#347362;}.b-a{fill:#fff;} Grams …" at bounding box center [612, 273] width 780 height 707
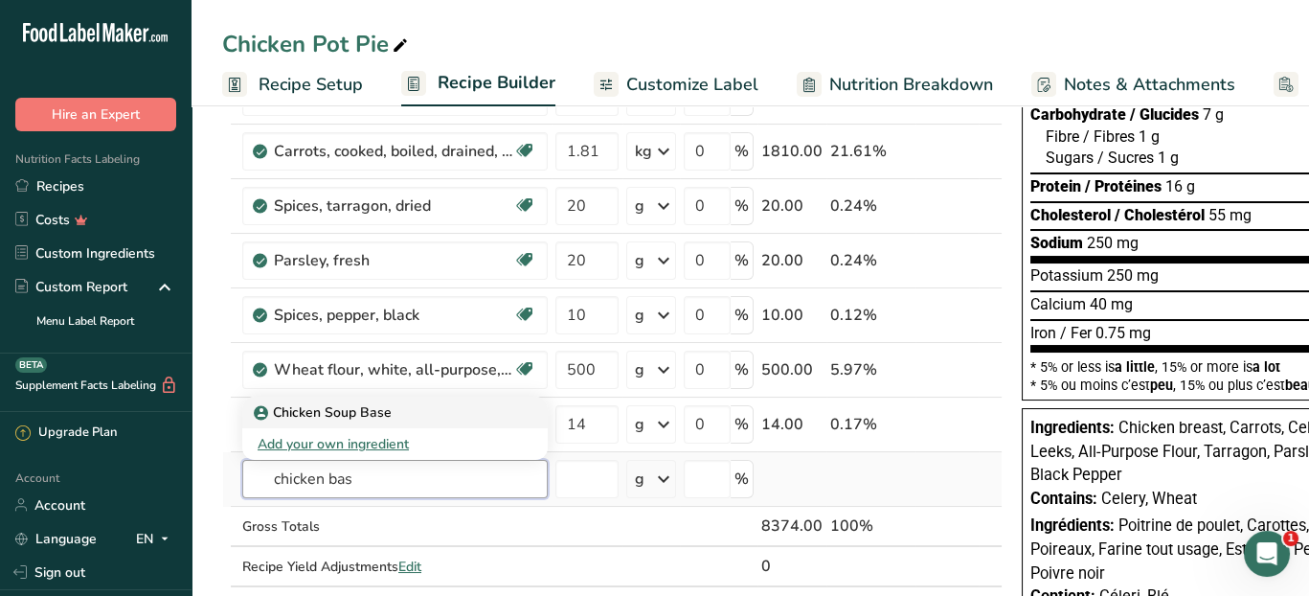
type input "chicken bas"
click at [366, 402] on p "Chicken Soup Base" at bounding box center [325, 412] width 134 height 20
type input "Chicken Soup Base"
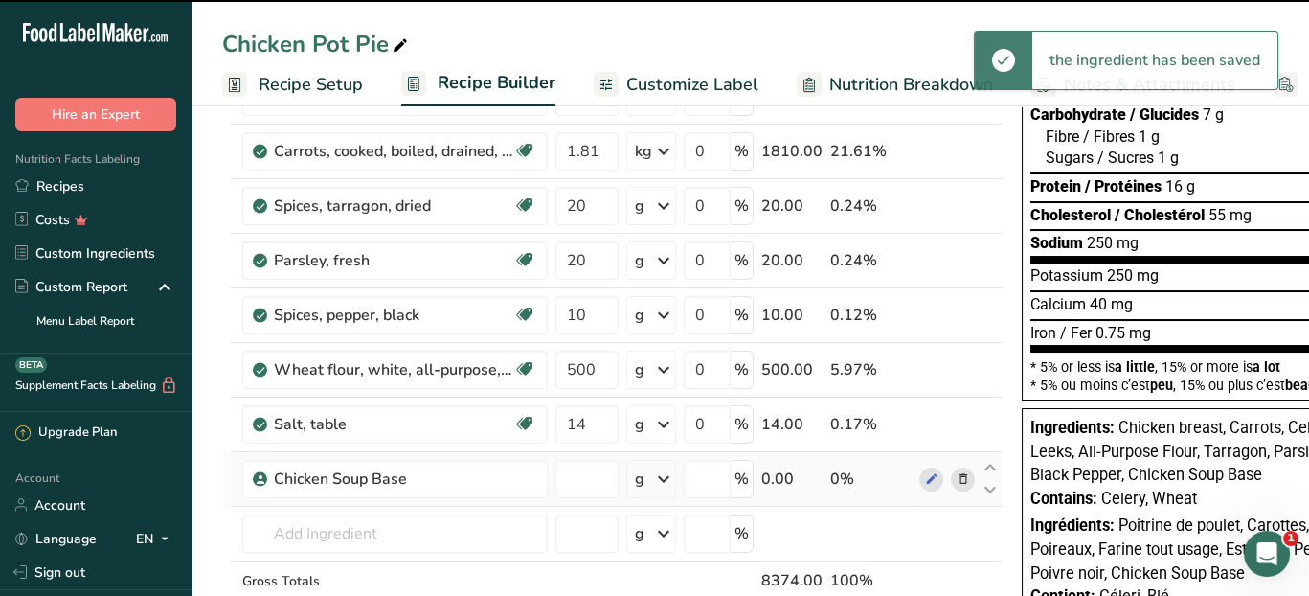
type input "0"
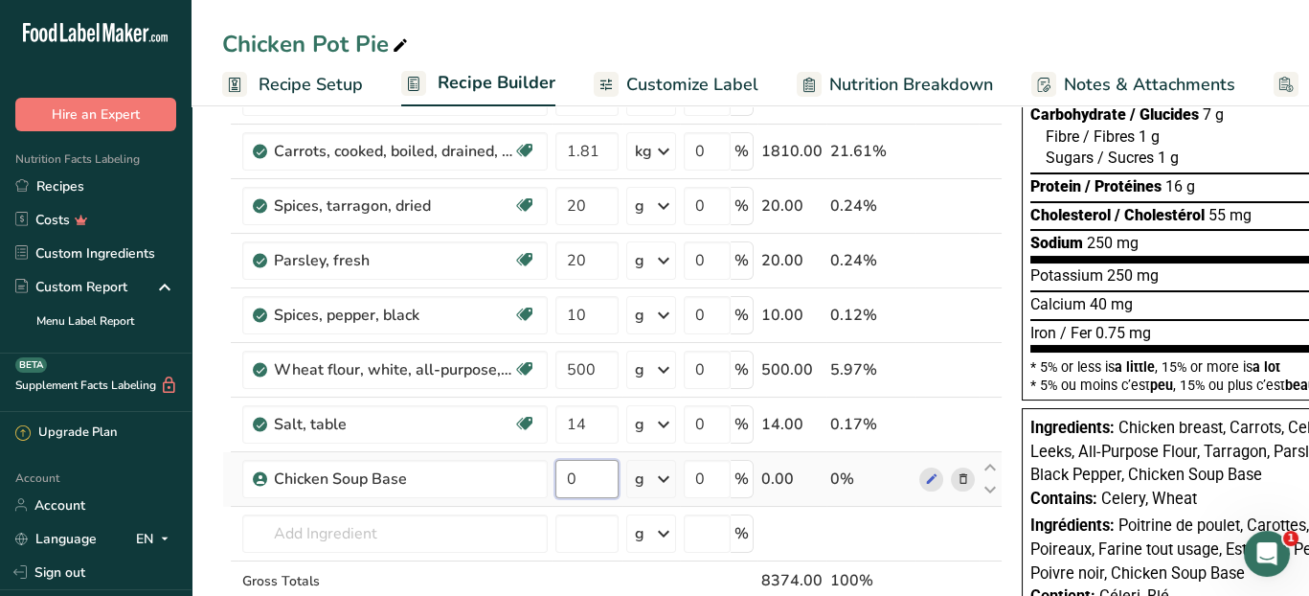
click at [585, 480] on input "0" at bounding box center [586, 479] width 63 height 38
type input "62.5"
click at [487, 545] on div "Ingredient * Amount * Unit * Waste * .a-a{fill:#347362;}.b-a{fill:#fff;} Grams …" at bounding box center [612, 300] width 780 height 761
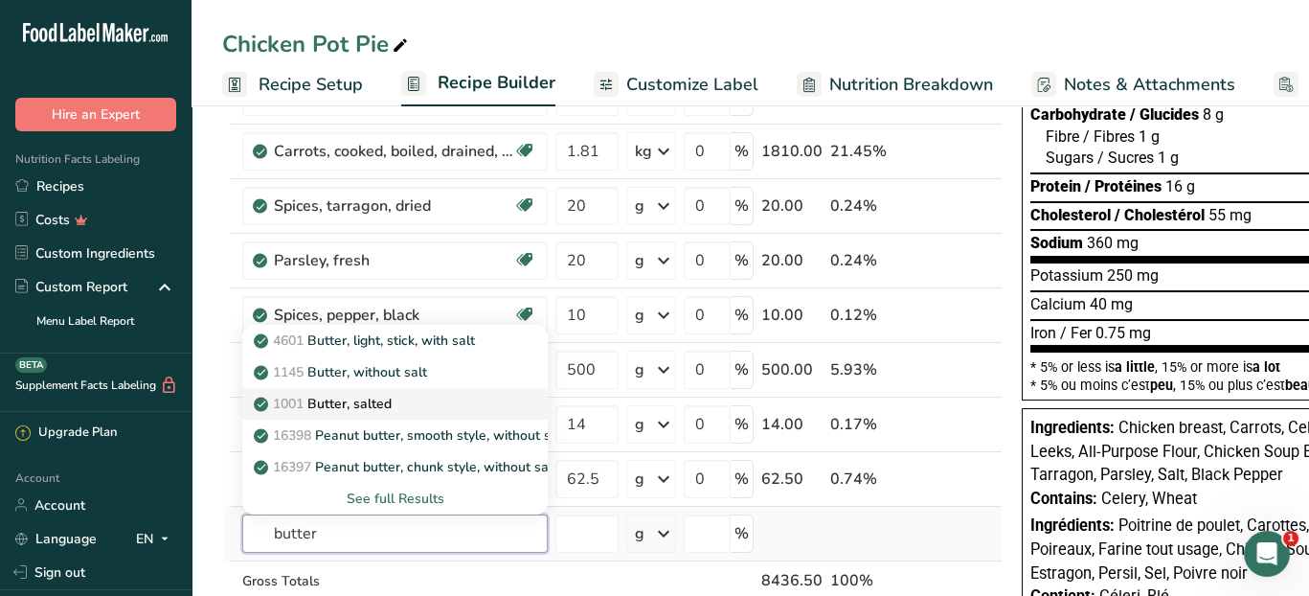
type input "butter"
click at [422, 407] on div "1001 Butter, salted" at bounding box center [380, 404] width 244 height 20
type input "Butter, salted"
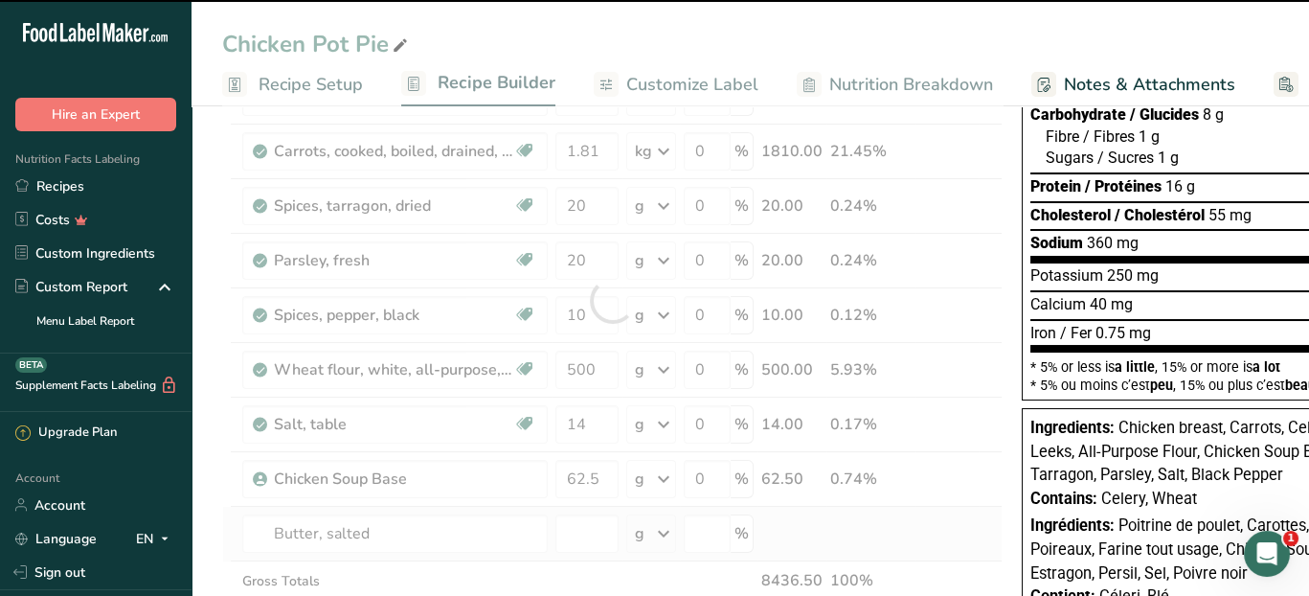
type input "0"
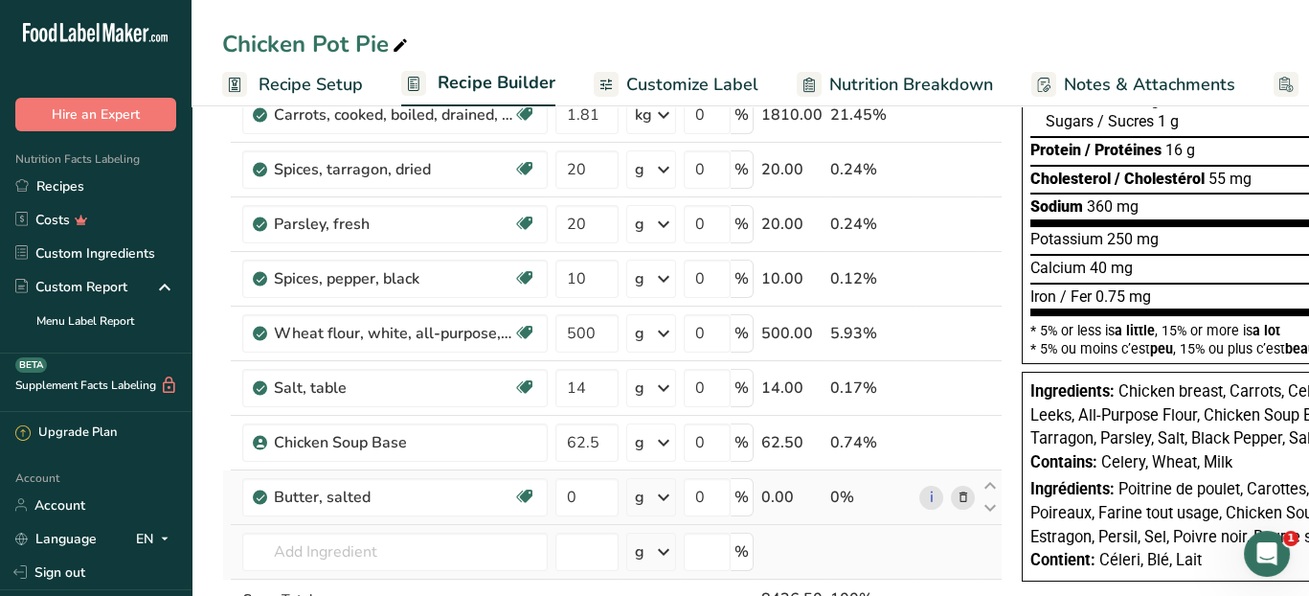
scroll to position [383, 0]
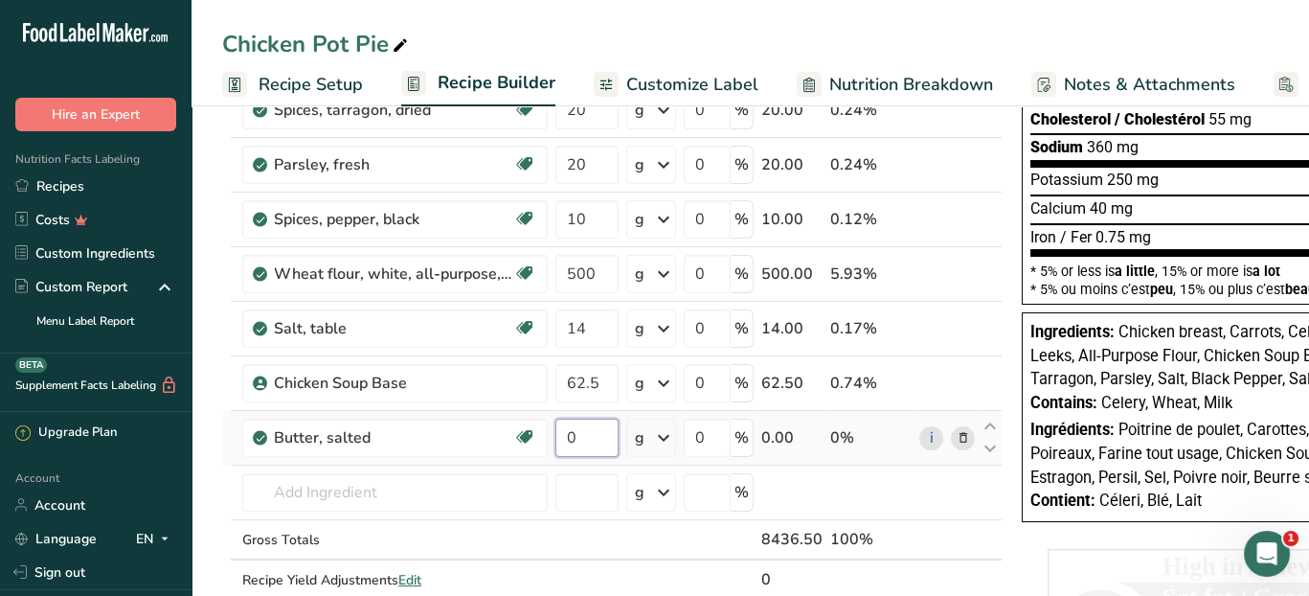
click at [593, 440] on input "0" at bounding box center [586, 437] width 63 height 38
type input "908"
click at [489, 485] on div "Ingredient * Amount * Unit * Waste * .a-a{fill:#347362;}.b-a{fill:#fff;} Grams …" at bounding box center [612, 232] width 780 height 816
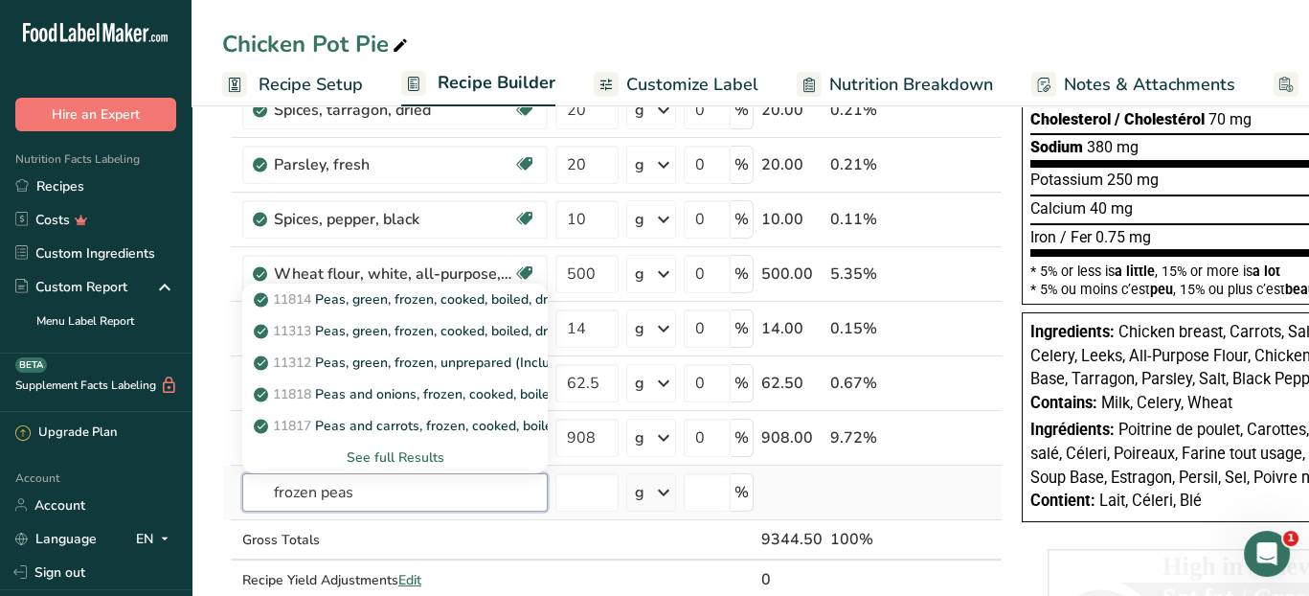
type input "frozen peas"
click at [414, 456] on div "See full Results" at bounding box center [395, 457] width 275 height 20
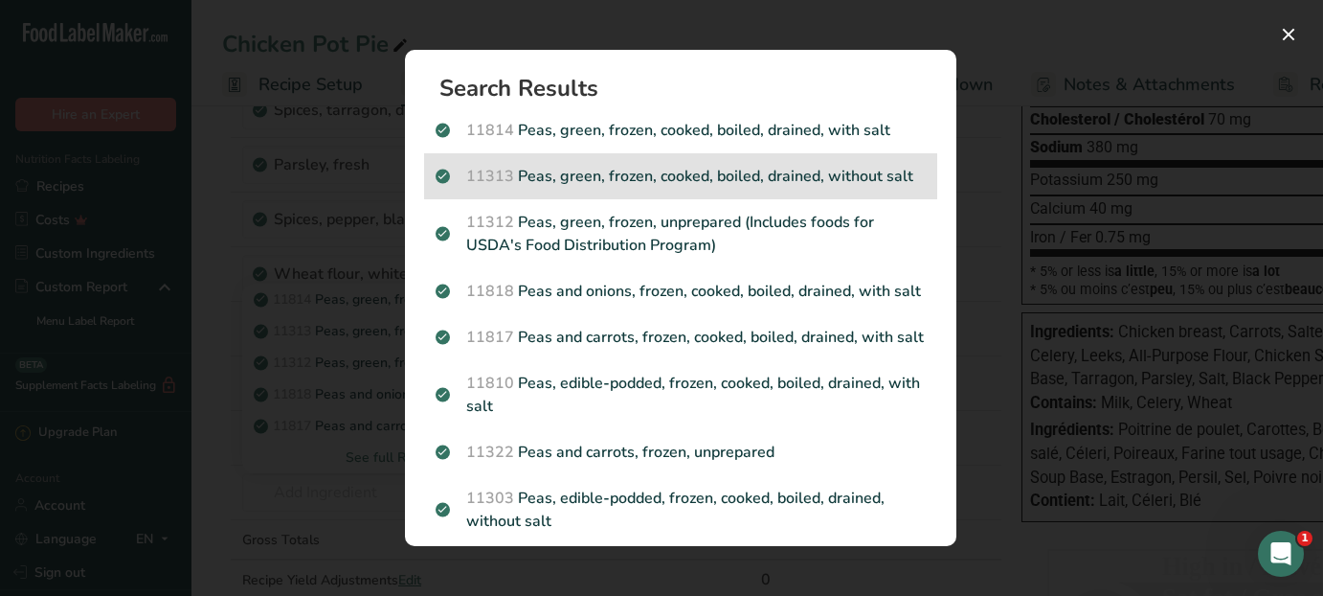
click at [732, 179] on p "11313 Peas, green, frozen, cooked, boiled, drained, without salt" at bounding box center [681, 176] width 490 height 23
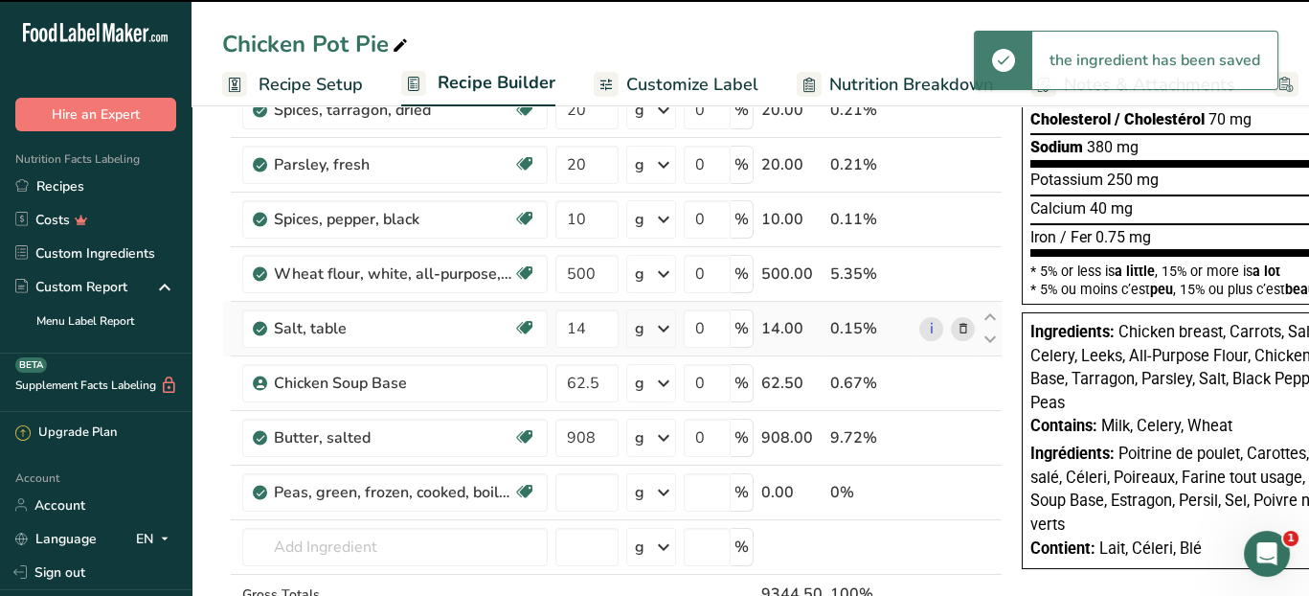
type input "0"
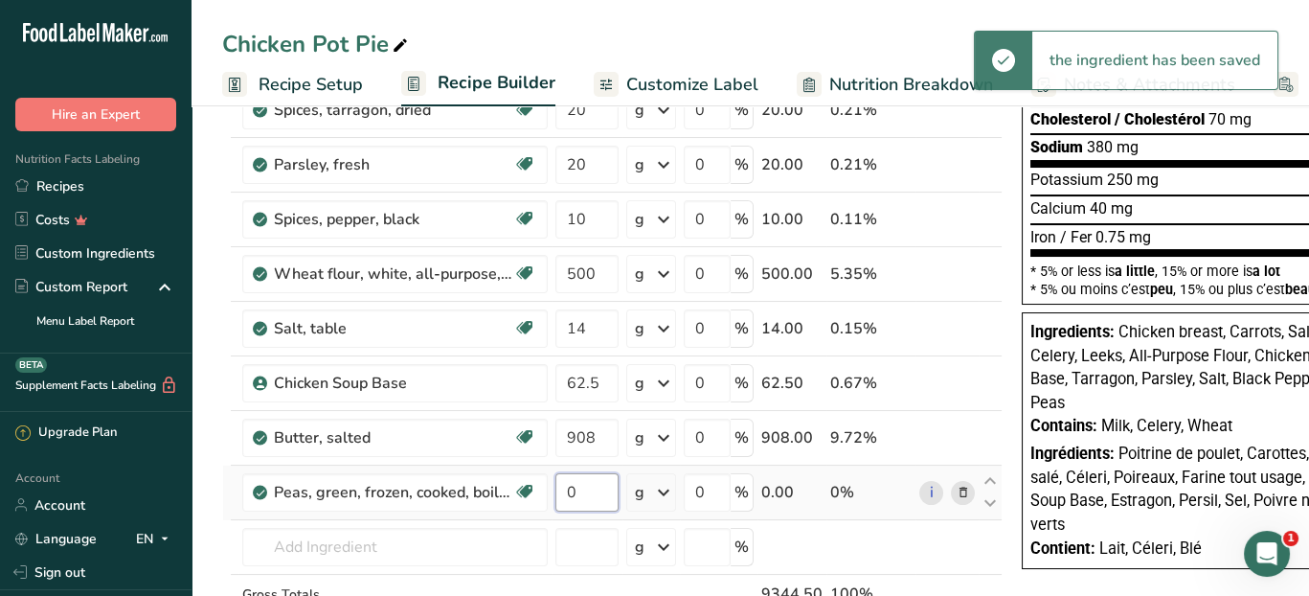
click at [596, 483] on input "0" at bounding box center [586, 492] width 63 height 38
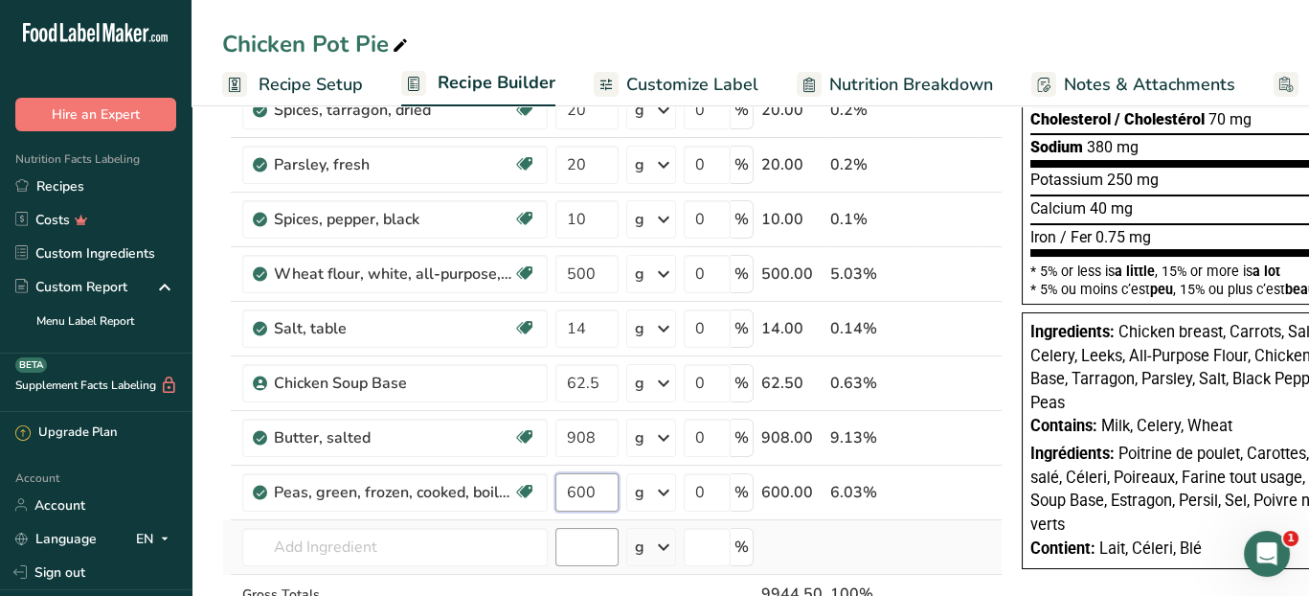
type input "600"
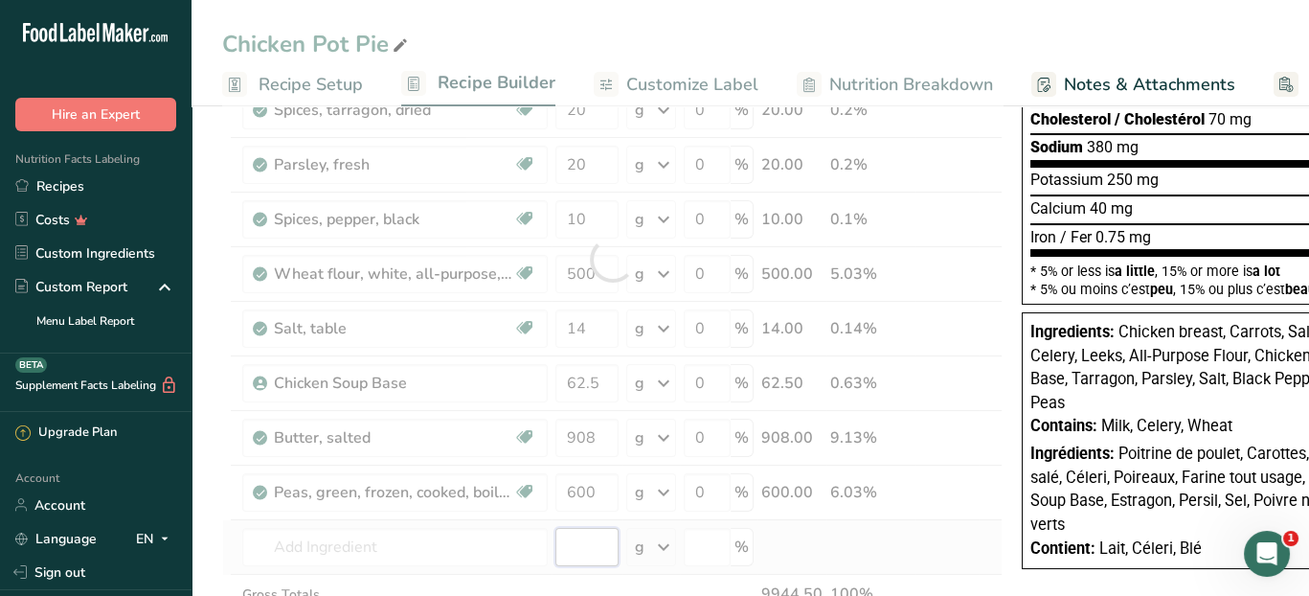
click at [597, 544] on div "Ingredient * Amount * Unit * Waste * .a-a{fill:#347362;}.b-a{fill:#fff;} Grams …" at bounding box center [612, 259] width 780 height 870
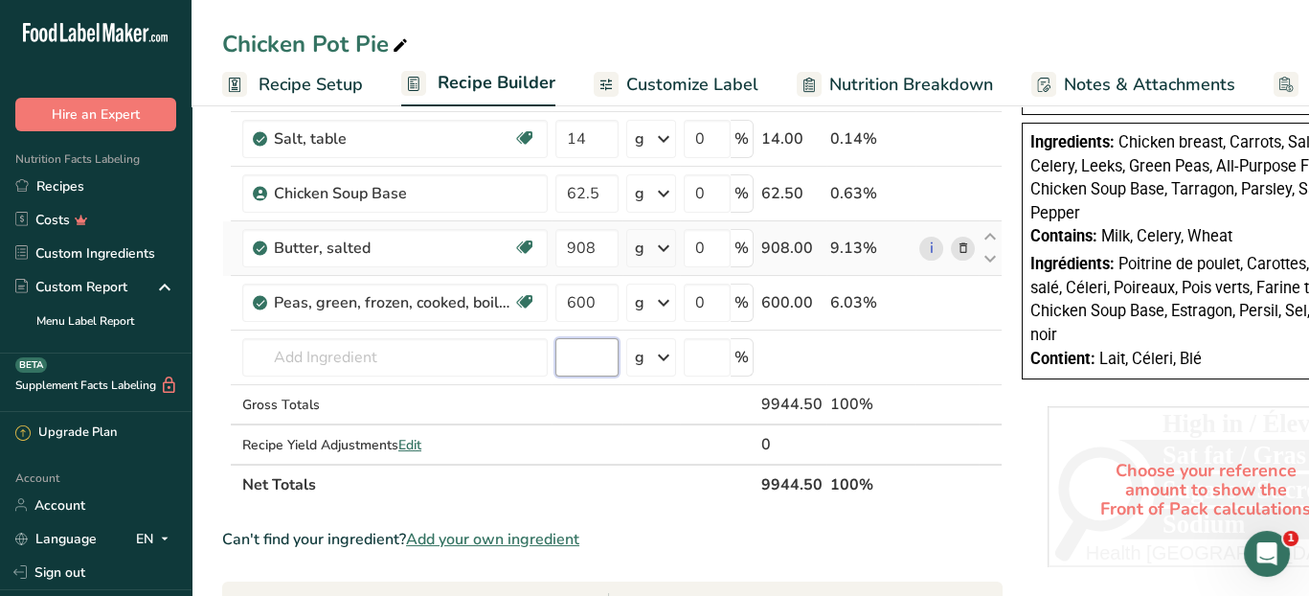
scroll to position [575, 0]
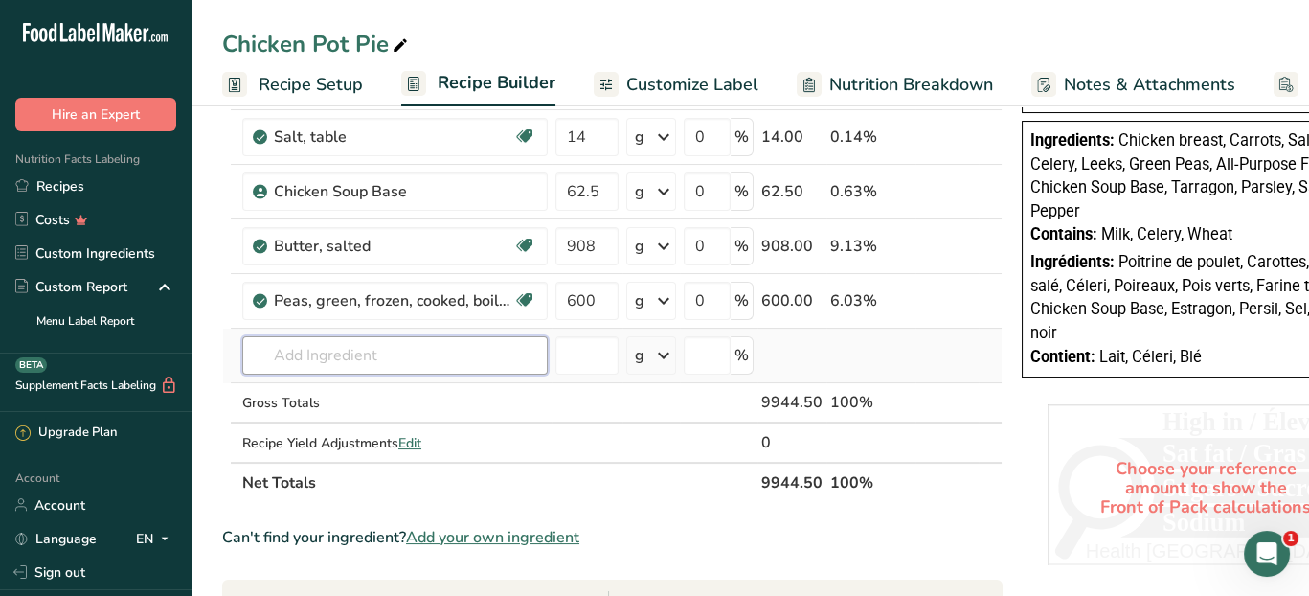
click at [372, 355] on input "text" at bounding box center [394, 355] width 305 height 38
type input "p"
click at [466, 534] on span "Add your own ingredient" at bounding box center [492, 537] width 173 height 23
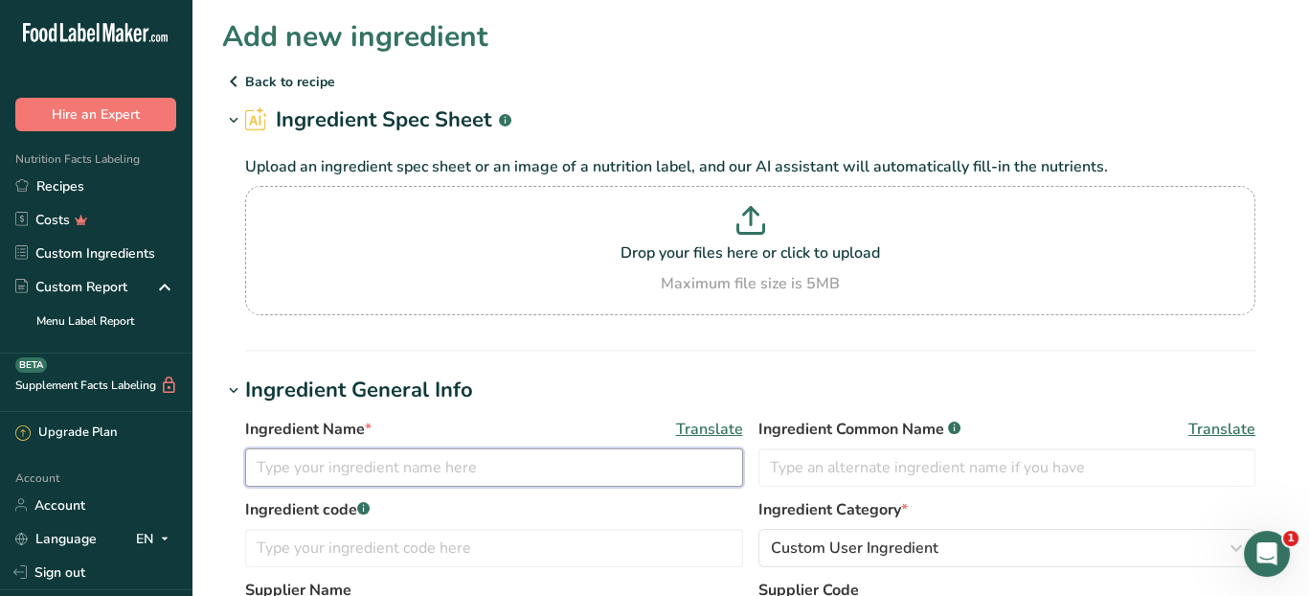
click at [533, 477] on input "text" at bounding box center [494, 467] width 498 height 38
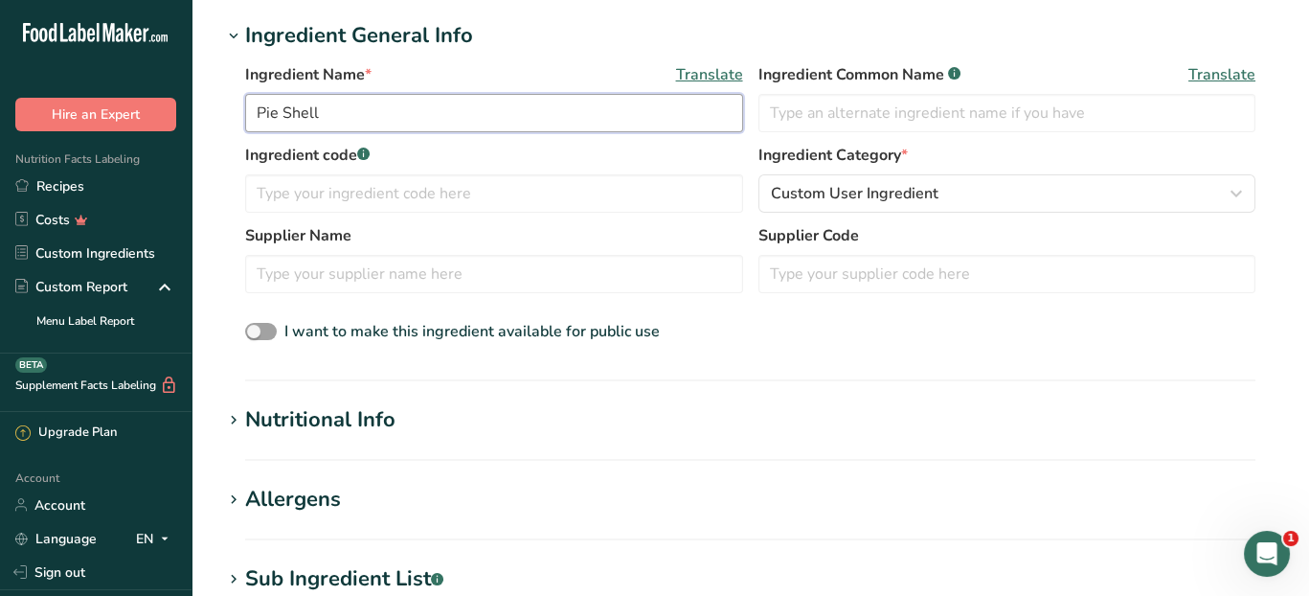
scroll to position [383, 0]
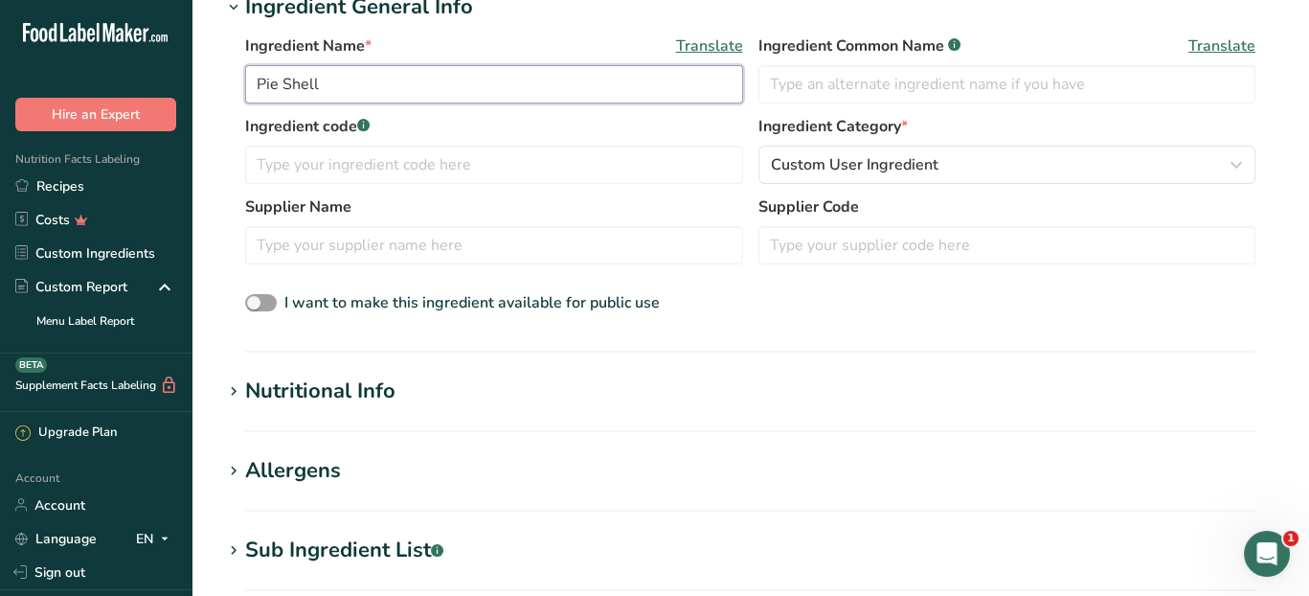
type input "Pie Shell"
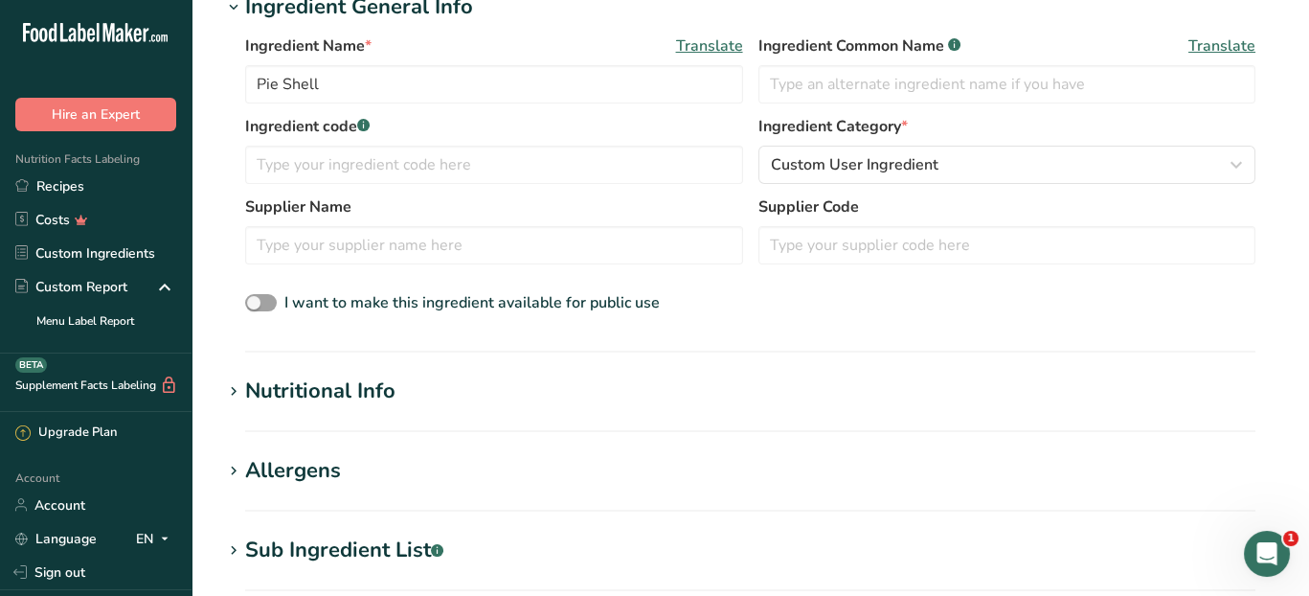
click at [272, 394] on div "Nutritional Info" at bounding box center [320, 391] width 150 height 32
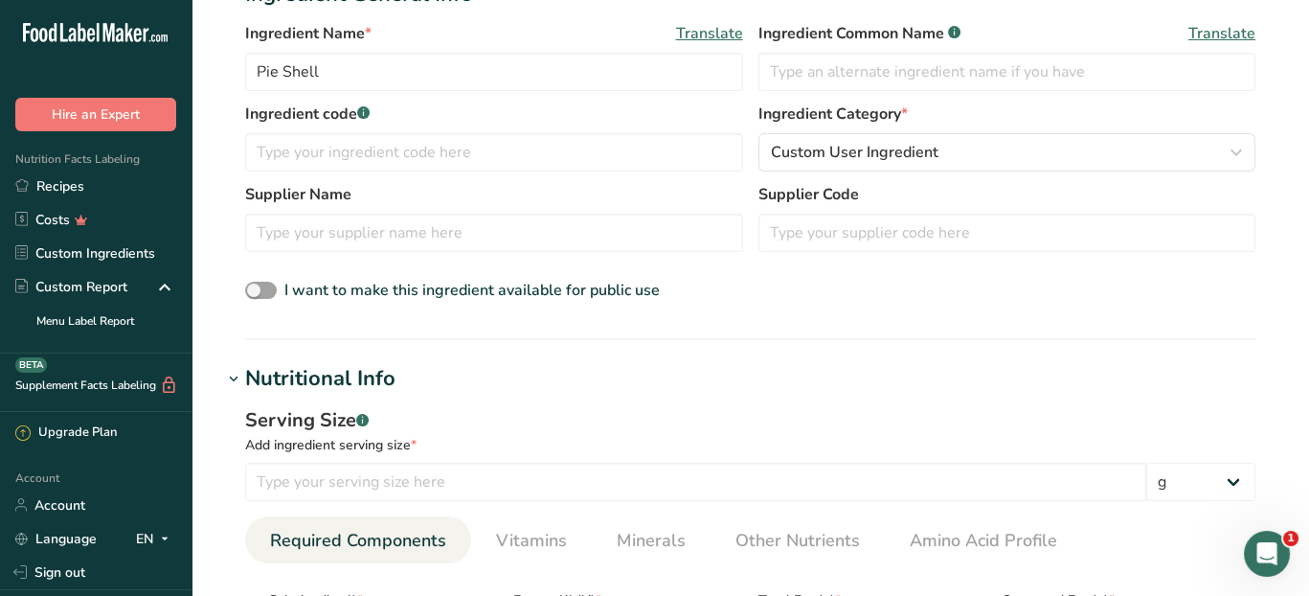
scroll to position [575, 0]
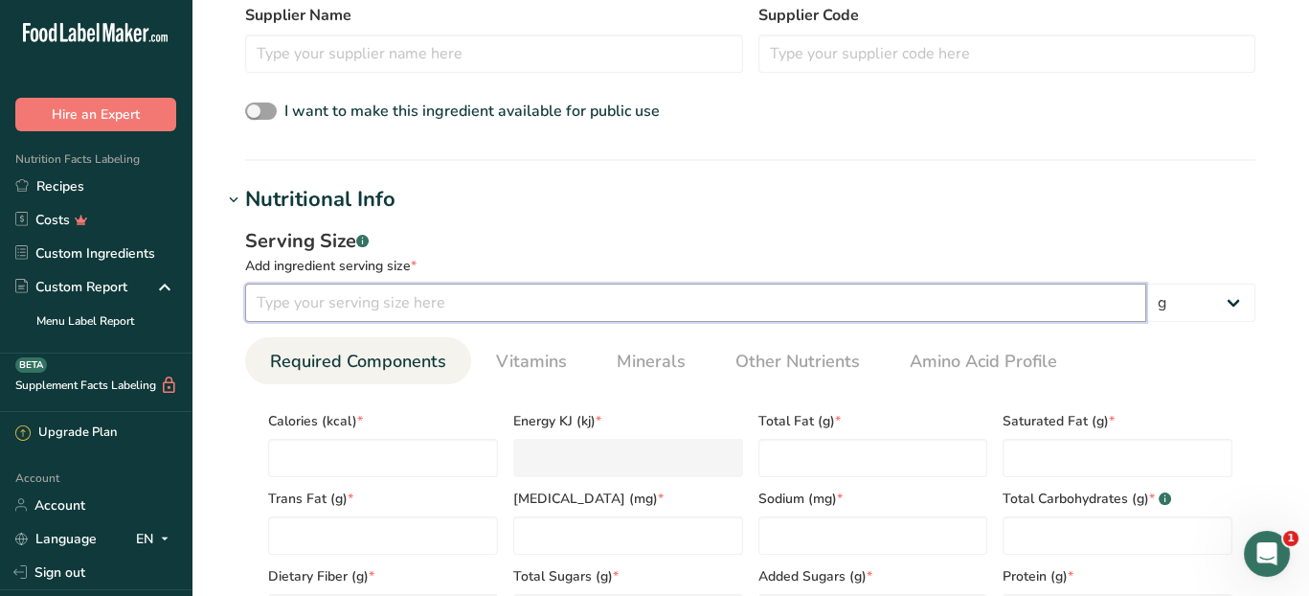
click at [401, 296] on input "number" at bounding box center [695, 302] width 901 height 38
type input "100"
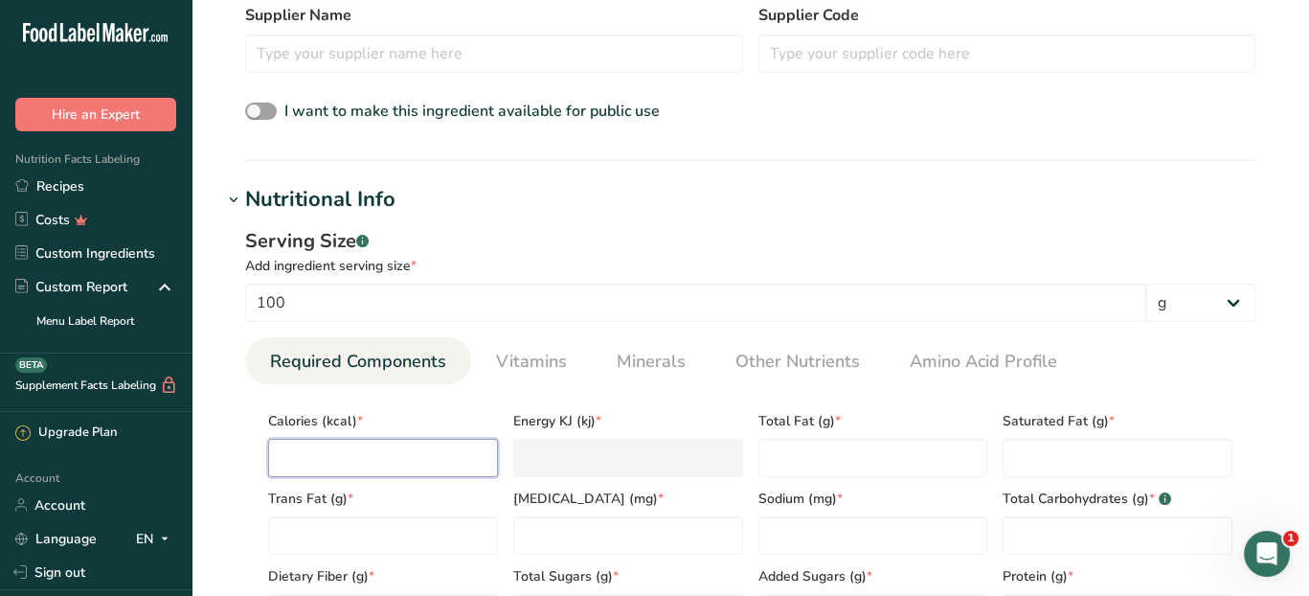
click at [355, 455] on input "number" at bounding box center [383, 458] width 230 height 38
type input "4"
type KJ "16.7"
type input "44"
type KJ "184.1"
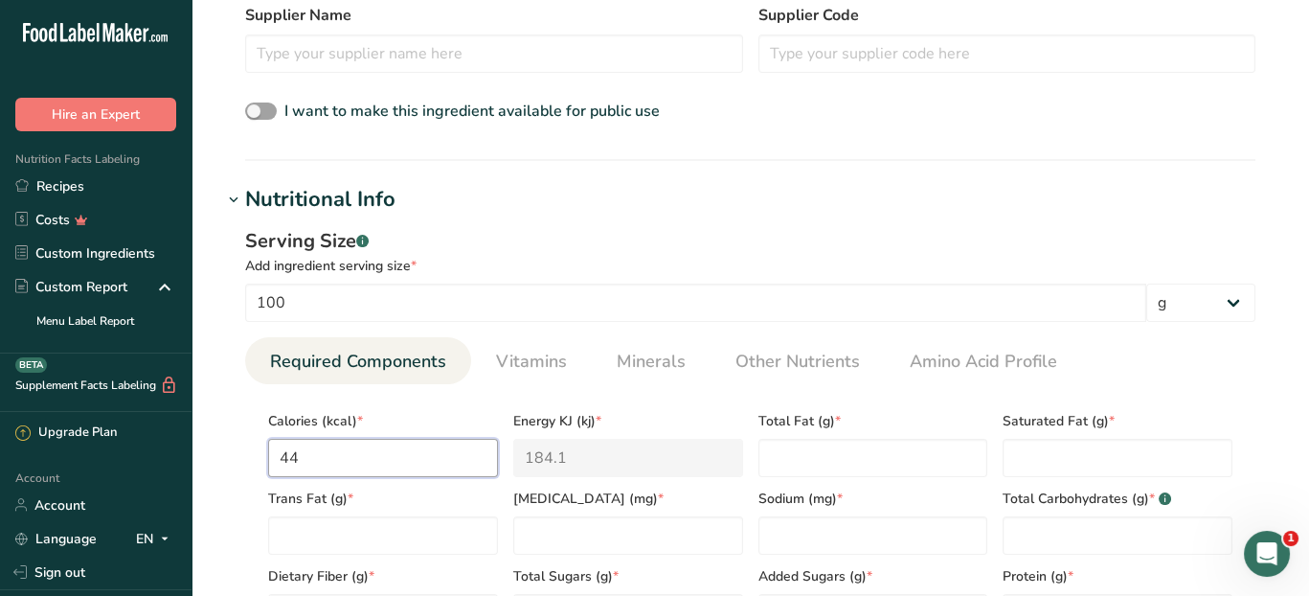
type input "440"
type KJ "1841"
type input "440"
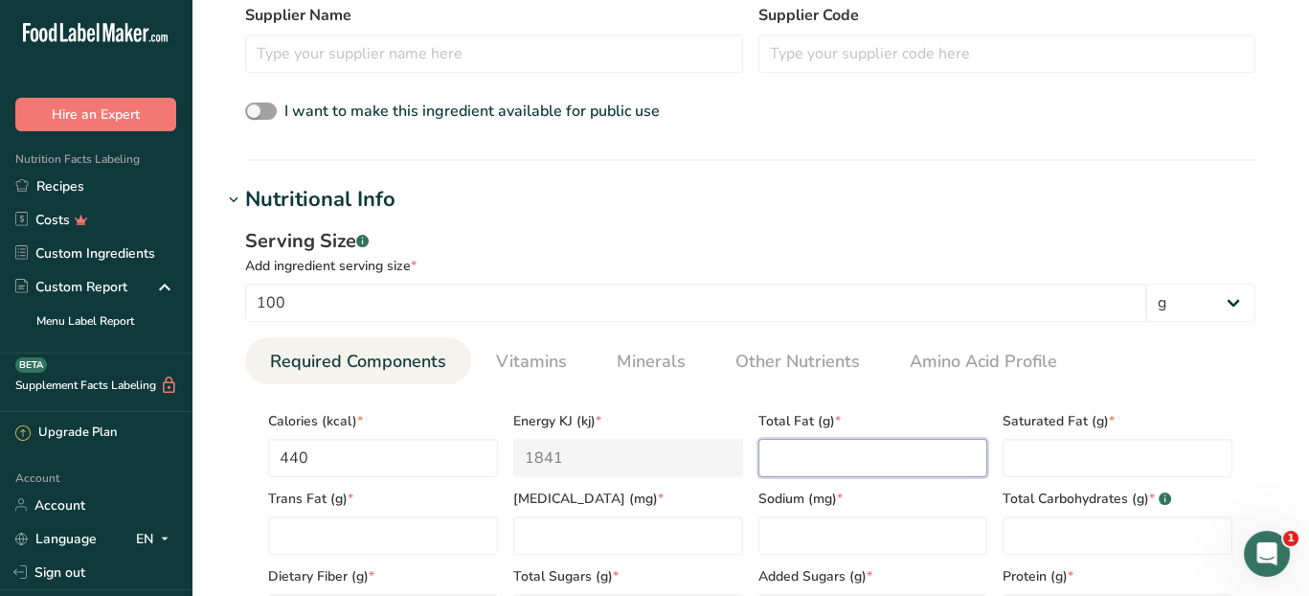
click at [794, 457] on Fat "number" at bounding box center [873, 458] width 230 height 38
type Fat "27"
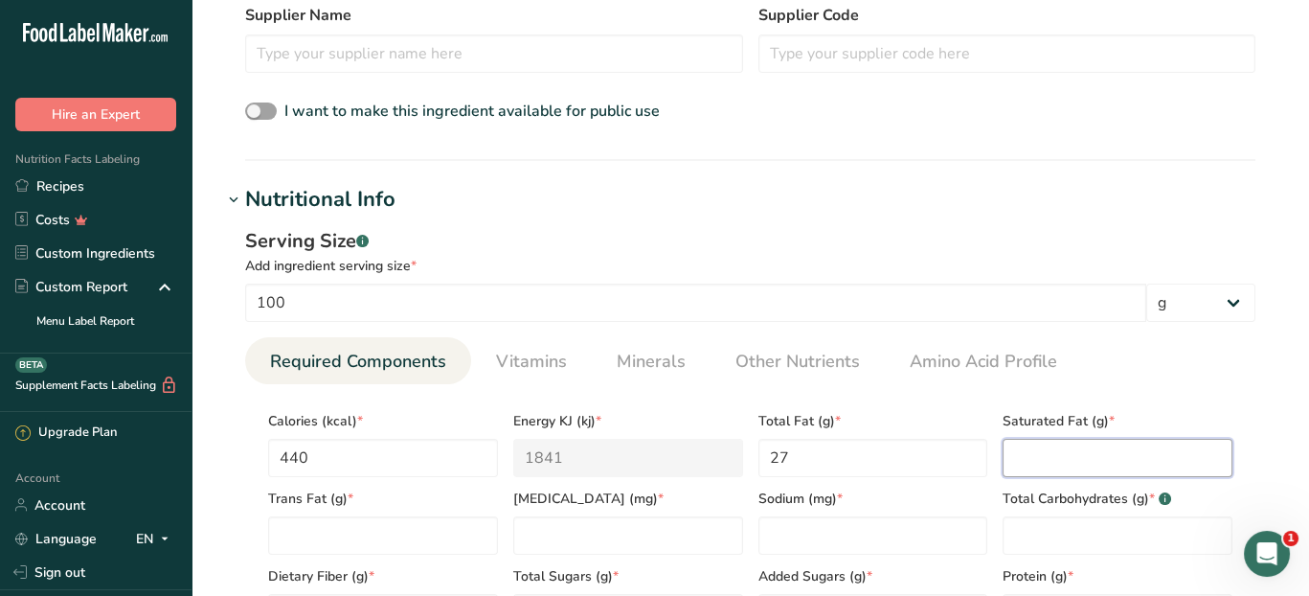
click at [1016, 456] on Fat "number" at bounding box center [1118, 458] width 230 height 38
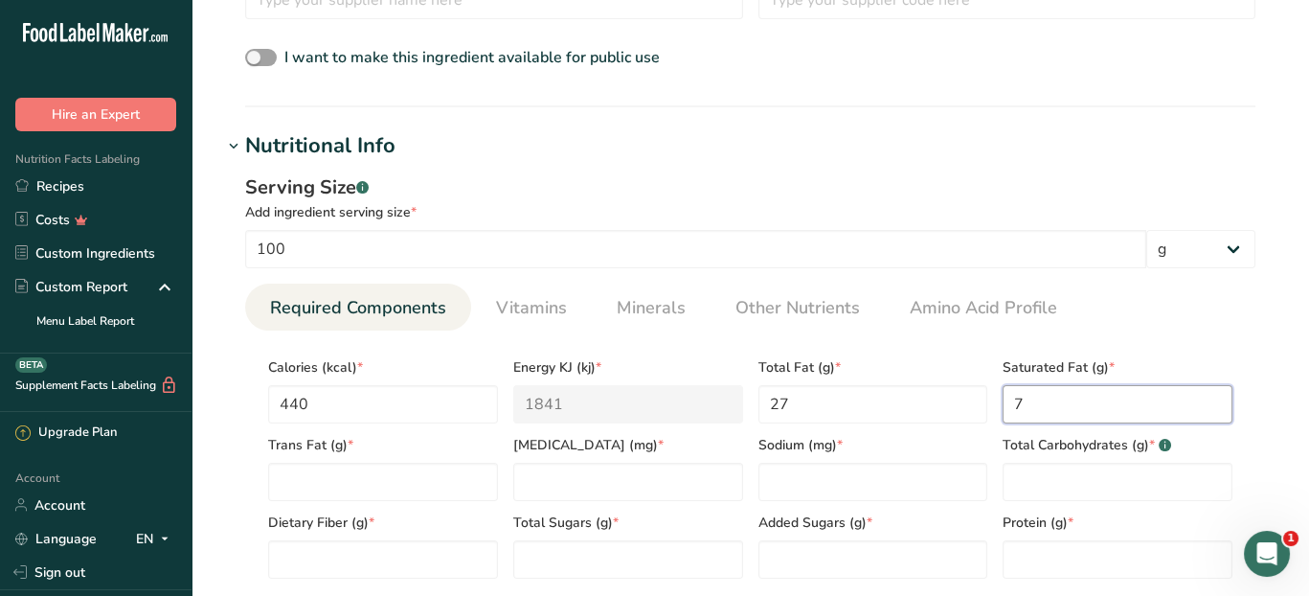
scroll to position [670, 0]
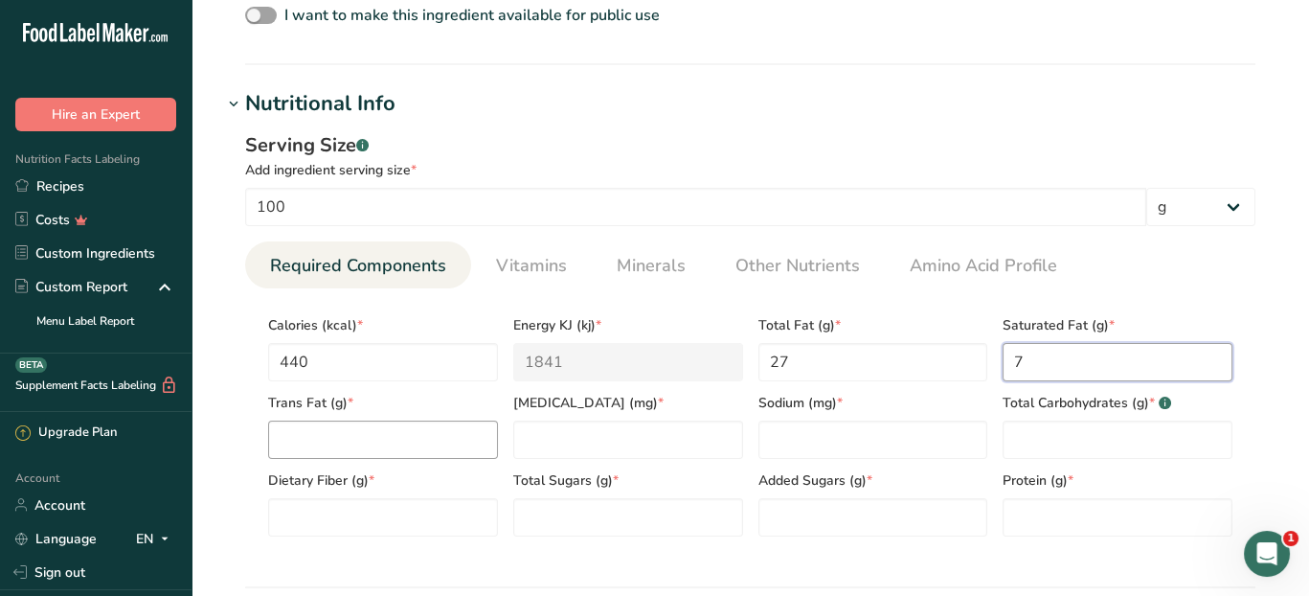
type Fat "7"
click at [342, 440] on Fat "number" at bounding box center [383, 439] width 230 height 38
type Fat "0"
click at [558, 445] on input "number" at bounding box center [628, 439] width 230 height 38
type input "0"
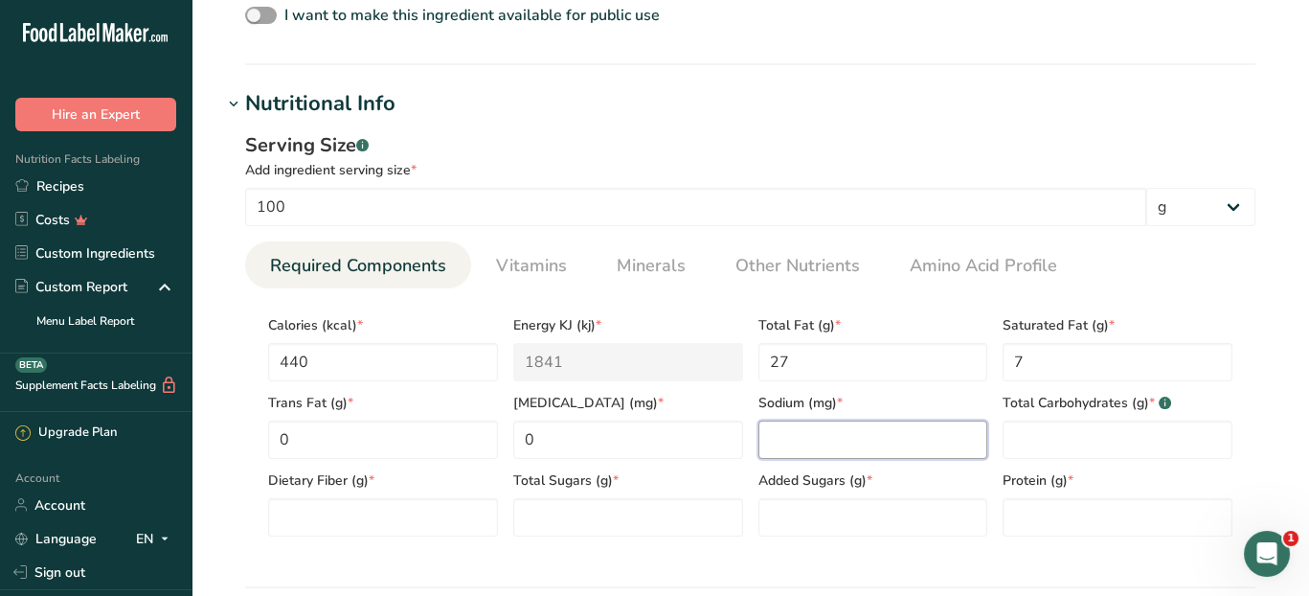
click at [830, 426] on input "number" at bounding box center [873, 439] width 230 height 38
type input "230"
click at [1019, 456] on Carbohydrates "number" at bounding box center [1118, 439] width 230 height 38
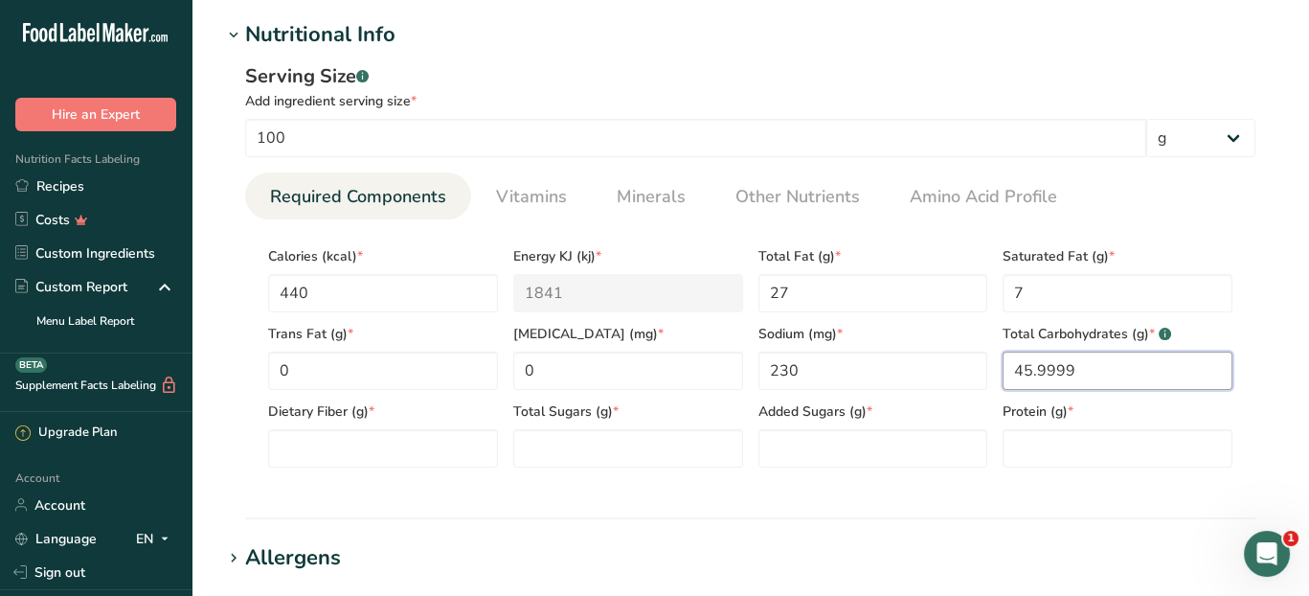
scroll to position [766, 0]
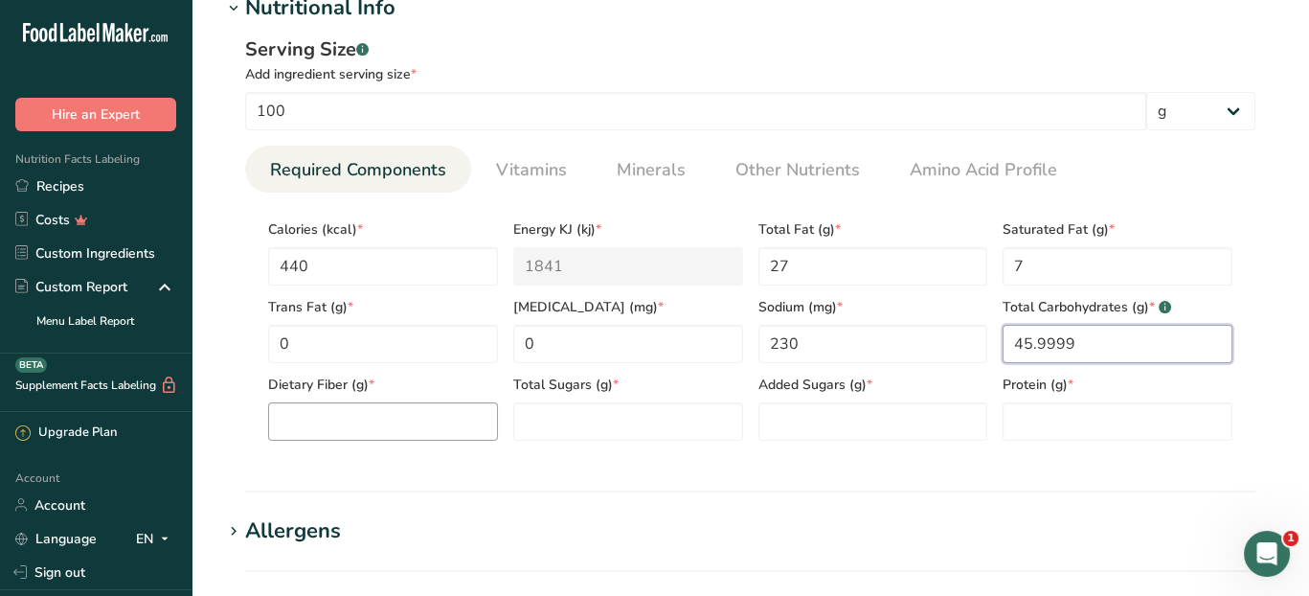
type Carbohydrates "45.9999"
click at [358, 420] on Fiber "number" at bounding box center [383, 421] width 230 height 38
type Fiber "2"
click at [547, 418] on Sugars "number" at bounding box center [628, 421] width 230 height 38
type Sugars "2"
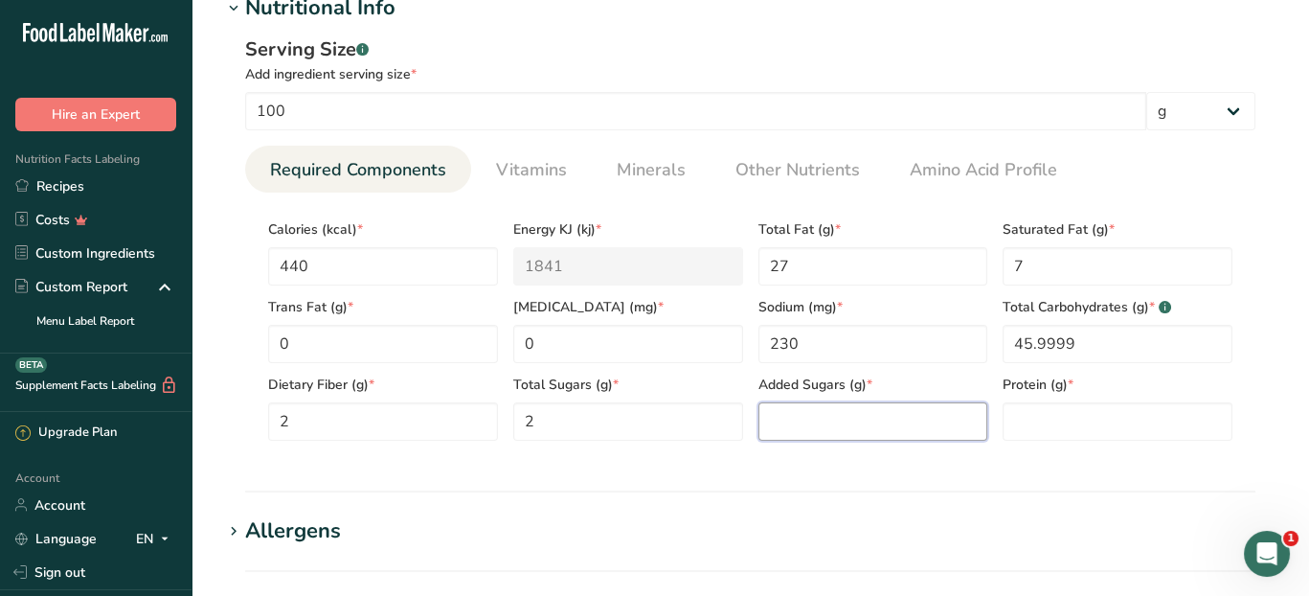
click at [900, 427] on Sugars "number" at bounding box center [873, 421] width 230 height 38
type Sugars "0"
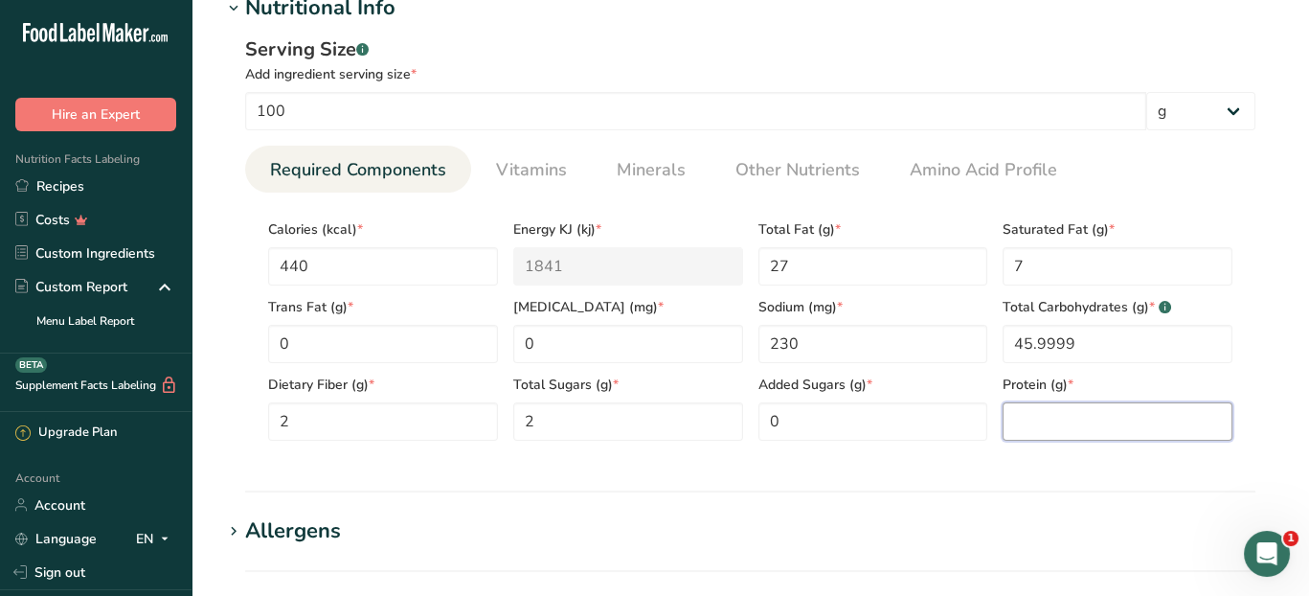
click at [1035, 414] on input "number" at bounding box center [1118, 421] width 230 height 38
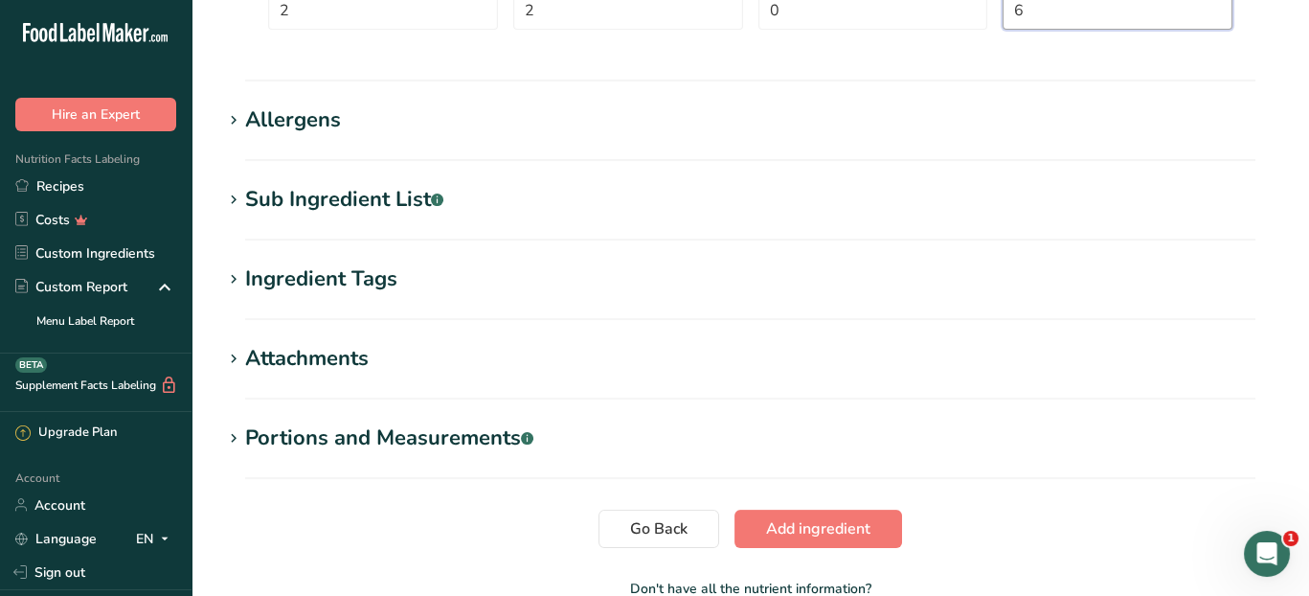
scroll to position [1291, 0]
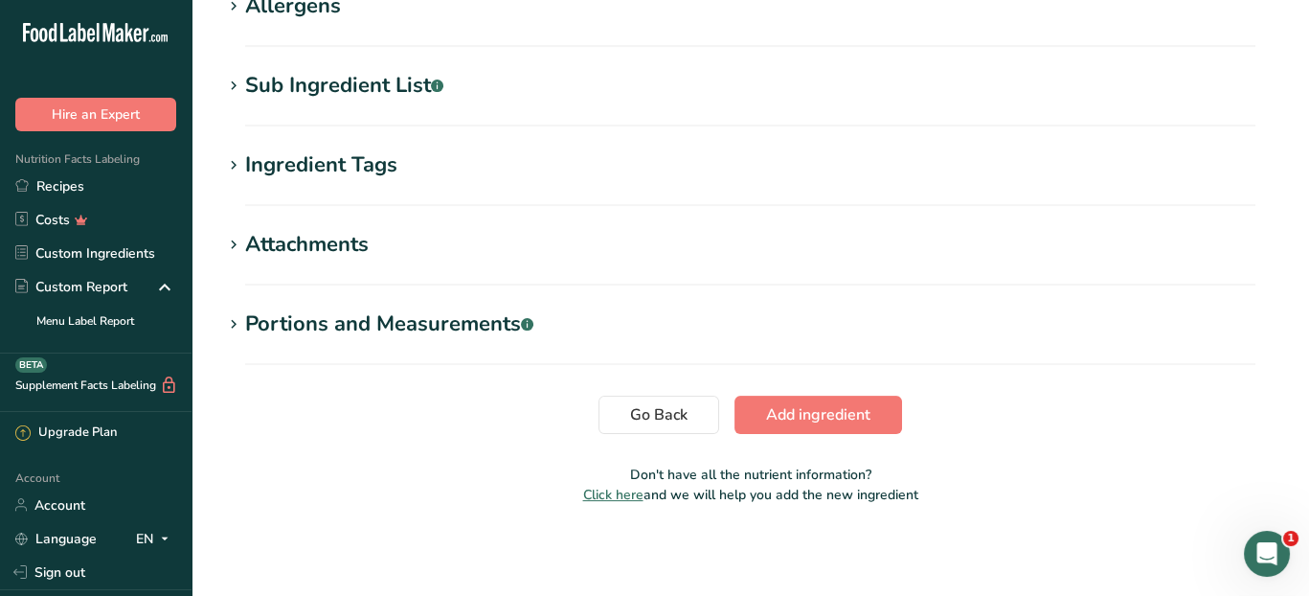
type input "6"
click at [836, 417] on span "Add ingredient" at bounding box center [818, 414] width 104 height 23
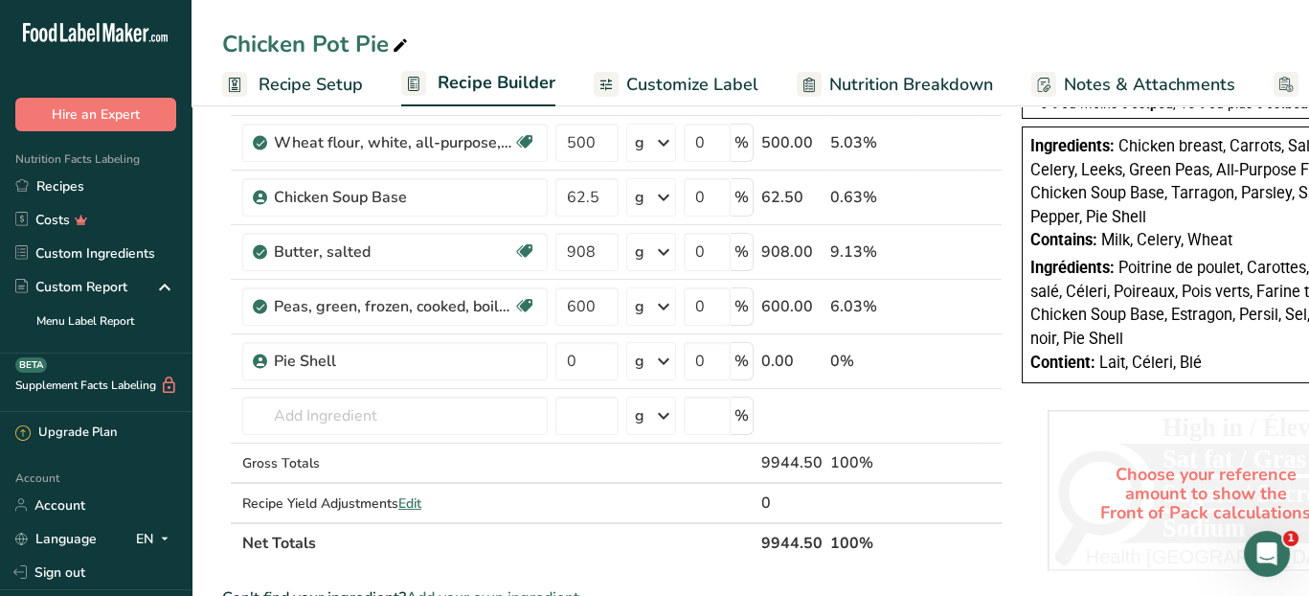
scroll to position [575, 0]
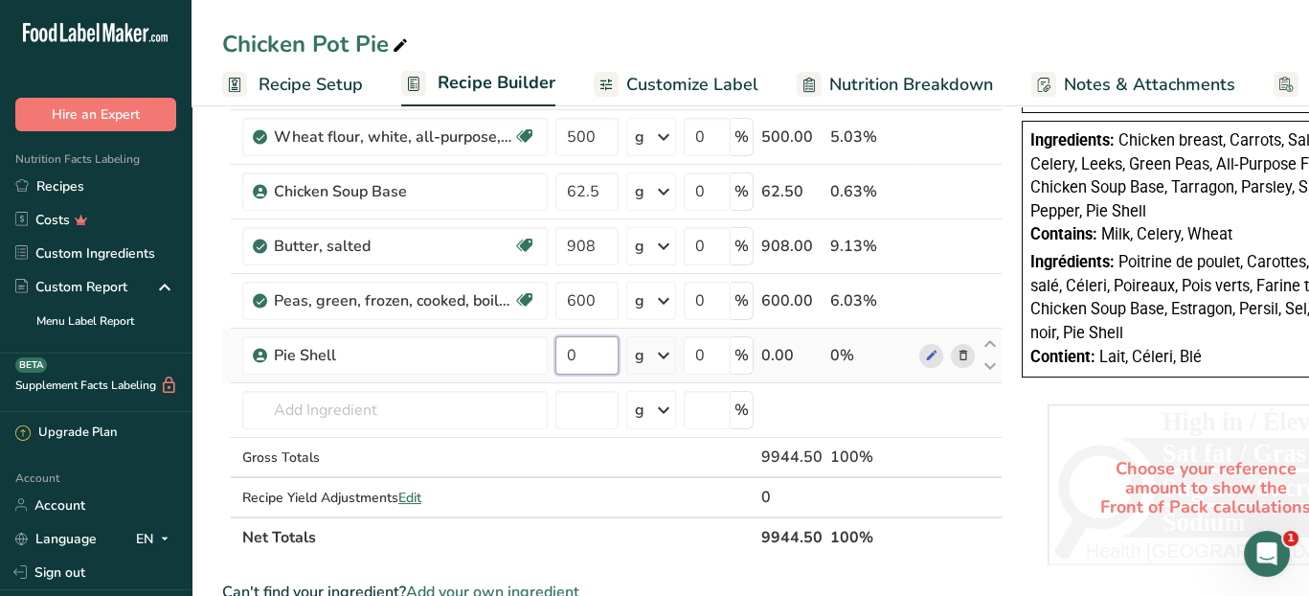
click at [594, 350] on input "0" at bounding box center [586, 355] width 63 height 38
type input "3.74"
click at [664, 346] on div "Ingredient * Amount * Unit * Waste * .a-a{fill:#347362;}.b-a{fill:#fff;} Grams …" at bounding box center [612, 94] width 780 height 925
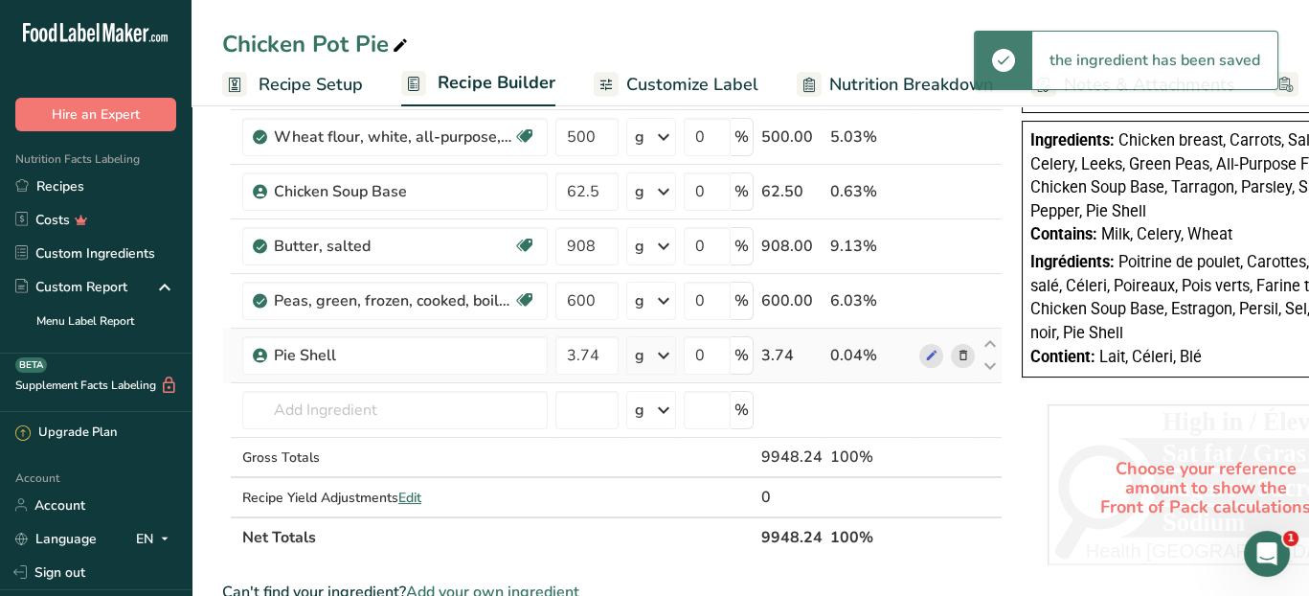
click at [665, 349] on icon at bounding box center [663, 355] width 23 height 34
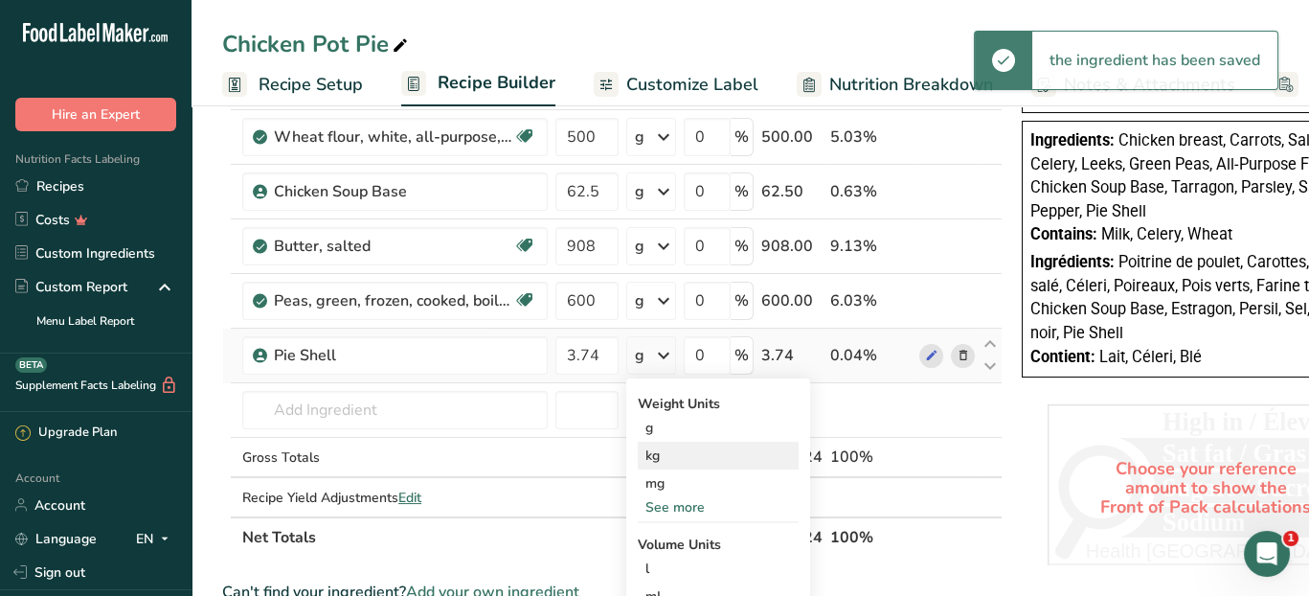
click at [676, 459] on div "kg" at bounding box center [718, 455] width 161 height 28
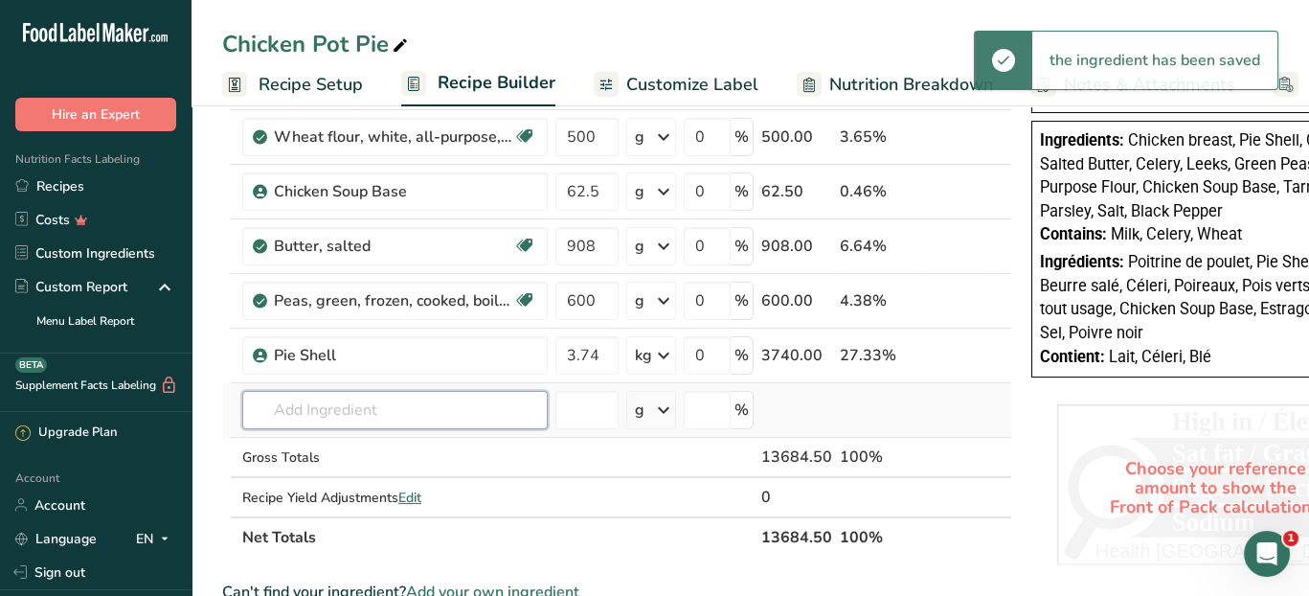
click at [414, 410] on input "text" at bounding box center [394, 410] width 305 height 38
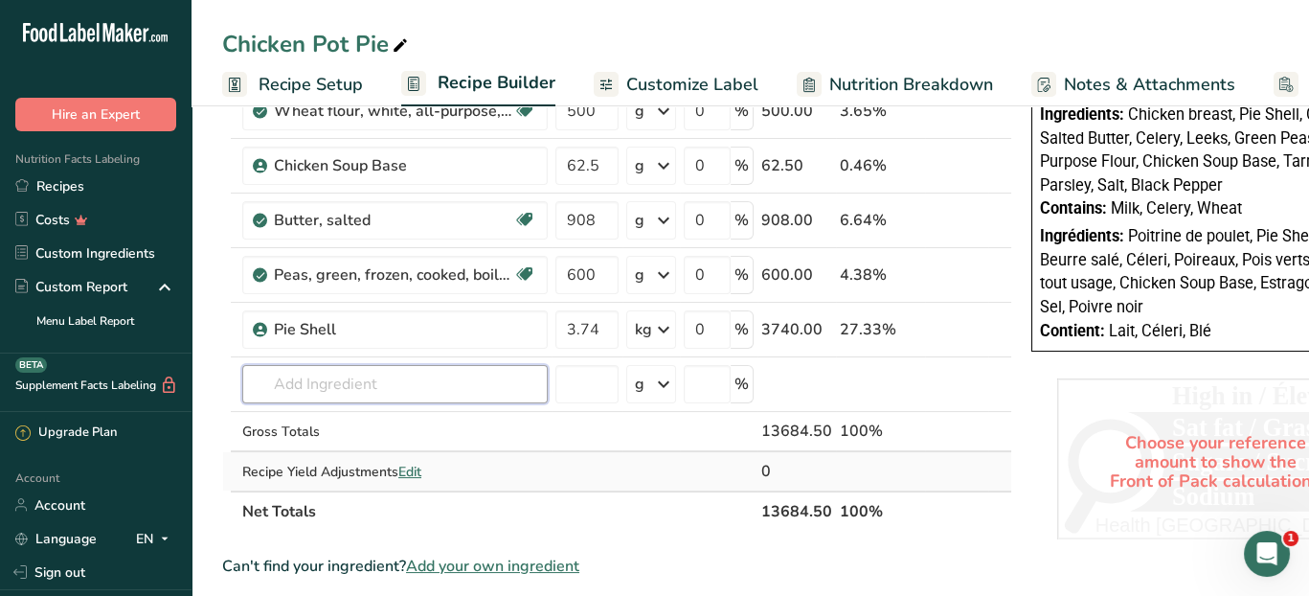
scroll to position [670, 0]
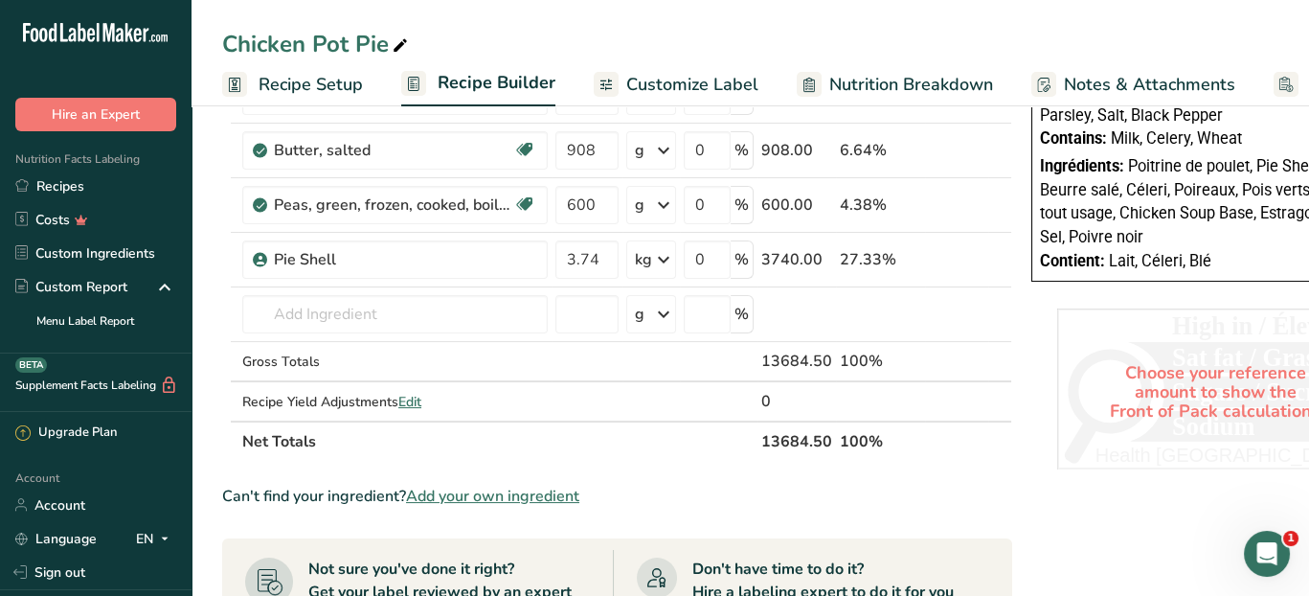
click at [479, 487] on span "Add your own ingredient" at bounding box center [492, 496] width 173 height 23
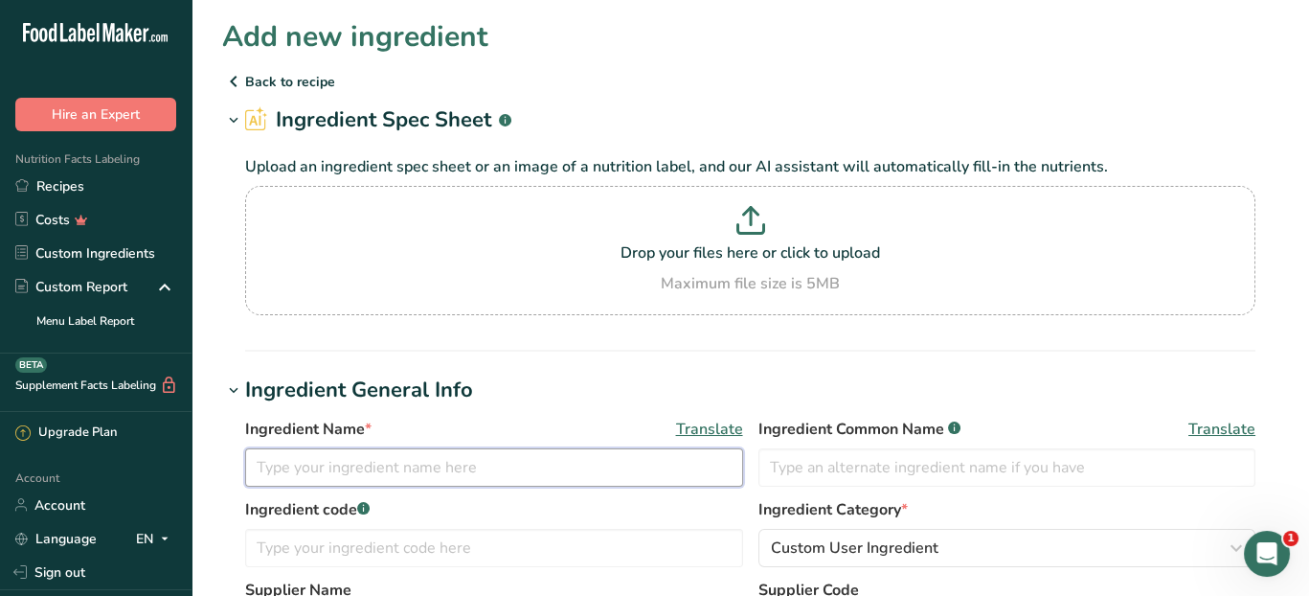
click at [466, 475] on input "text" at bounding box center [494, 467] width 498 height 38
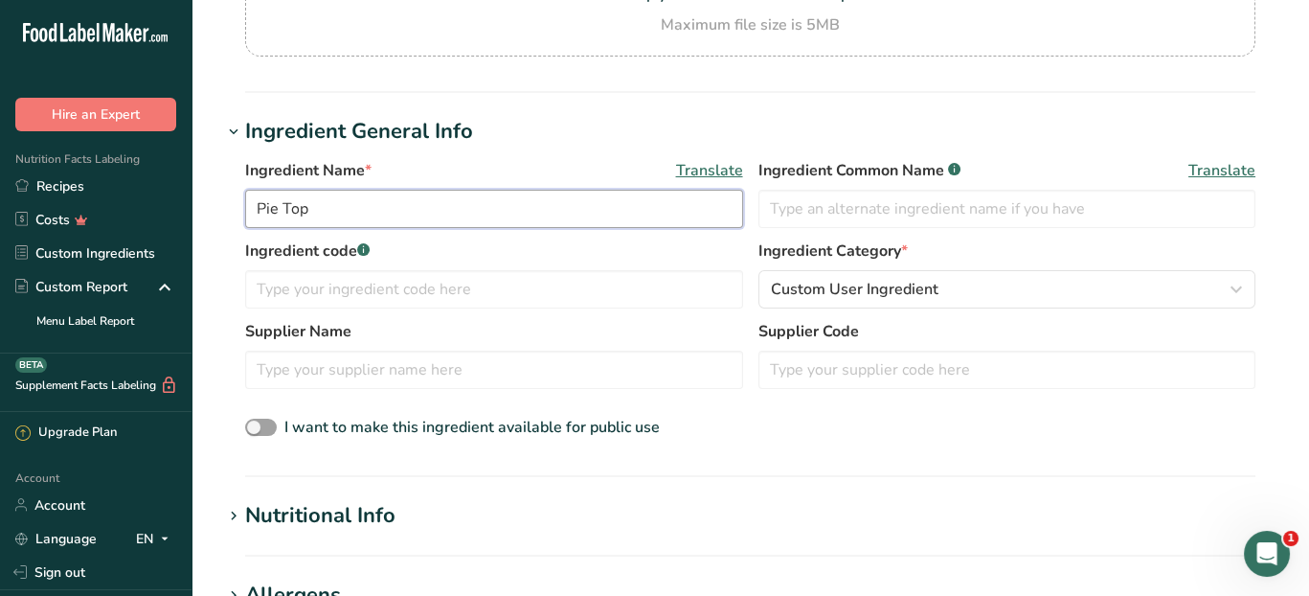
scroll to position [287, 0]
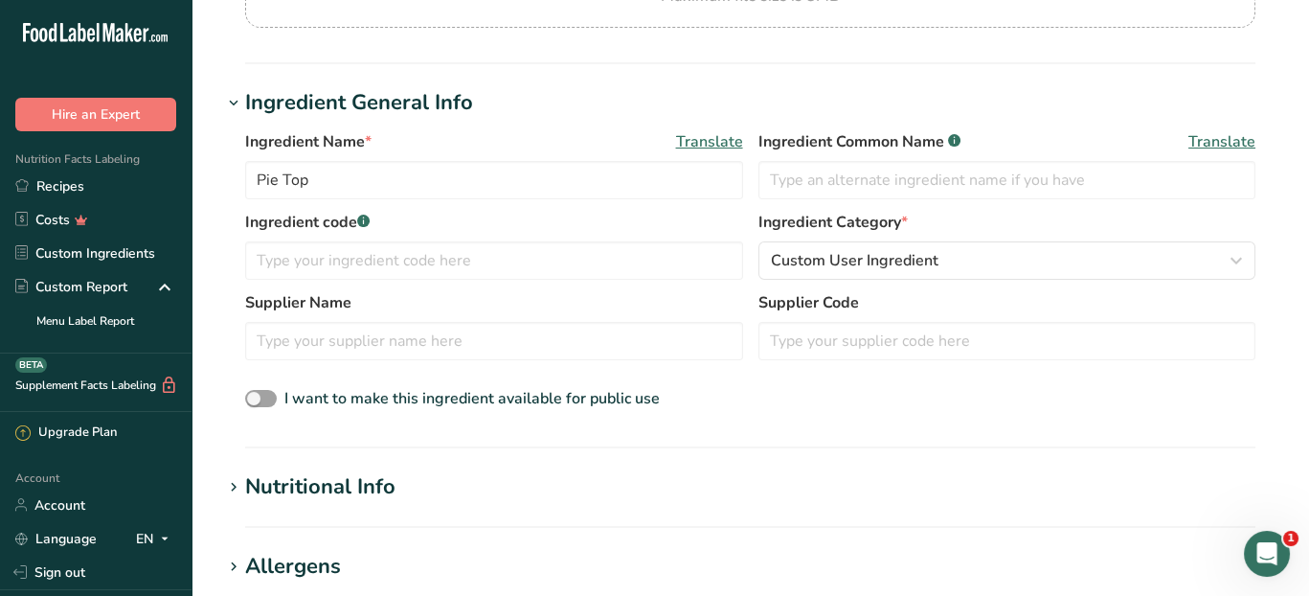
click at [306, 492] on div "Nutritional Info" at bounding box center [320, 487] width 150 height 32
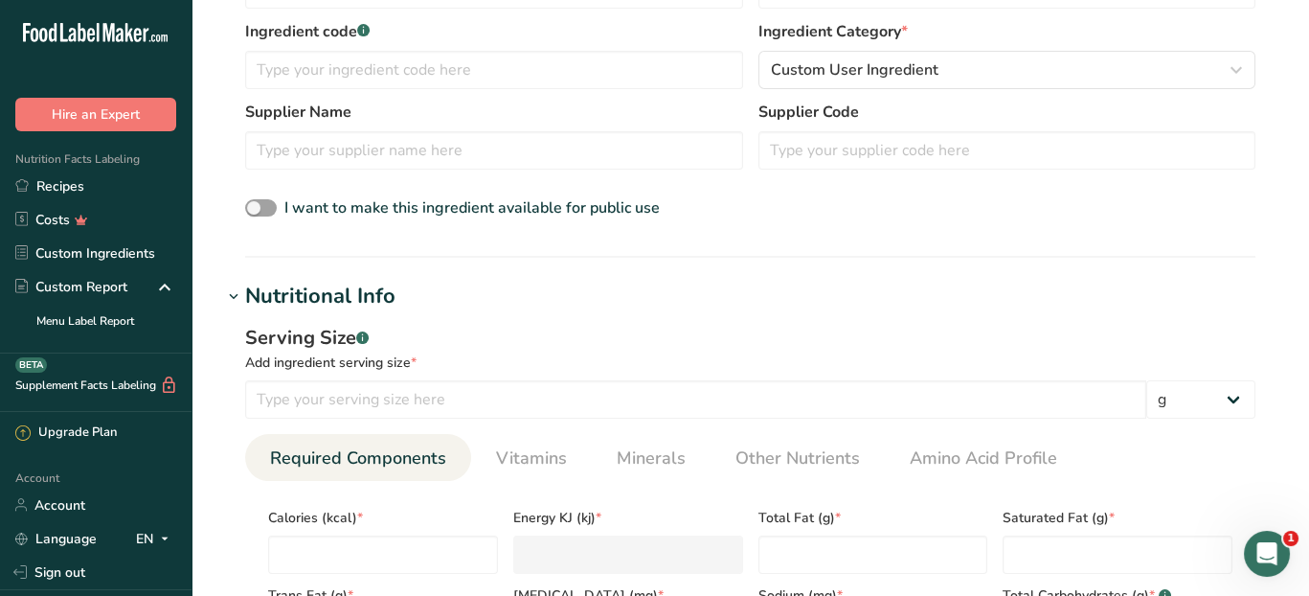
scroll to position [479, 0]
click at [353, 395] on input "number" at bounding box center [695, 398] width 901 height 38
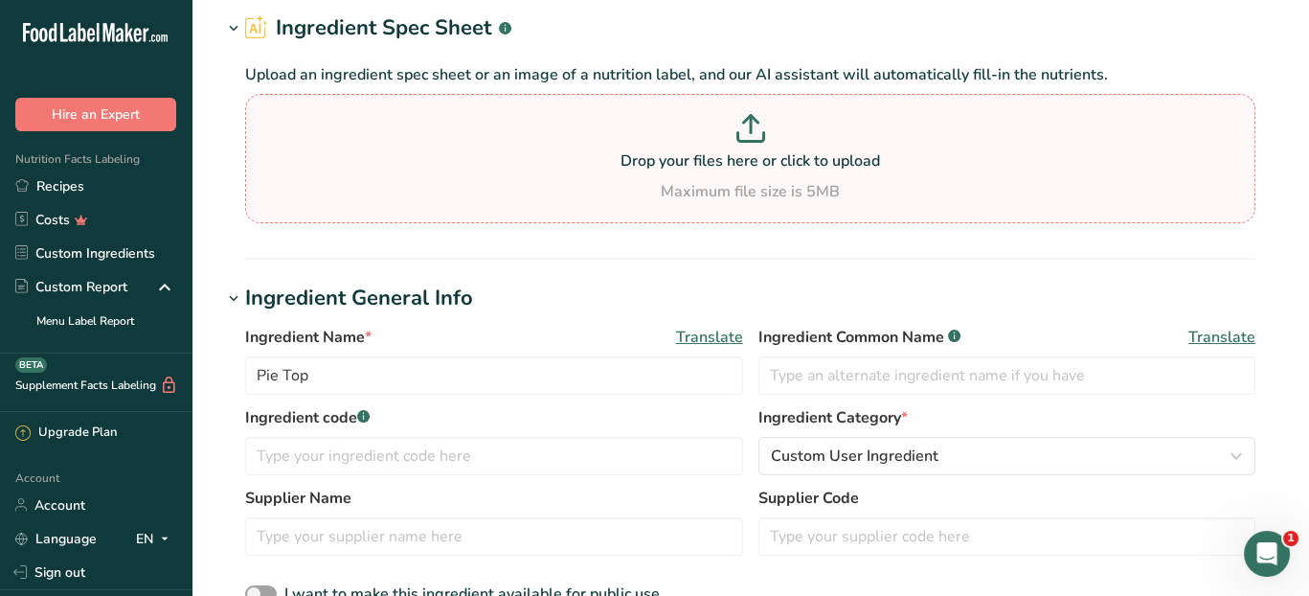
scroll to position [192, 0]
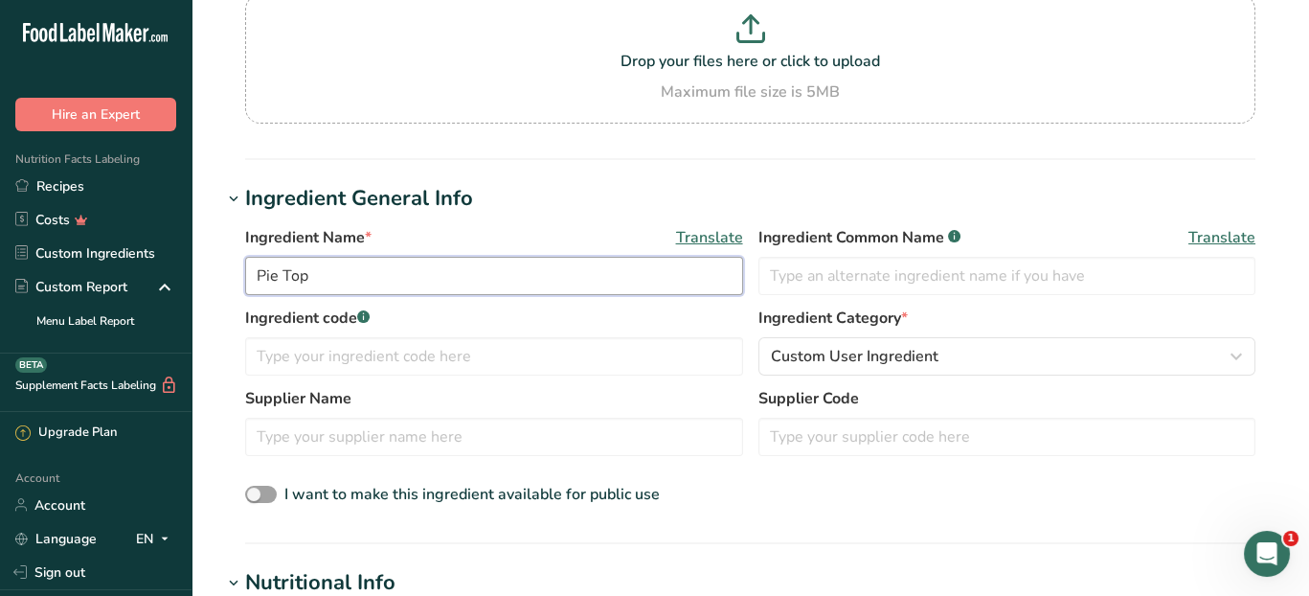
click at [322, 269] on input "Pie Top" at bounding box center [494, 276] width 498 height 38
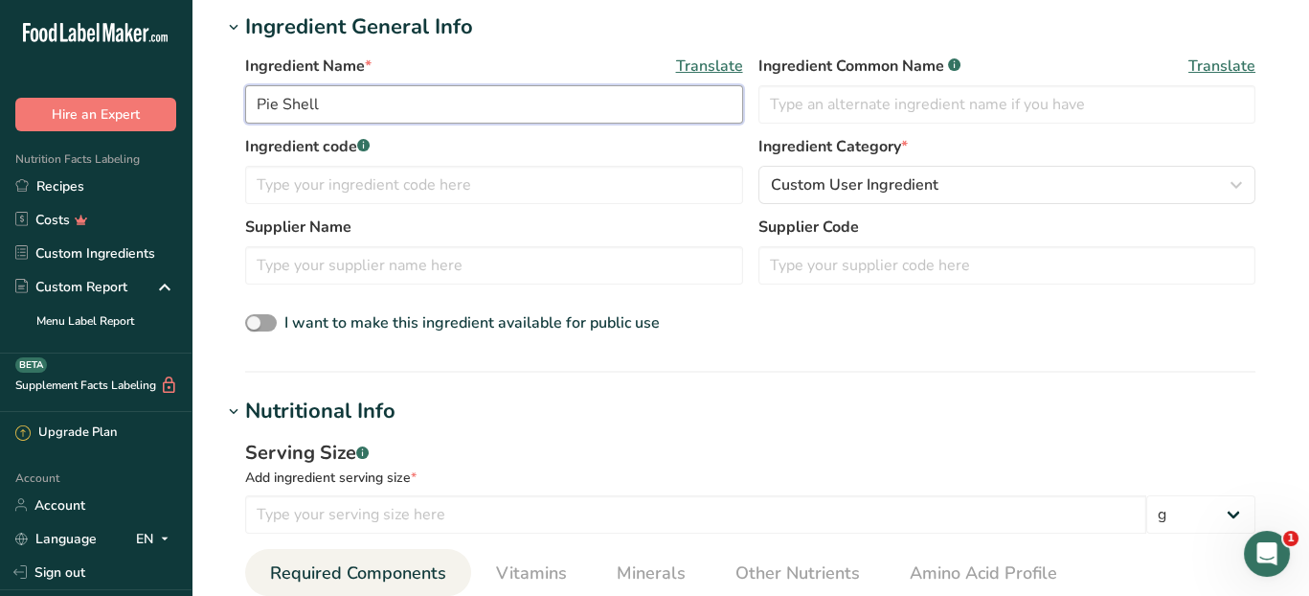
scroll to position [383, 0]
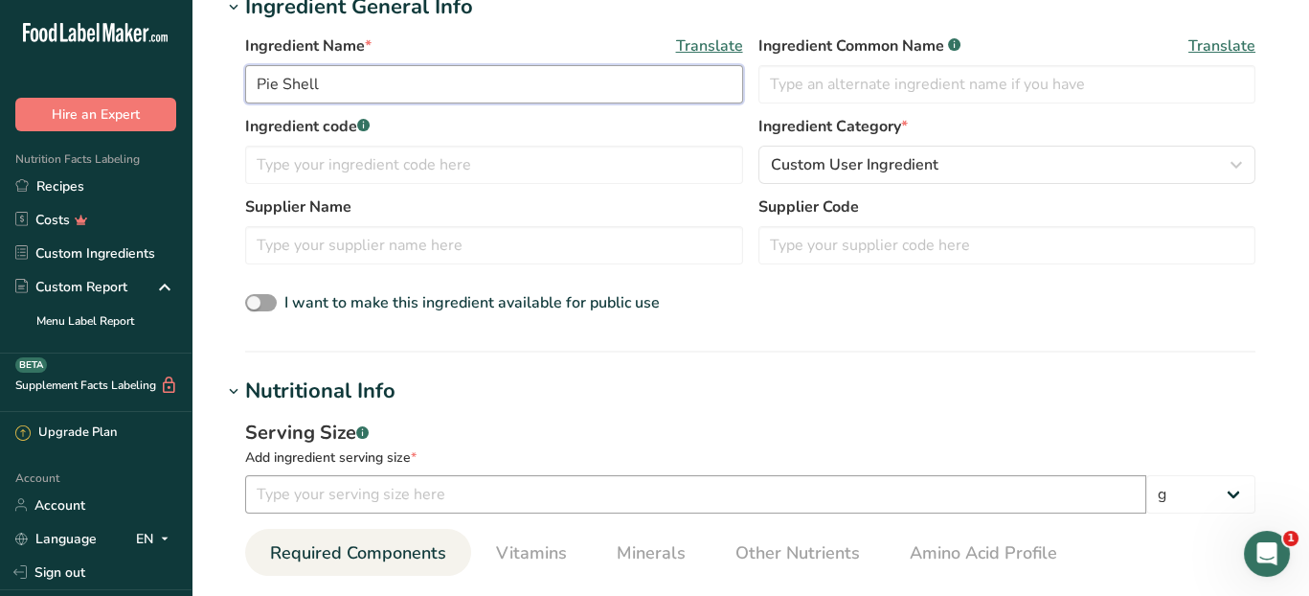
type input "Pie Shell"
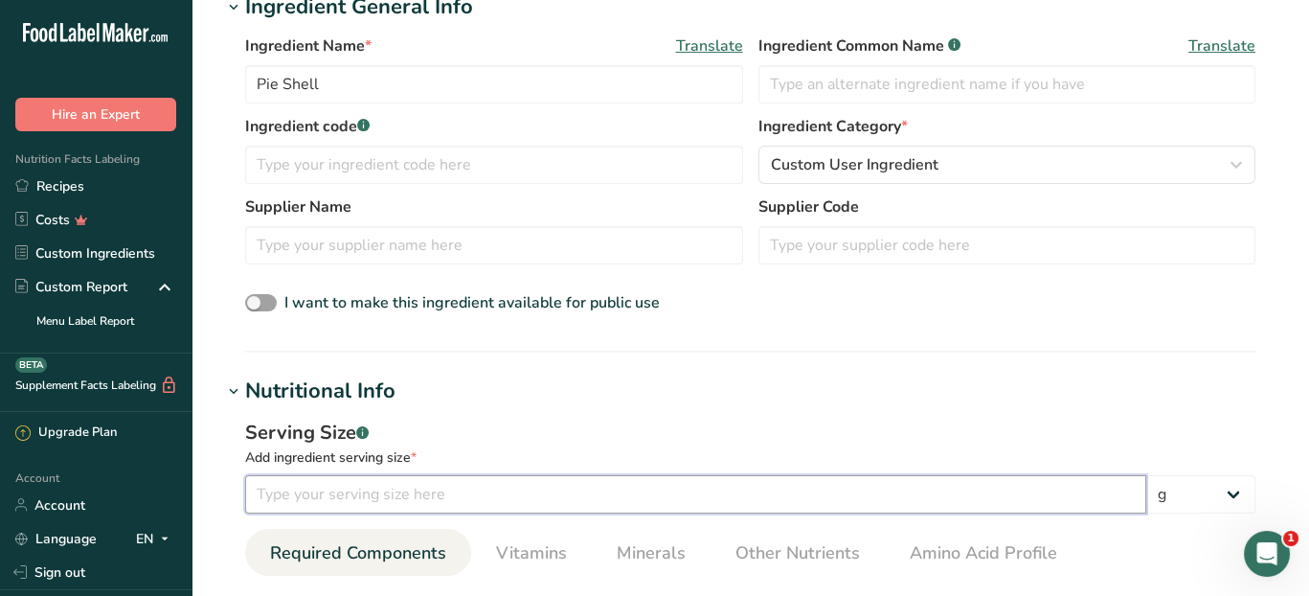
click at [393, 490] on input "number" at bounding box center [695, 494] width 901 height 38
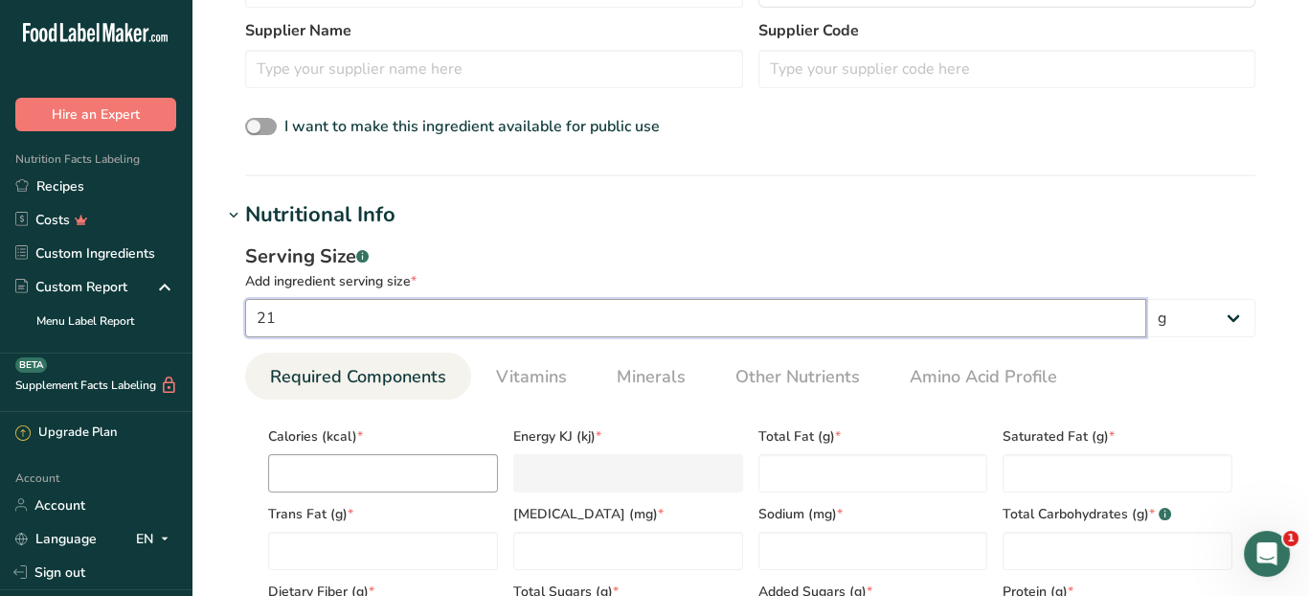
scroll to position [575, 0]
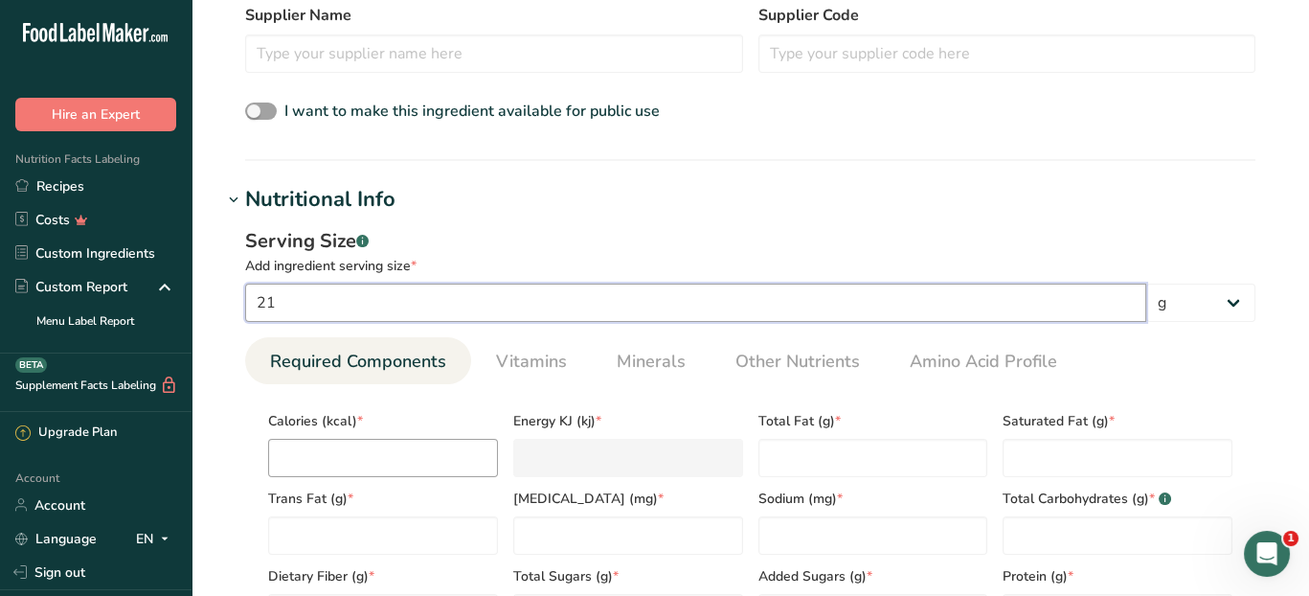
type input "21"
click at [297, 459] on input "number" at bounding box center [383, 458] width 230 height 38
type input "1"
type KJ "4.2"
type input "10"
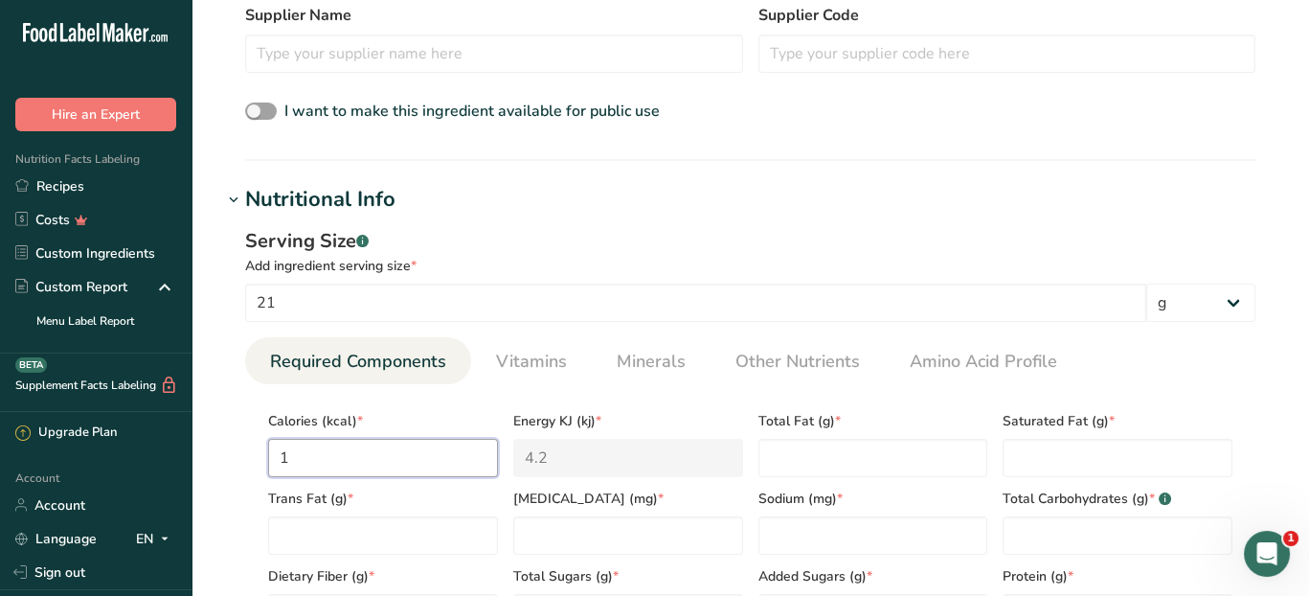
type KJ "41.8"
type input "100"
type KJ "418.4"
type input "100"
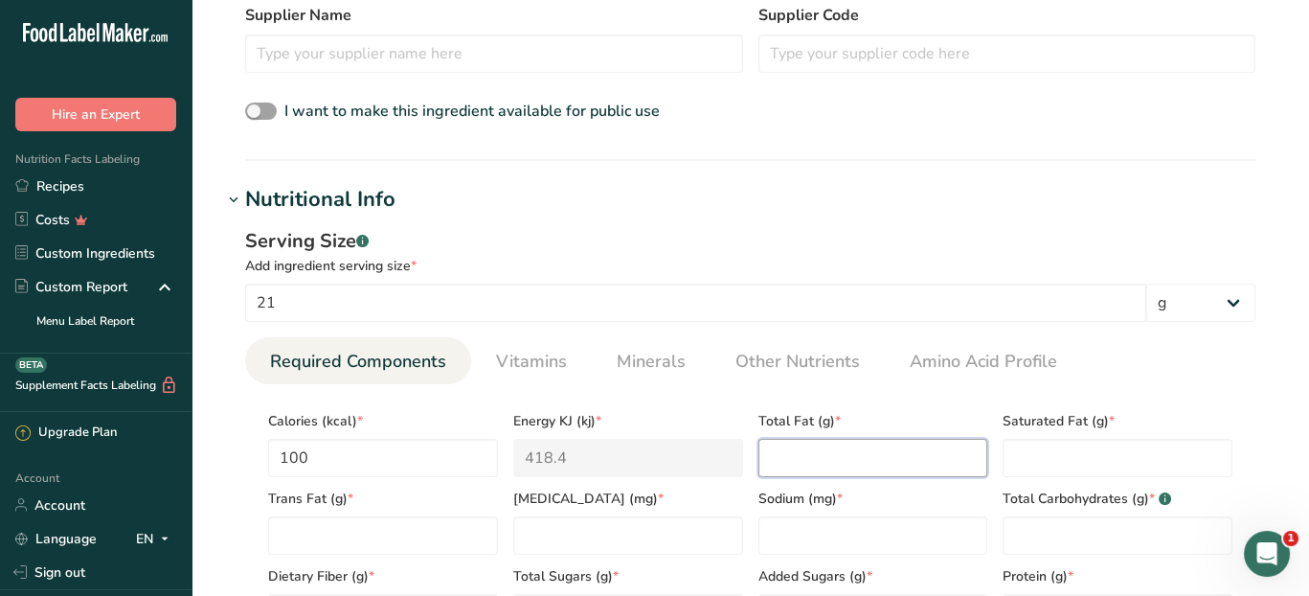
click at [824, 457] on Fat "number" at bounding box center [873, 458] width 230 height 38
type Fat "6"
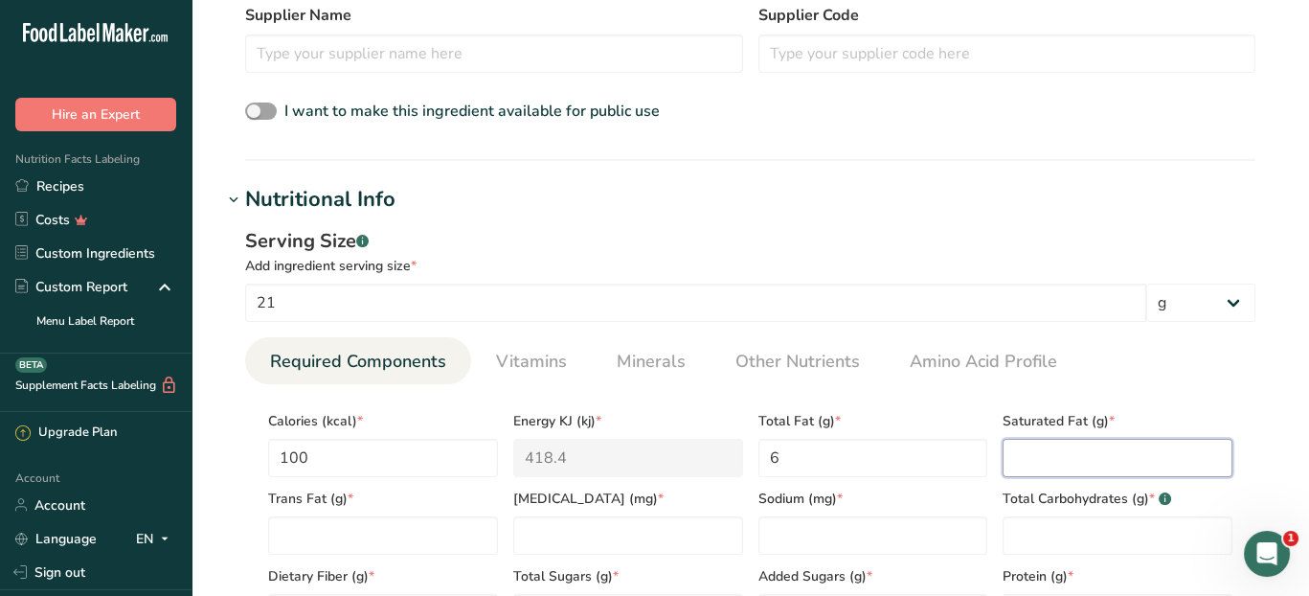
click at [1070, 456] on Fat "number" at bounding box center [1118, 458] width 230 height 38
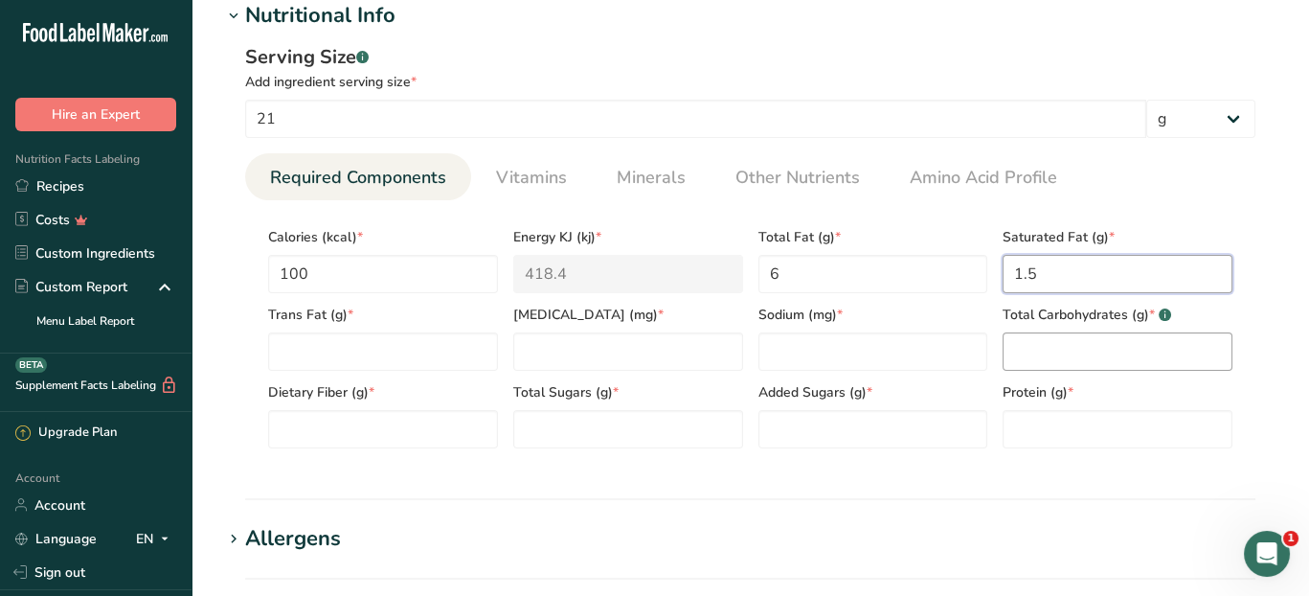
scroll to position [766, 0]
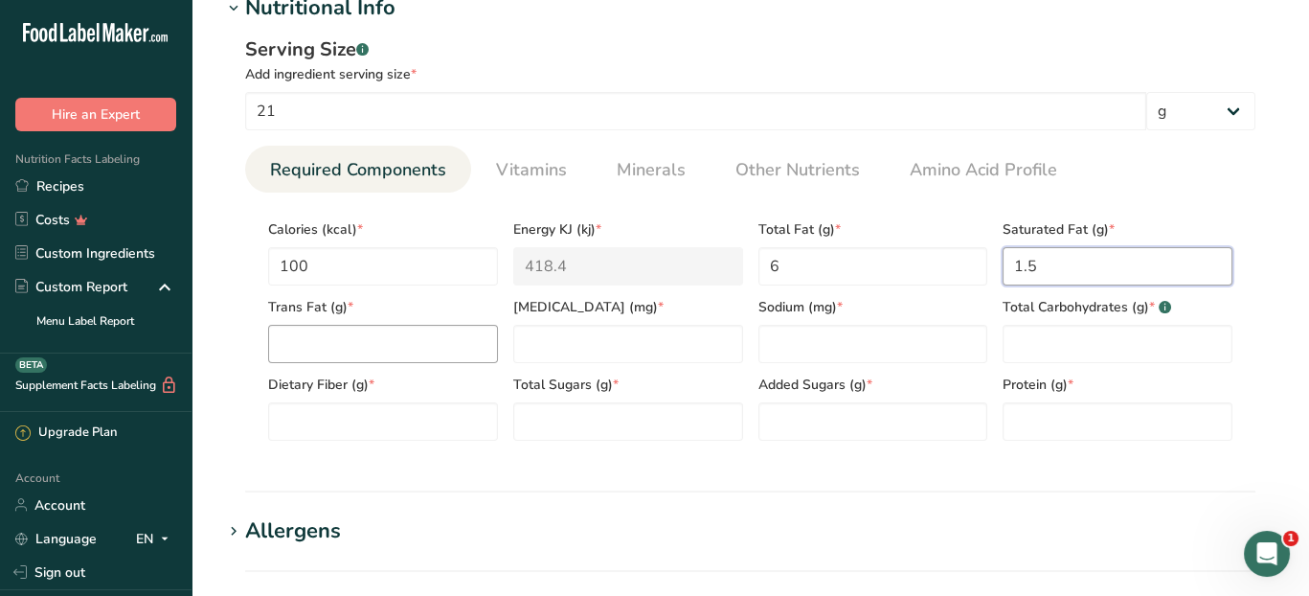
type Fat "1.5"
click at [408, 342] on Fat "number" at bounding box center [383, 344] width 230 height 38
click at [521, 340] on input "number" at bounding box center [628, 344] width 230 height 38
click at [367, 349] on Fat "6" at bounding box center [383, 344] width 230 height 38
type Fat "0"
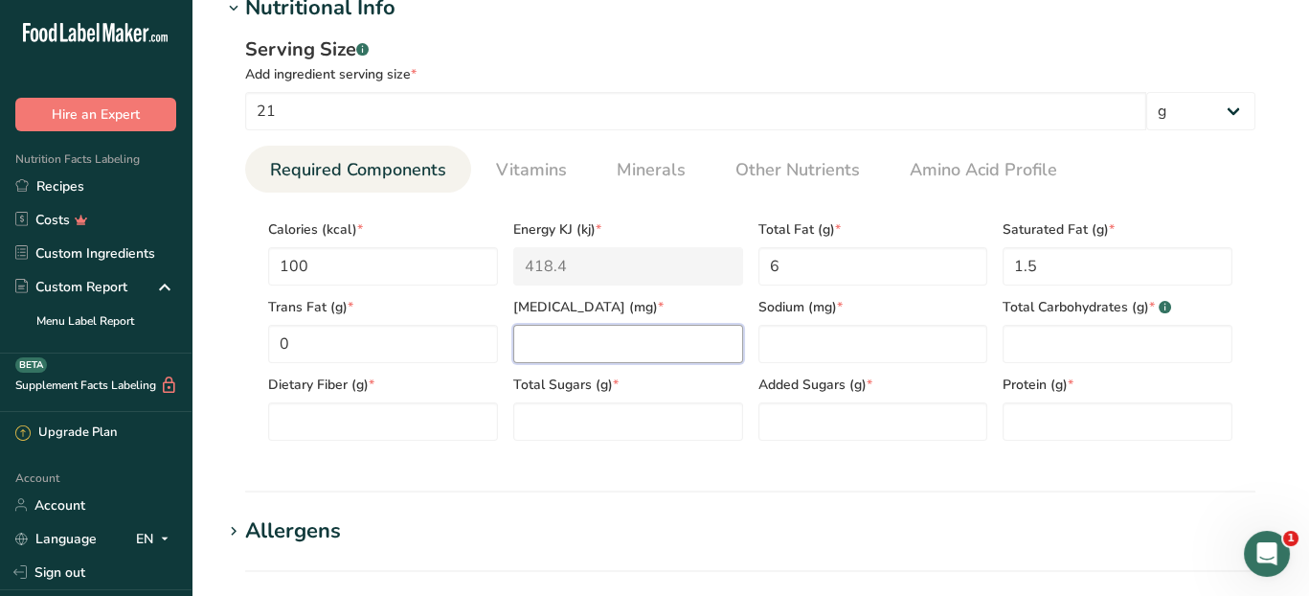
click at [565, 342] on input "number" at bounding box center [628, 344] width 230 height 38
type input "0"
click at [785, 345] on input "number" at bounding box center [873, 344] width 230 height 38
type input "110"
click at [1084, 328] on Carbohydrates "number" at bounding box center [1118, 344] width 230 height 38
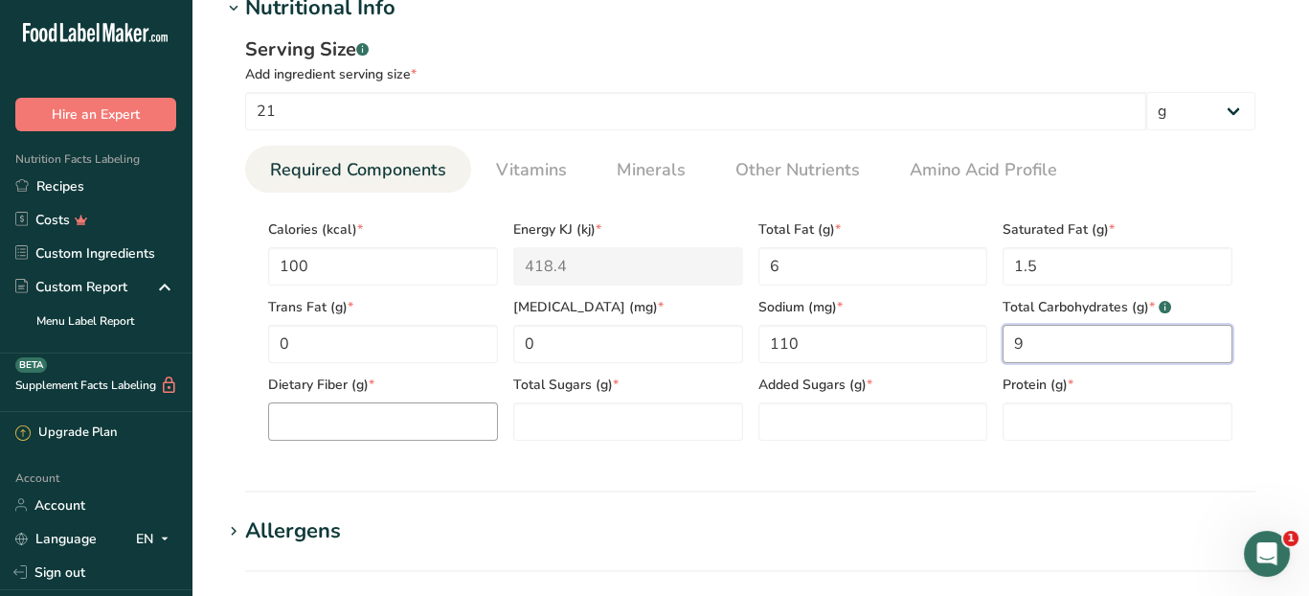
type Carbohydrates "9"
click at [342, 427] on Fiber "number" at bounding box center [383, 421] width 230 height 38
type Fiber "0.2"
click at [575, 405] on Sugars "number" at bounding box center [628, 421] width 230 height 38
type Sugars "0.5"
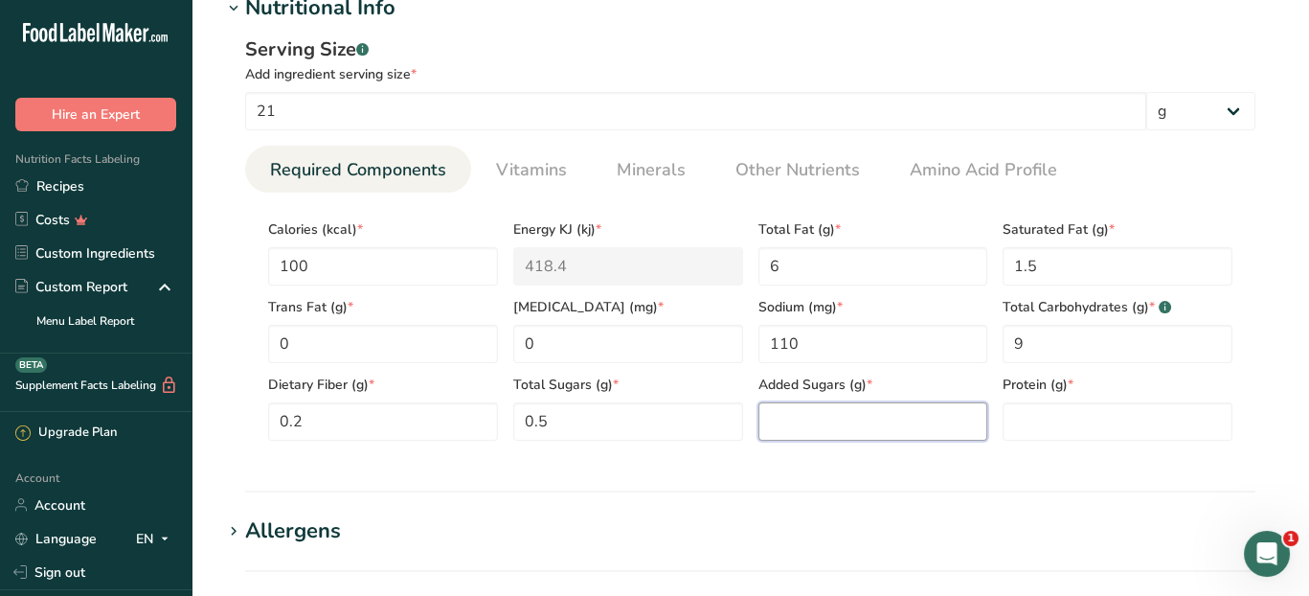
click at [810, 422] on Sugars "number" at bounding box center [873, 421] width 230 height 38
type Sugars "0"
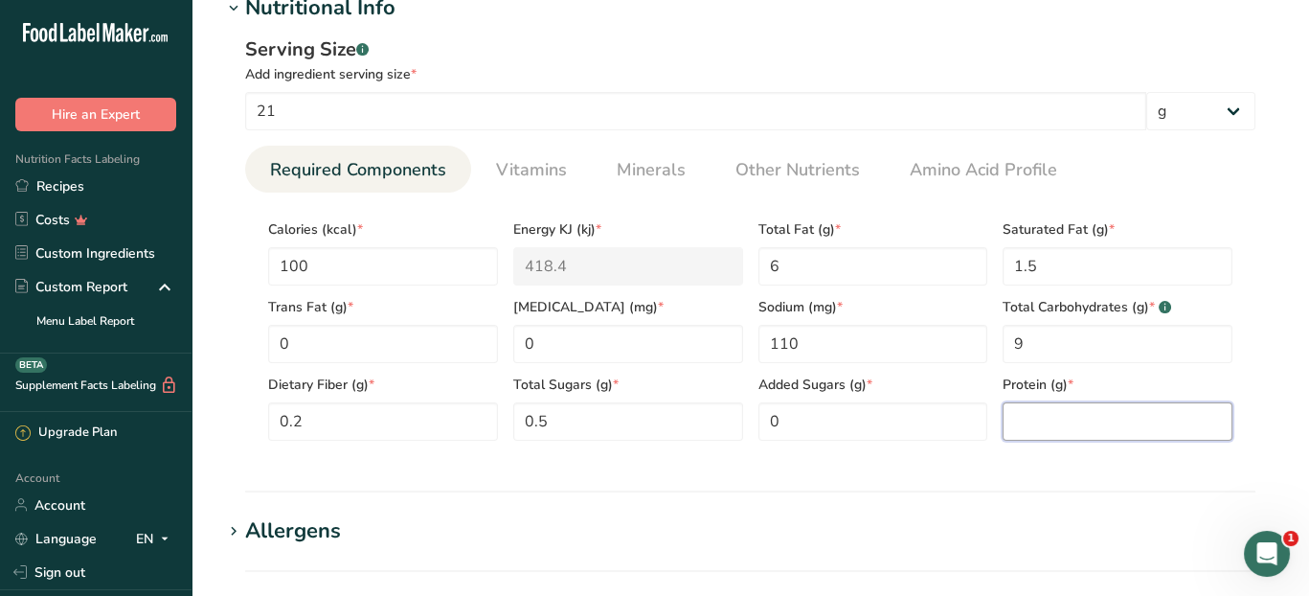
click at [1163, 429] on input "number" at bounding box center [1118, 421] width 230 height 38
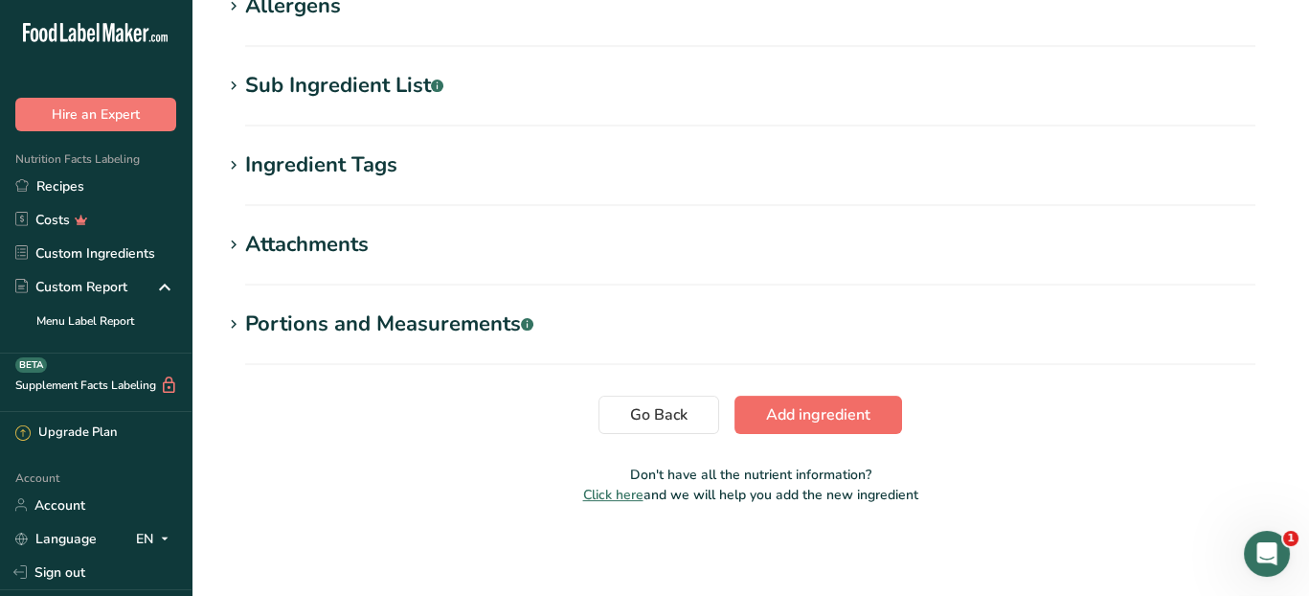
type input "1"
click at [869, 418] on button "Add ingredient" at bounding box center [818, 414] width 168 height 38
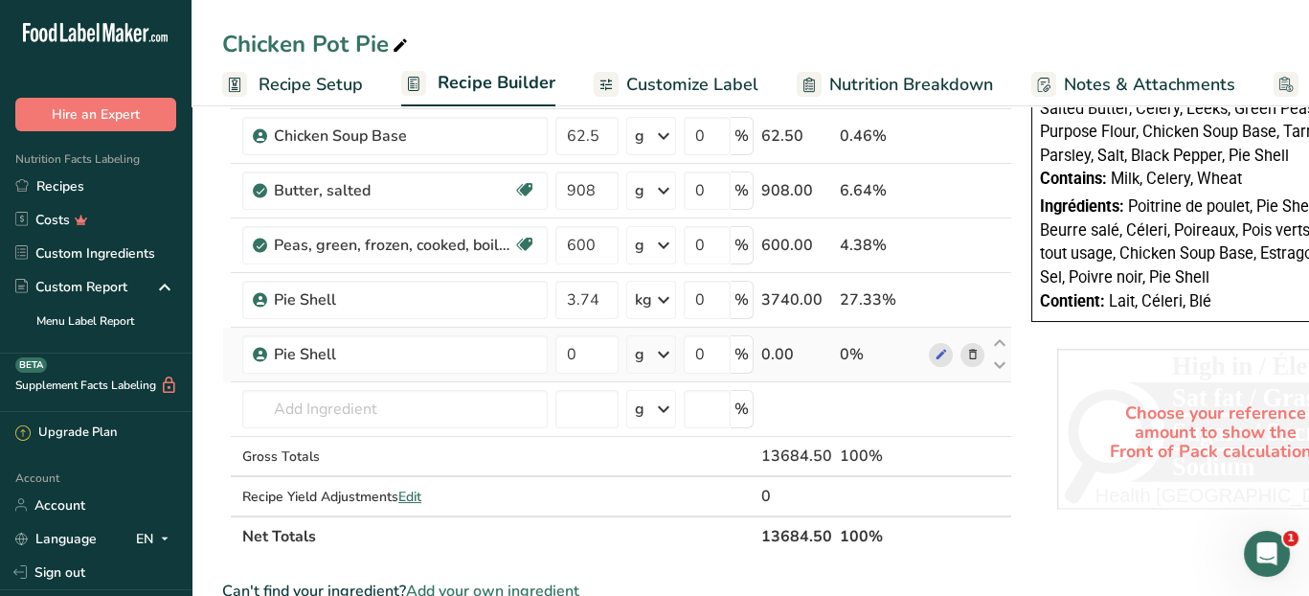
scroll to position [766, 0]
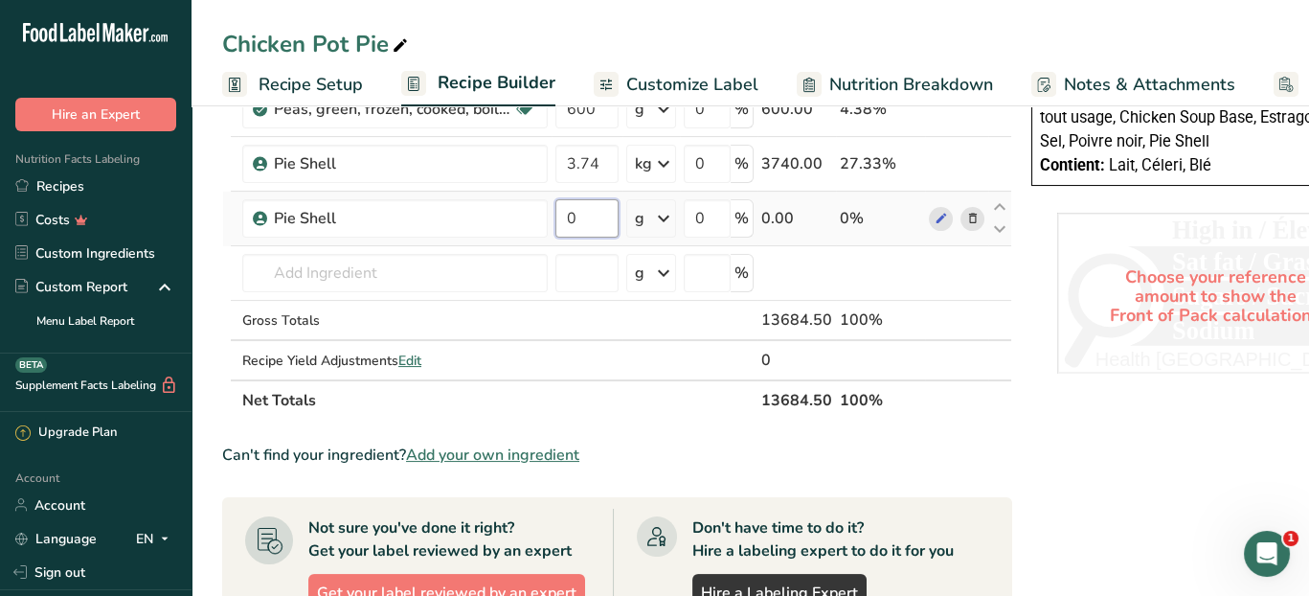
click at [599, 215] on input "0" at bounding box center [586, 218] width 63 height 38
type input "3.74"
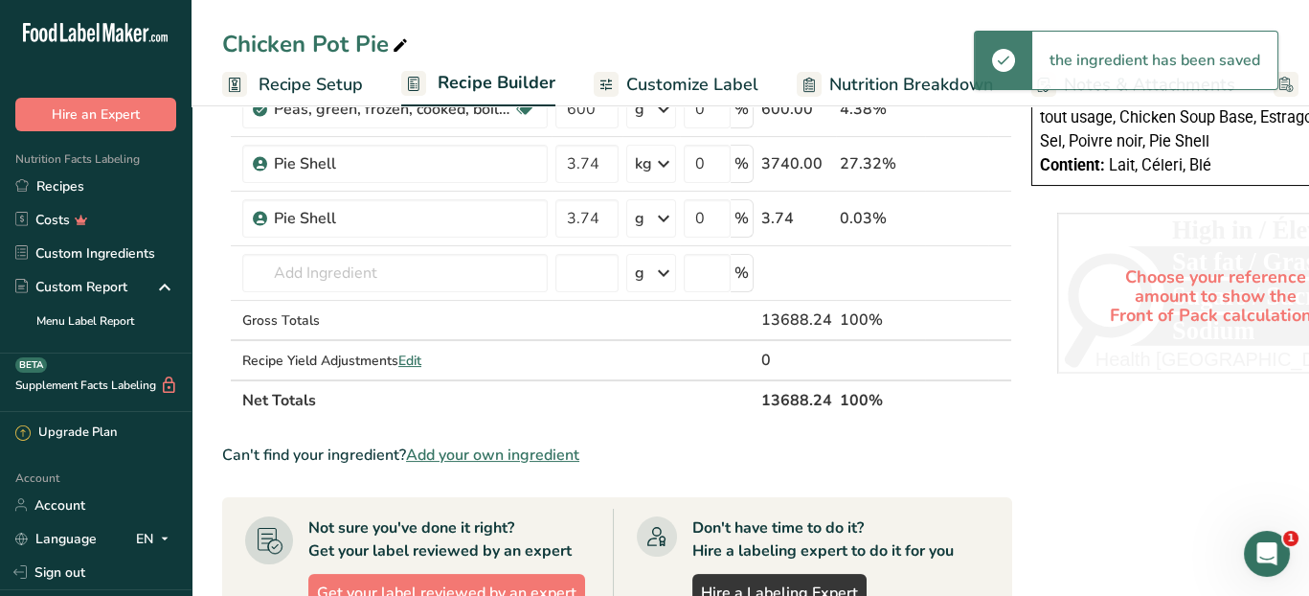
click at [664, 213] on icon at bounding box center [663, 218] width 23 height 34
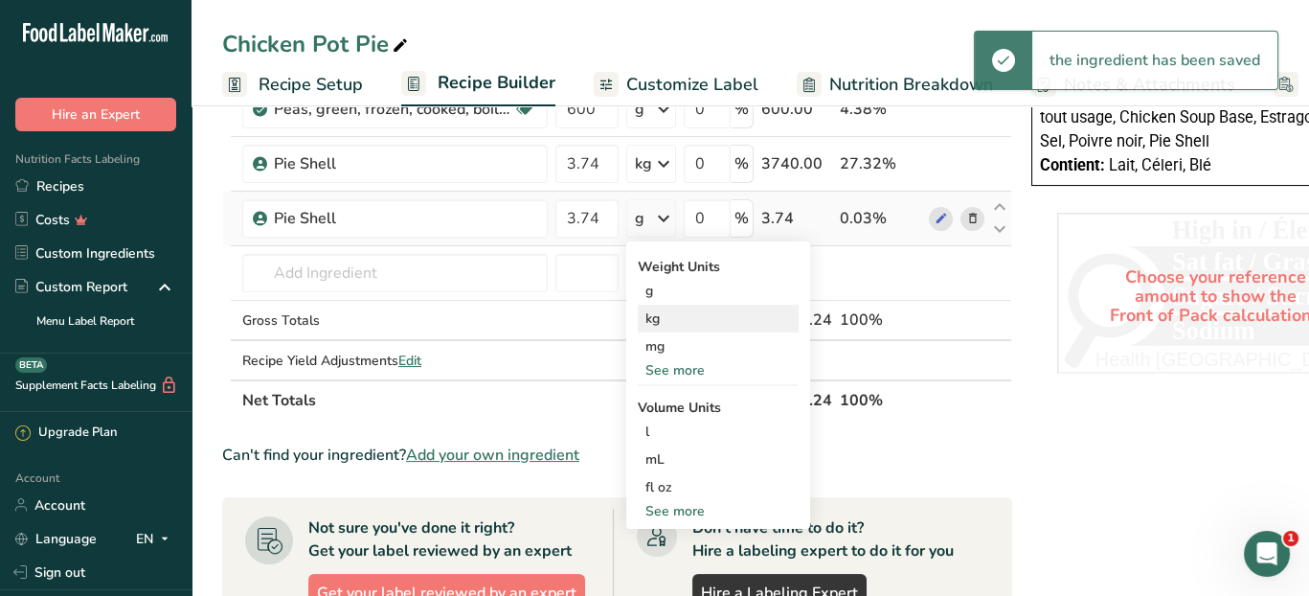
click at [664, 314] on div "kg" at bounding box center [718, 318] width 161 height 28
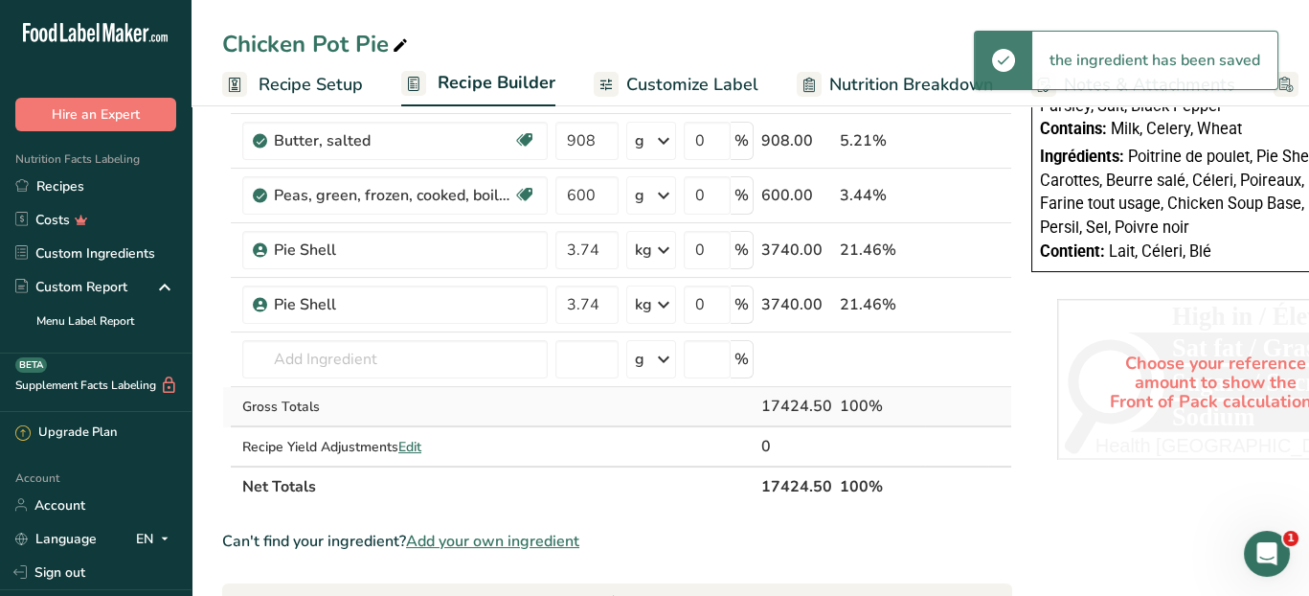
scroll to position [575, 0]
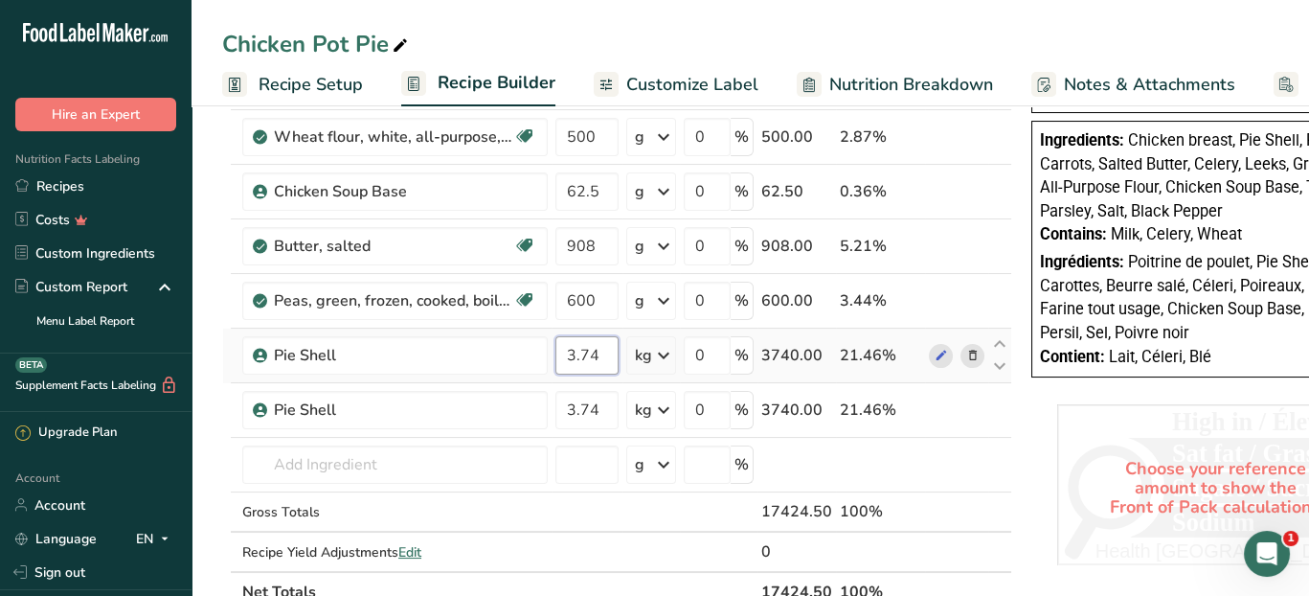
click at [613, 347] on input "3.74" at bounding box center [586, 355] width 63 height 38
type input "3.12"
click at [448, 352] on div "Ingredient * Amount * Unit * Waste * .a-a{fill:#347362;}.b-a{fill:#fff;} Grams …" at bounding box center [617, 122] width 790 height 980
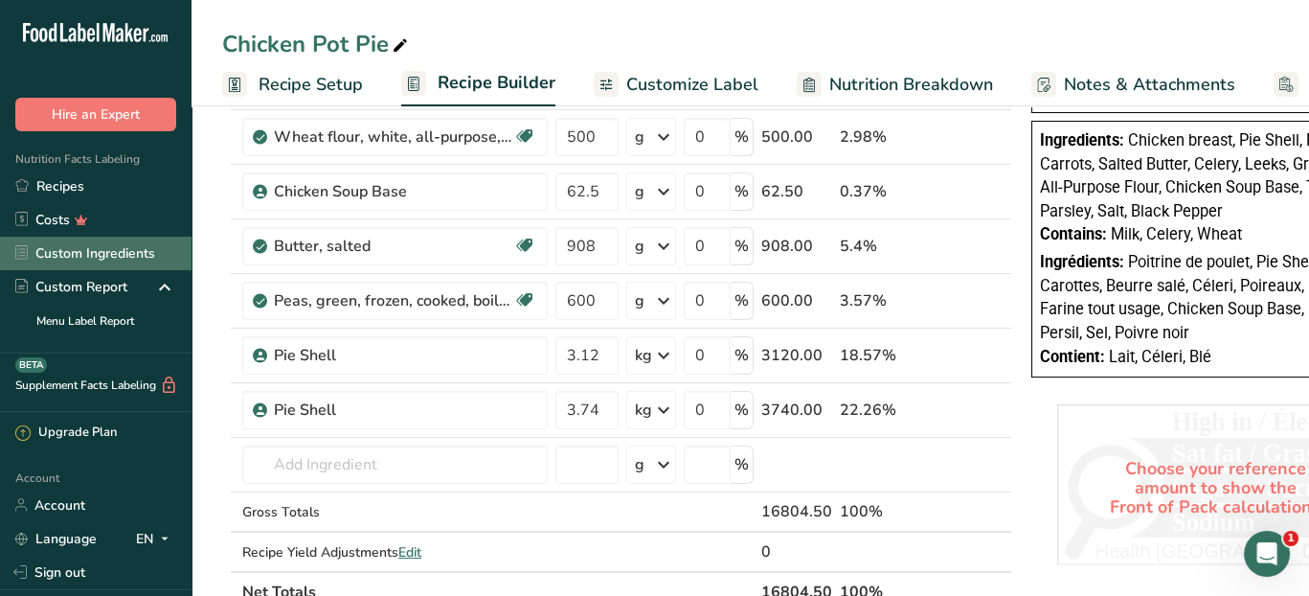
click at [124, 242] on link "Custom Ingredients" at bounding box center [96, 254] width 192 height 34
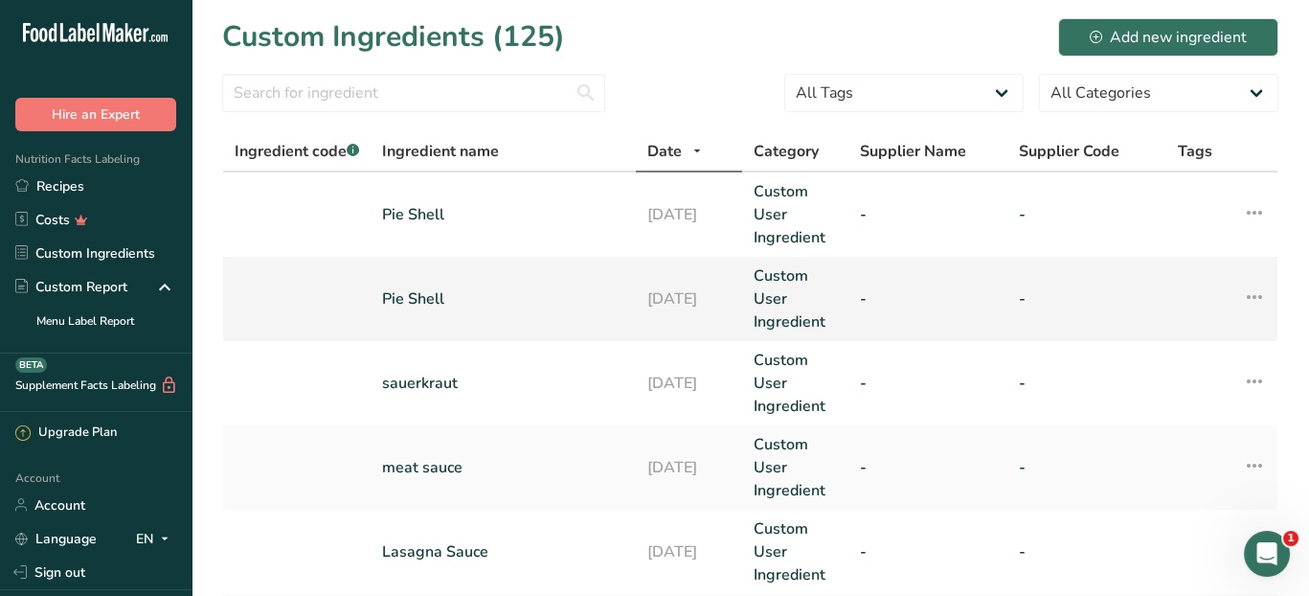
click at [501, 299] on link "Pie Shell" at bounding box center [503, 298] width 242 height 23
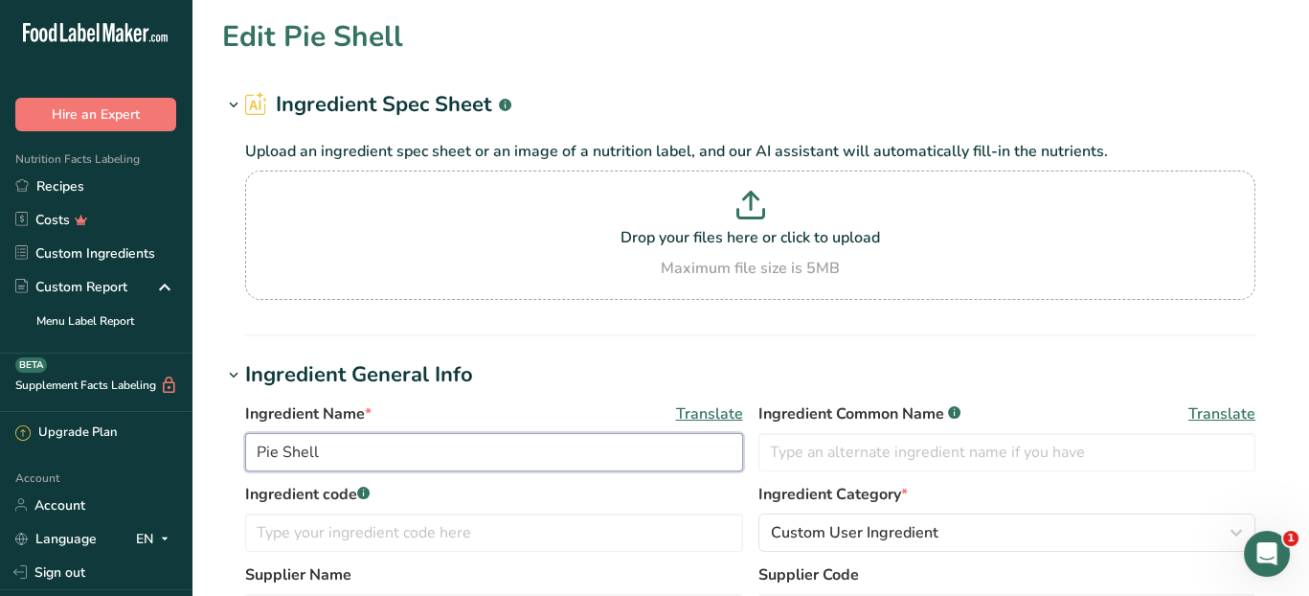
click at [397, 461] on input "Pie Shell" at bounding box center [494, 452] width 498 height 38
type input "Pie Top"
click at [776, 367] on h1 "Ingredient General Info" at bounding box center [750, 375] width 1056 height 32
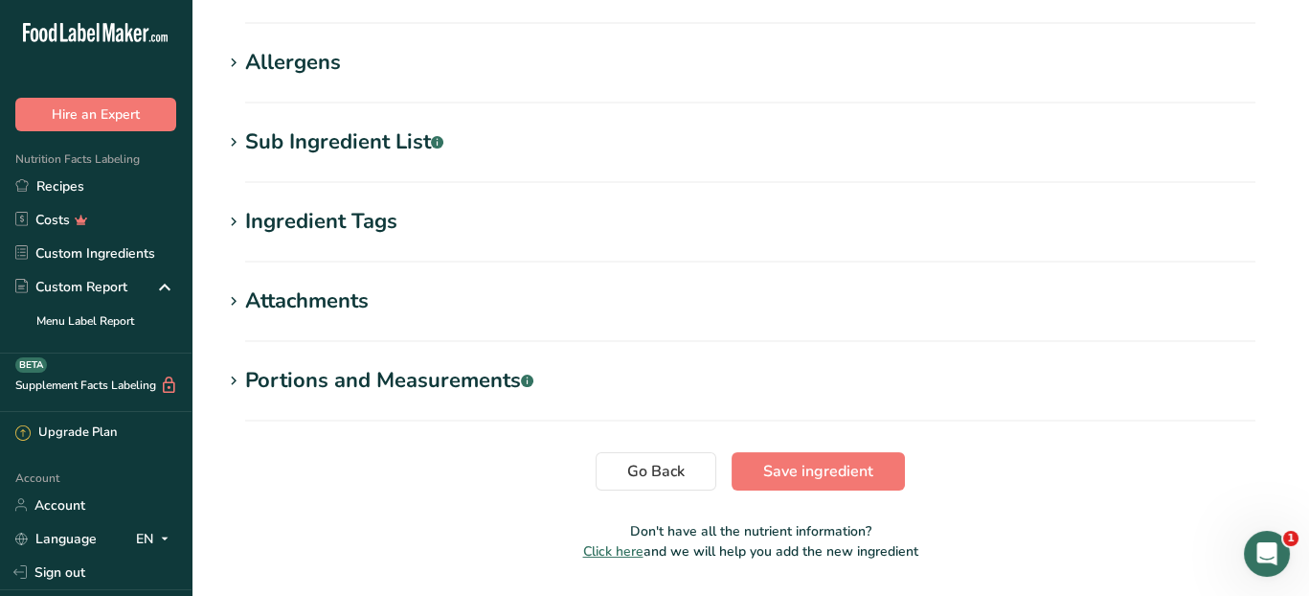
scroll to position [479, 0]
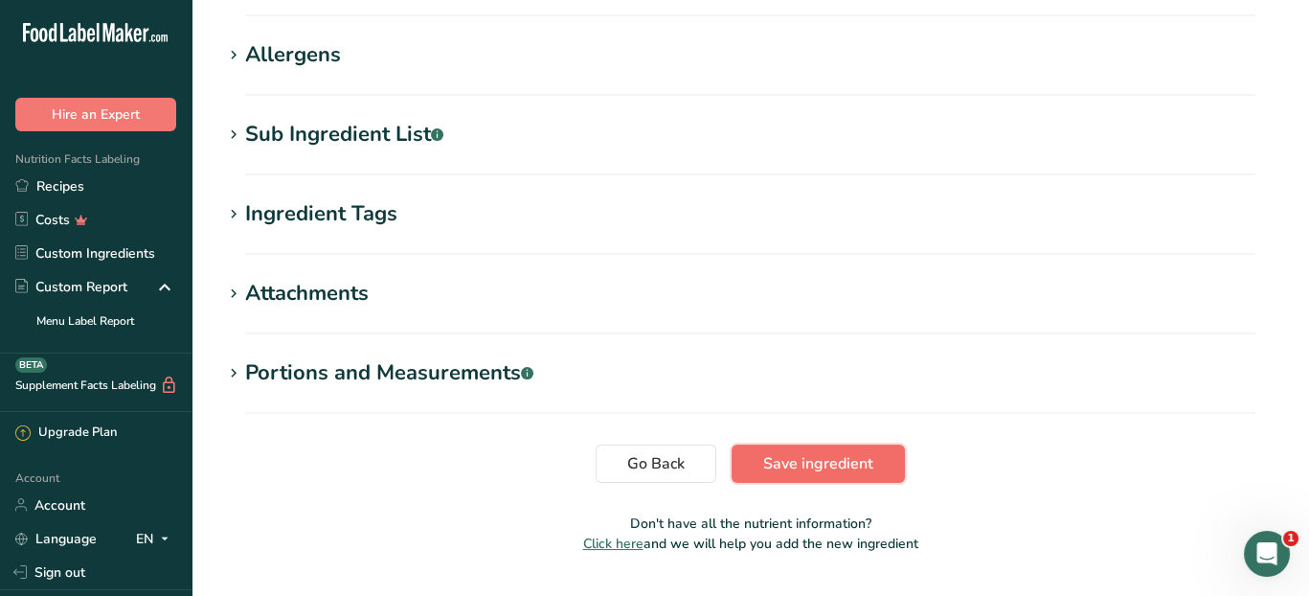
click at [786, 468] on span "Save ingredient" at bounding box center [818, 463] width 110 height 23
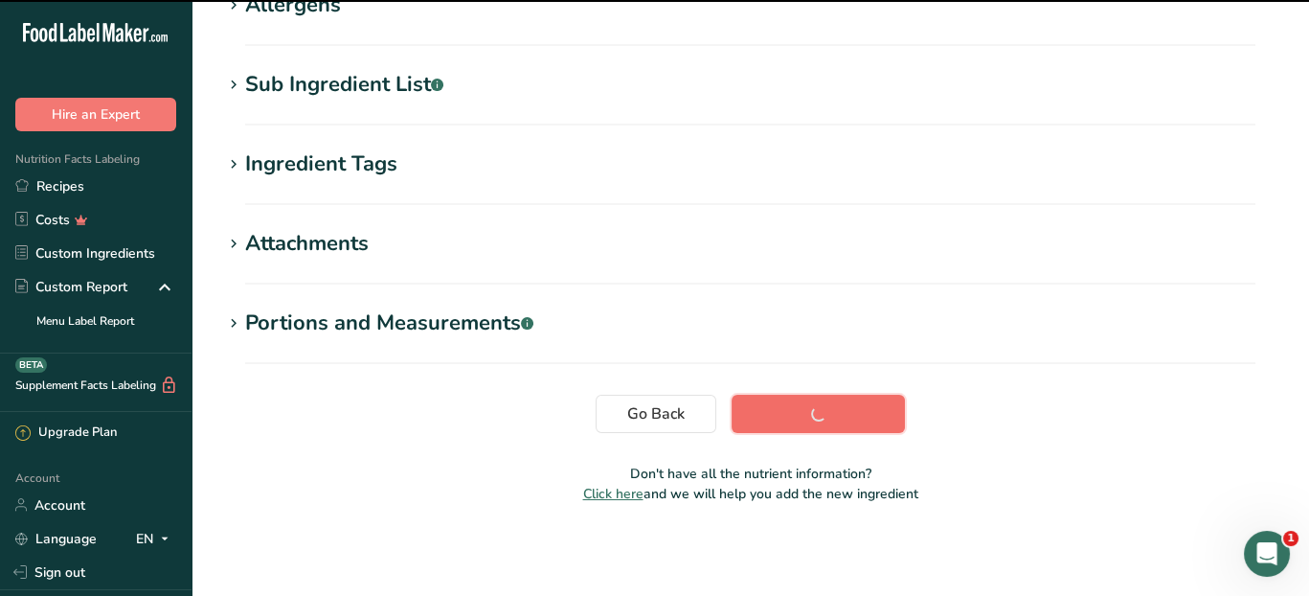
scroll to position [288, 0]
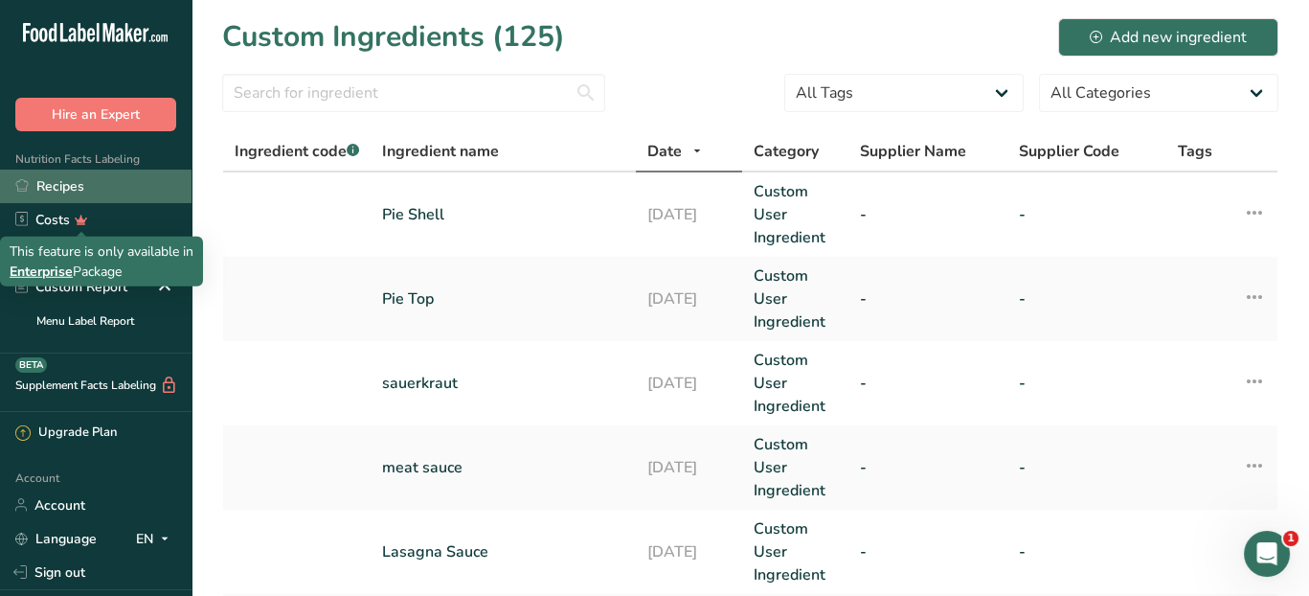
click at [74, 178] on link "Recipes" at bounding box center [96, 186] width 192 height 34
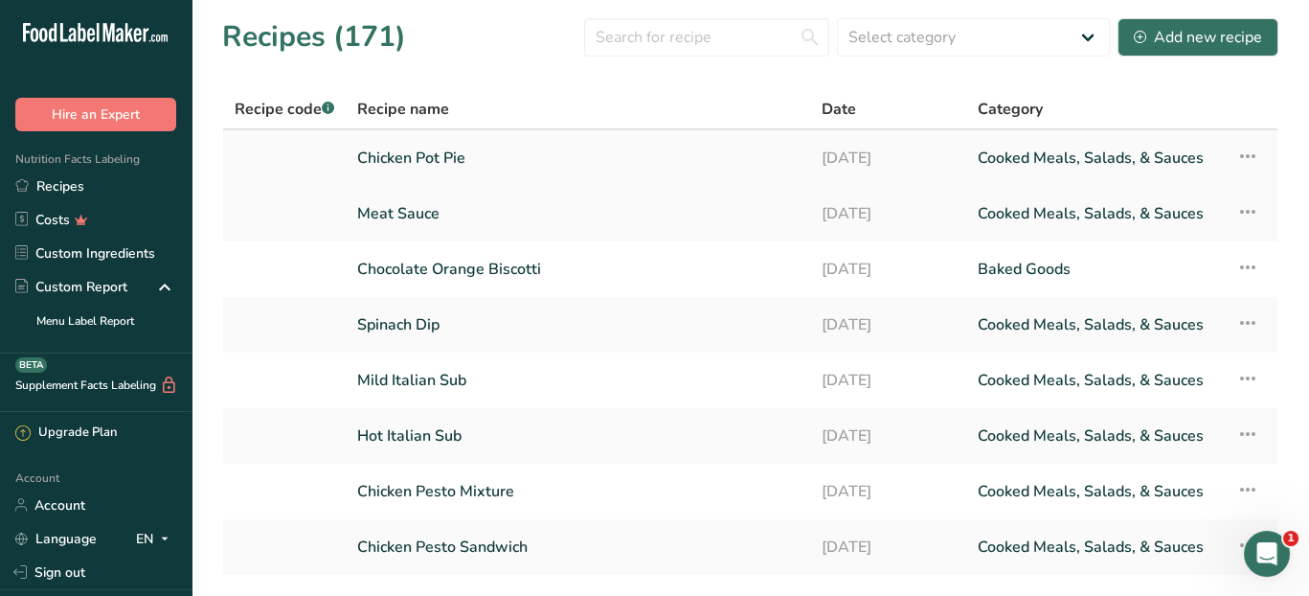
click at [356, 166] on td "Chicken Pot Pie" at bounding box center [578, 158] width 464 height 56
click at [378, 154] on link "Chicken Pot Pie" at bounding box center [577, 158] width 441 height 40
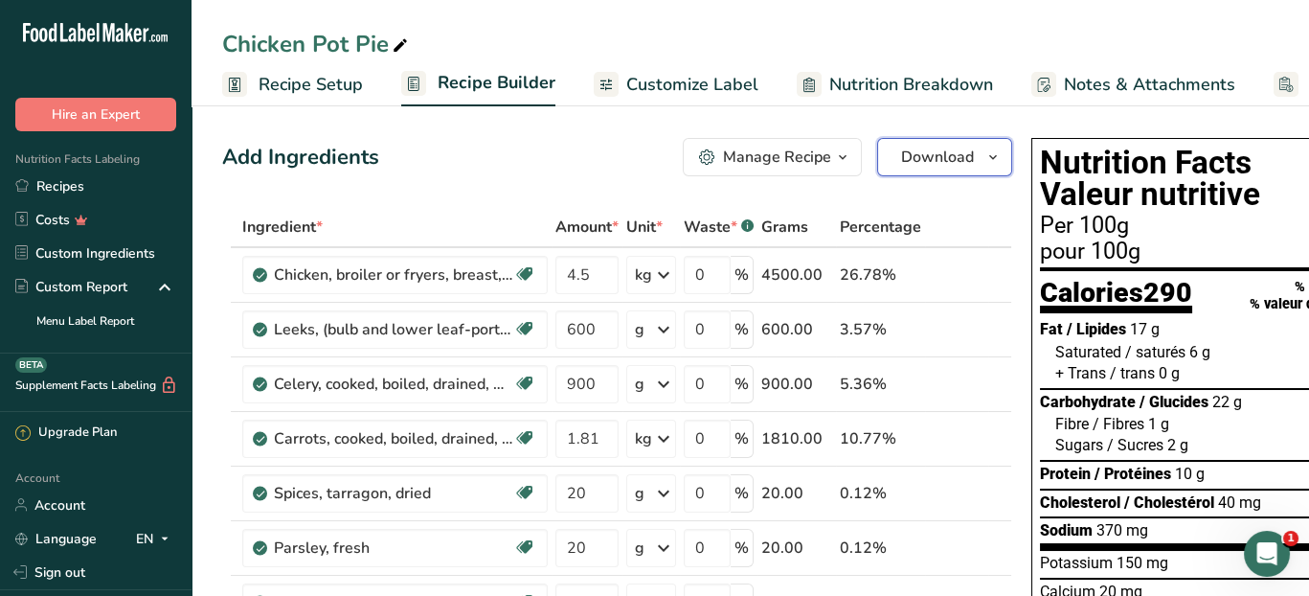
click at [985, 152] on icon "button" at bounding box center [992, 158] width 15 height 24
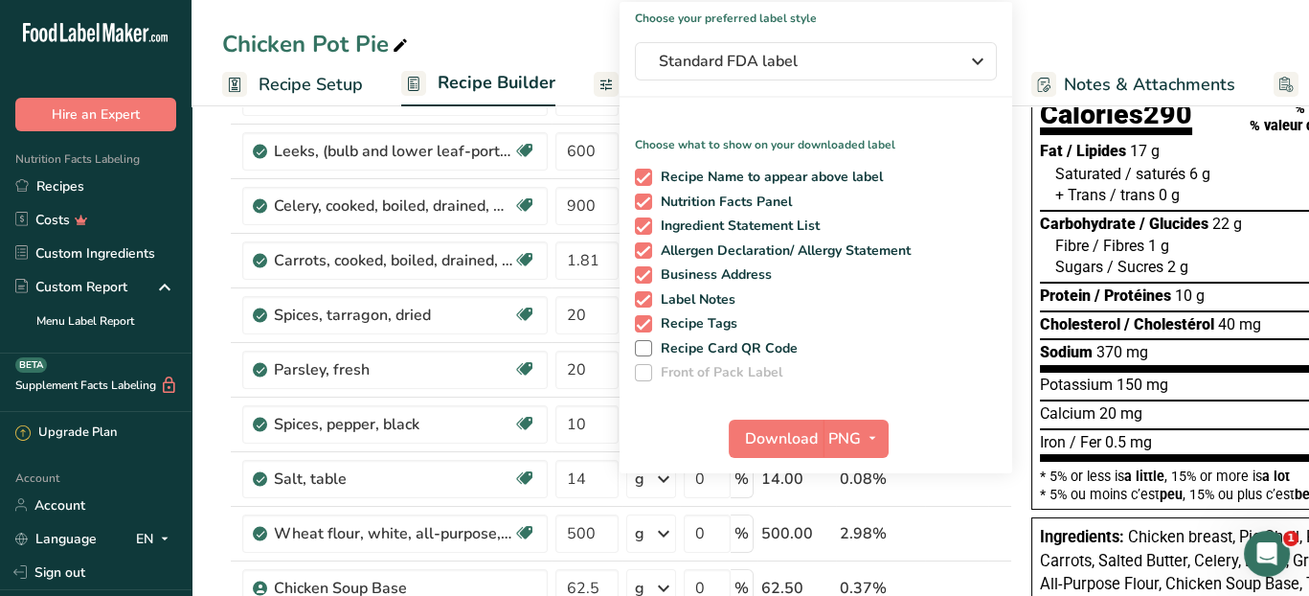
scroll to position [192, 0]
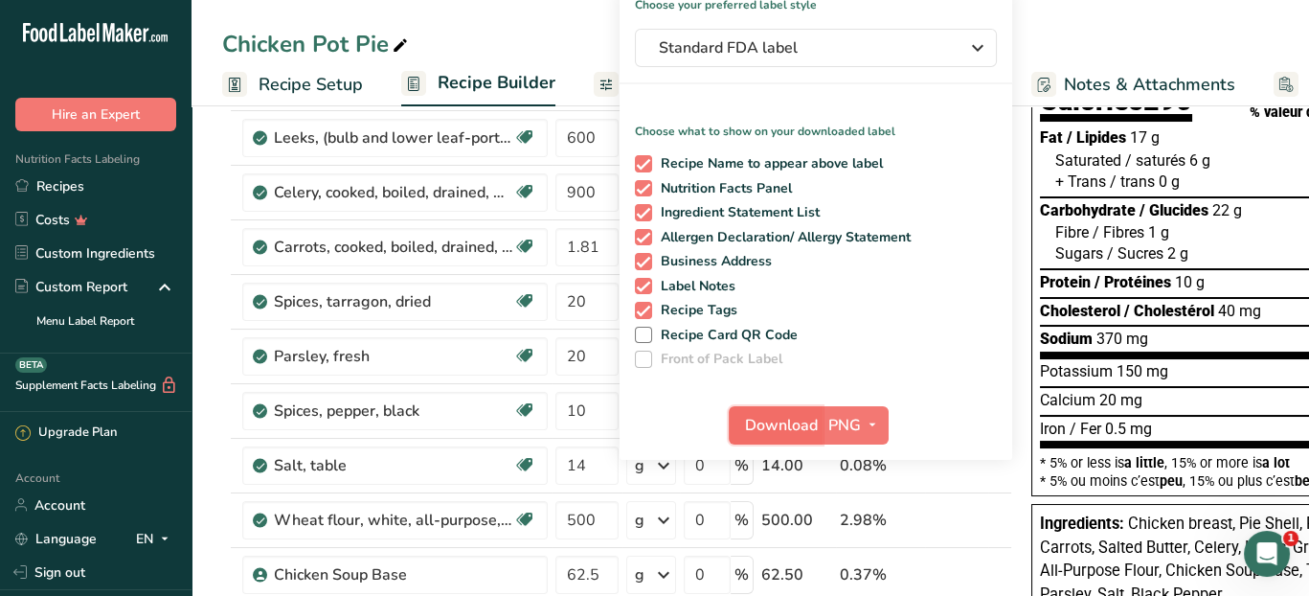
click at [778, 426] on span "Download" at bounding box center [781, 425] width 73 height 23
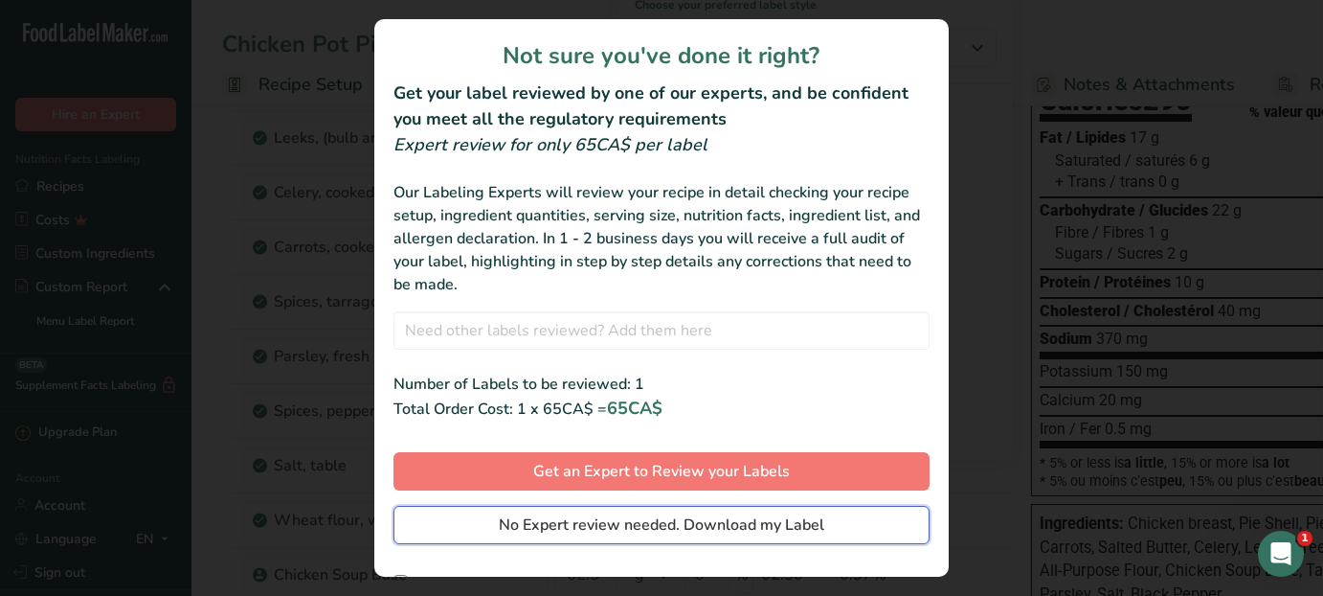
click at [729, 527] on span "No Expert review needed. Download my Label" at bounding box center [662, 524] width 326 height 23
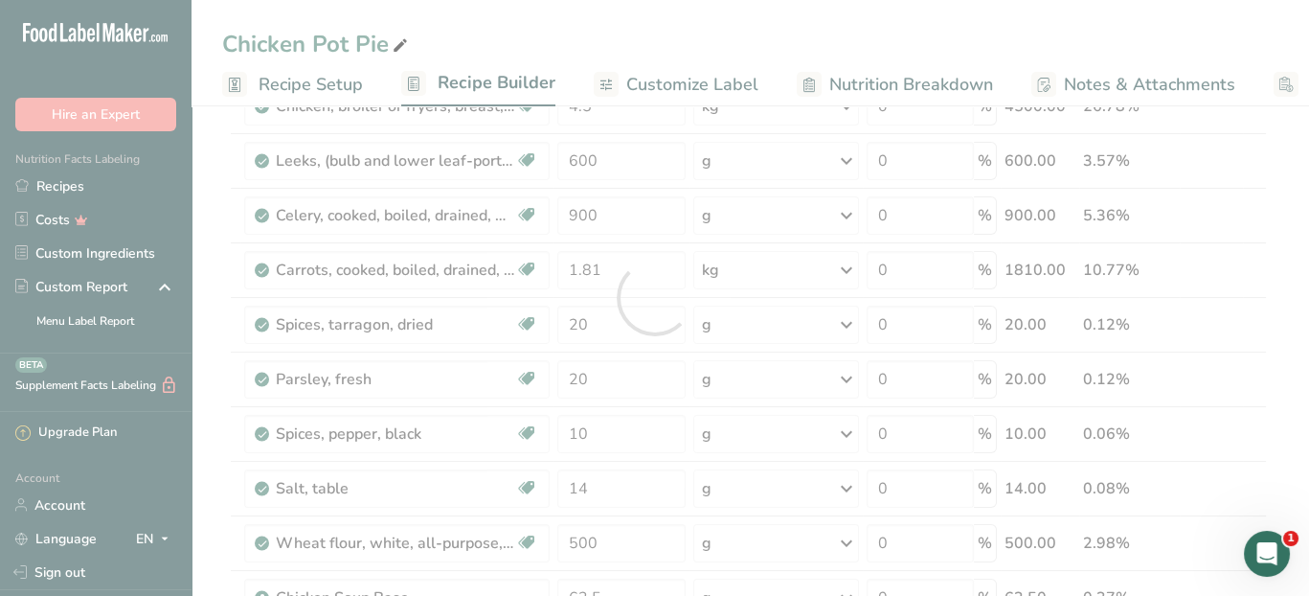
scroll to position [0, 0]
